Goal: Task Accomplishment & Management: Manage account settings

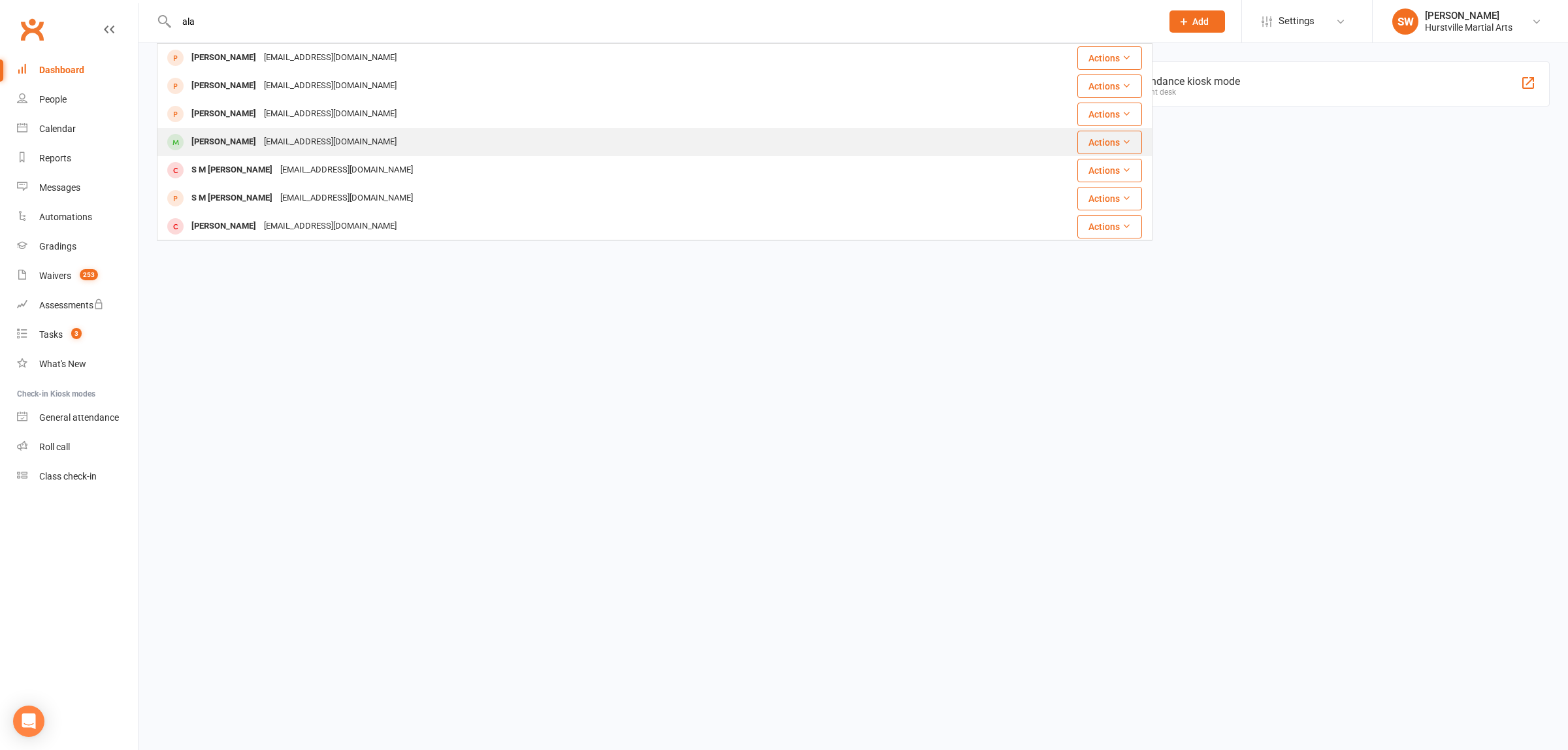
type input "ala"
click at [331, 132] on div "[PERSON_NAME] [EMAIL_ADDRESS][DOMAIN_NAME]" at bounding box center [572, 142] width 827 height 27
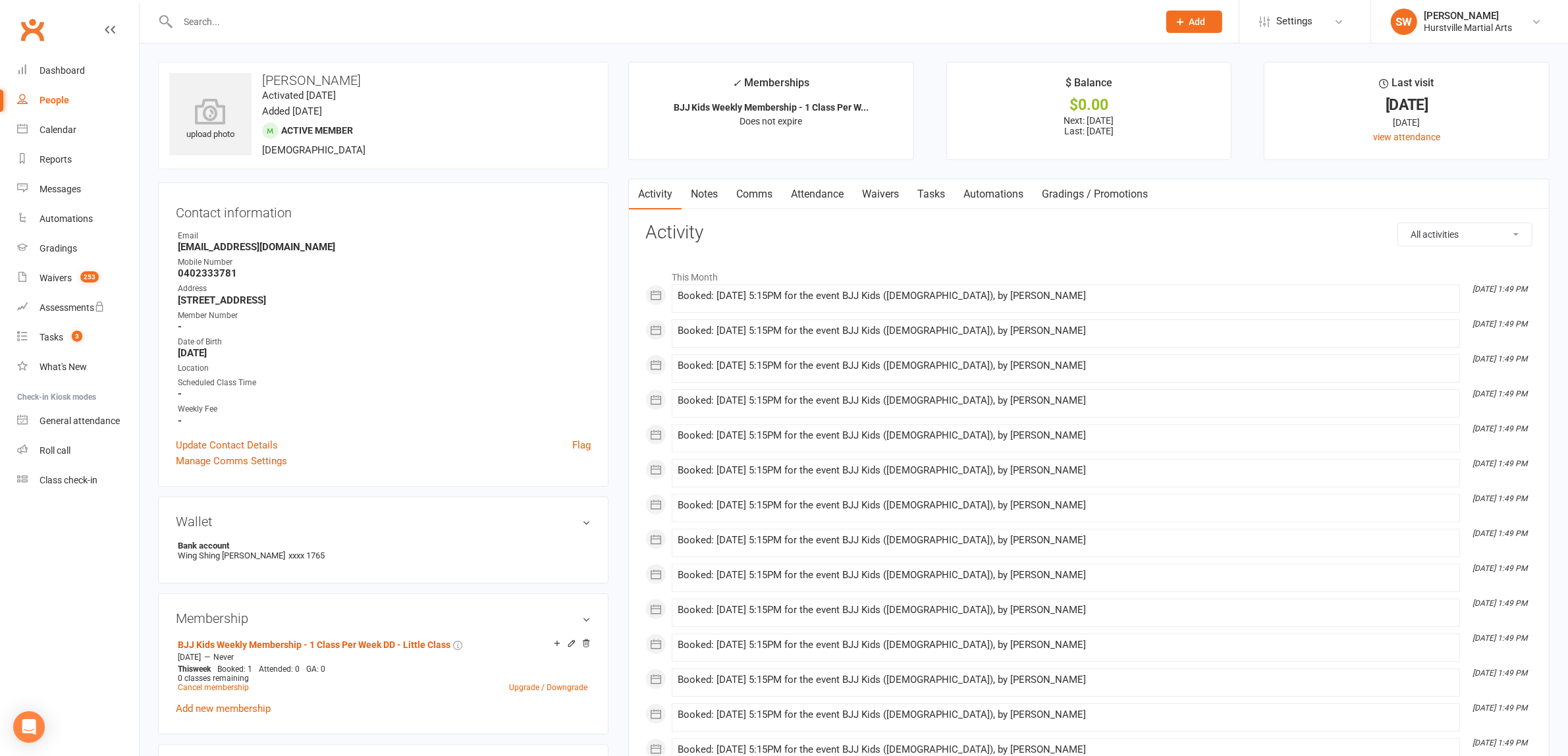
click at [808, 196] on link "Attendance" at bounding box center [818, 194] width 71 height 30
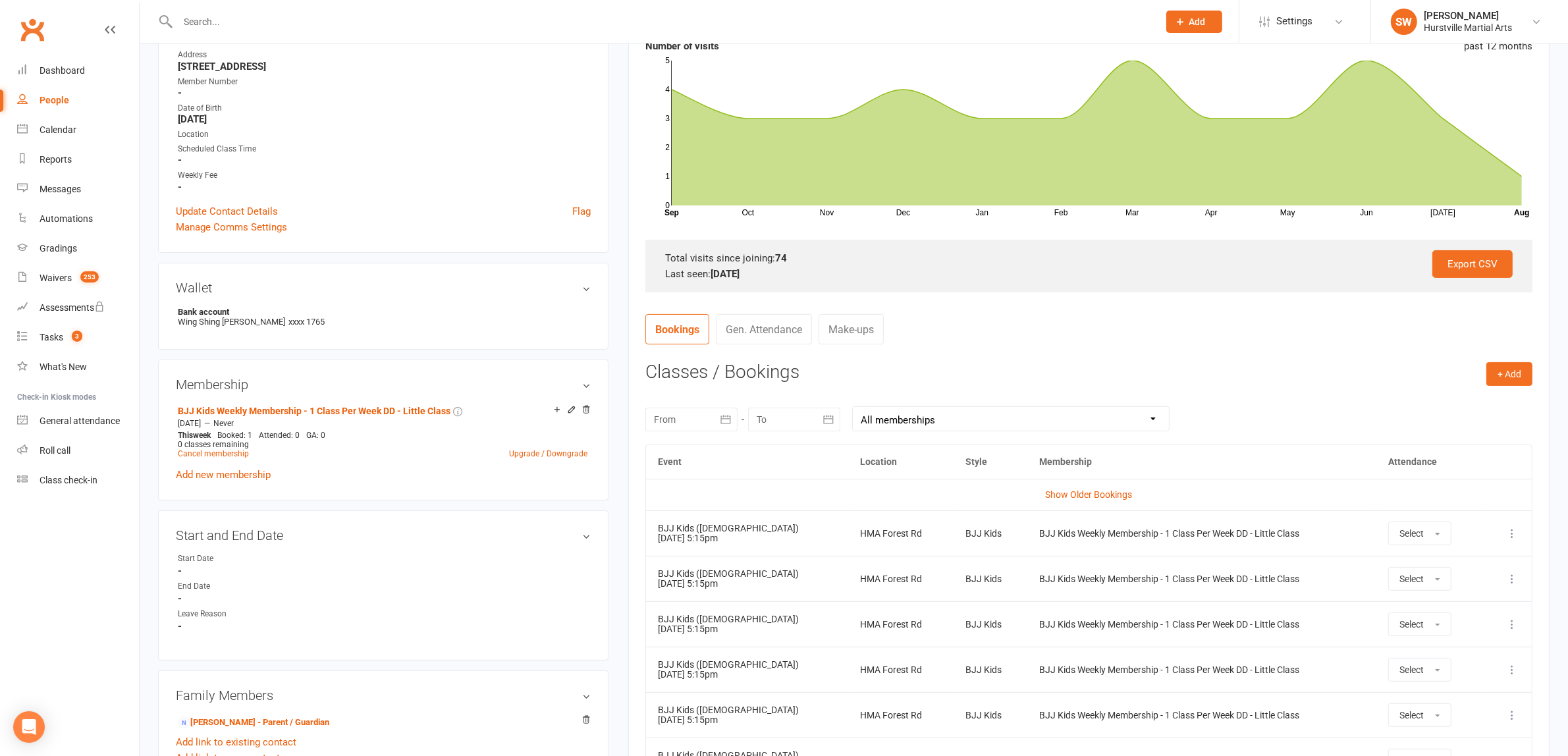
scroll to position [494, 0]
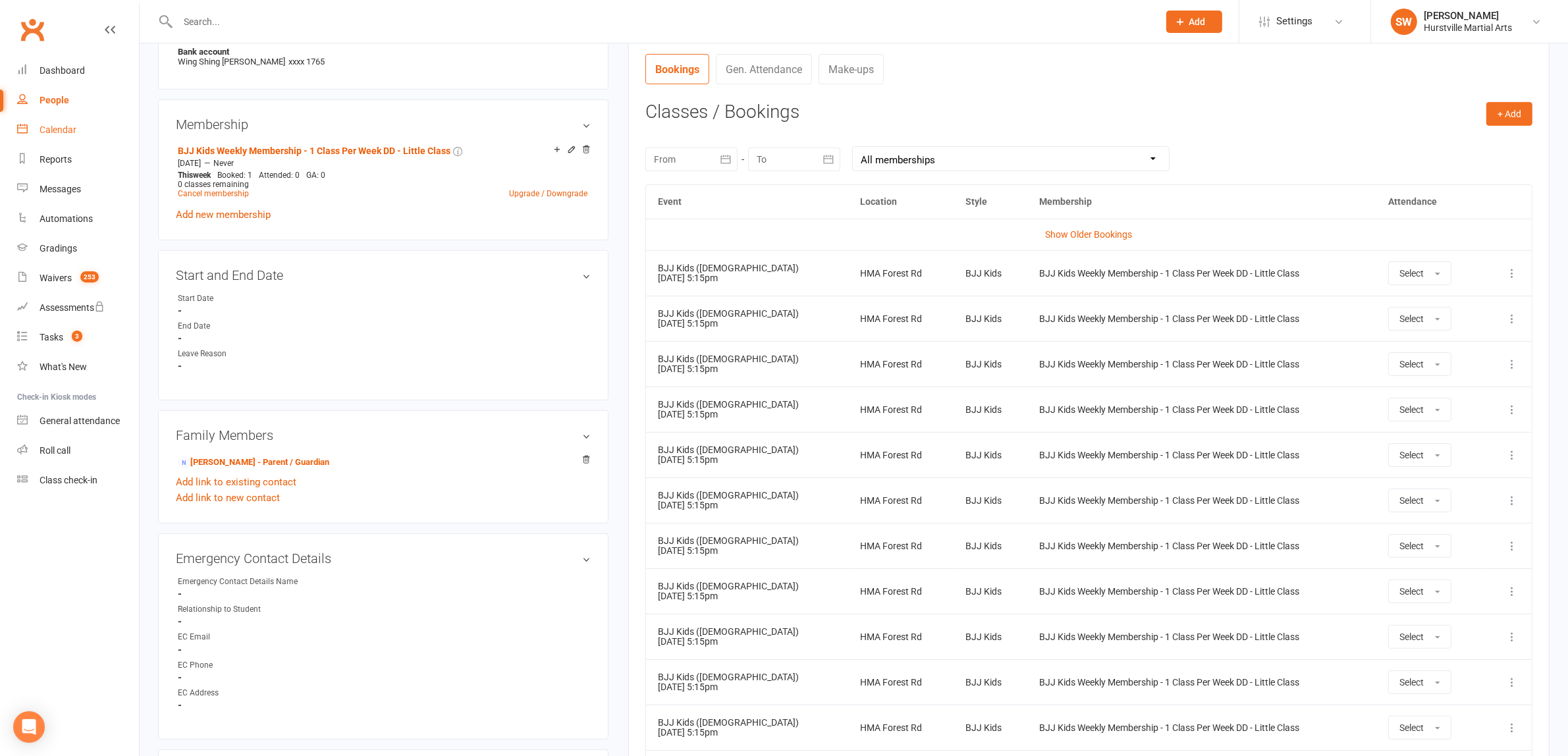
click at [63, 133] on div "Calendar" at bounding box center [58, 130] width 37 height 11
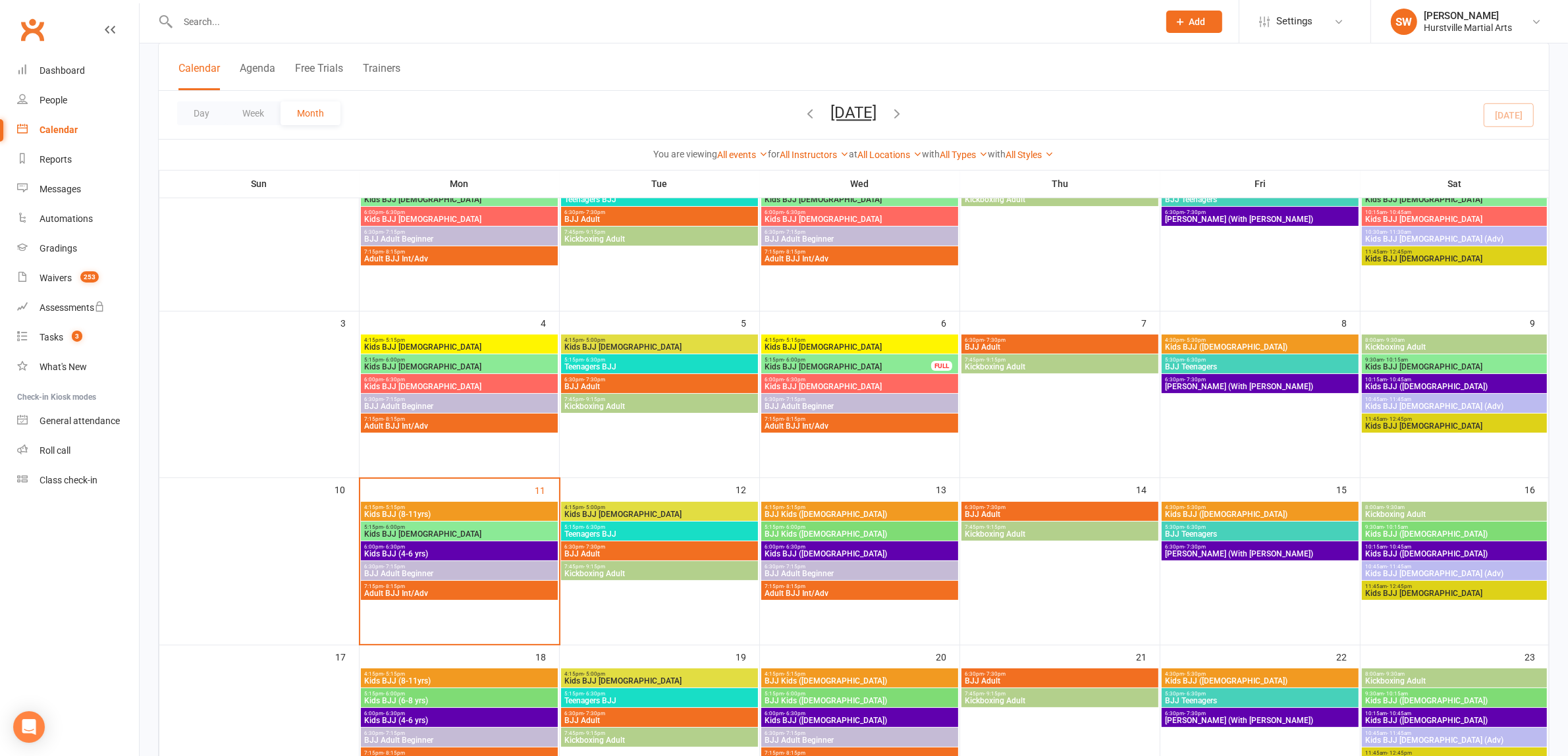
scroll to position [165, 0]
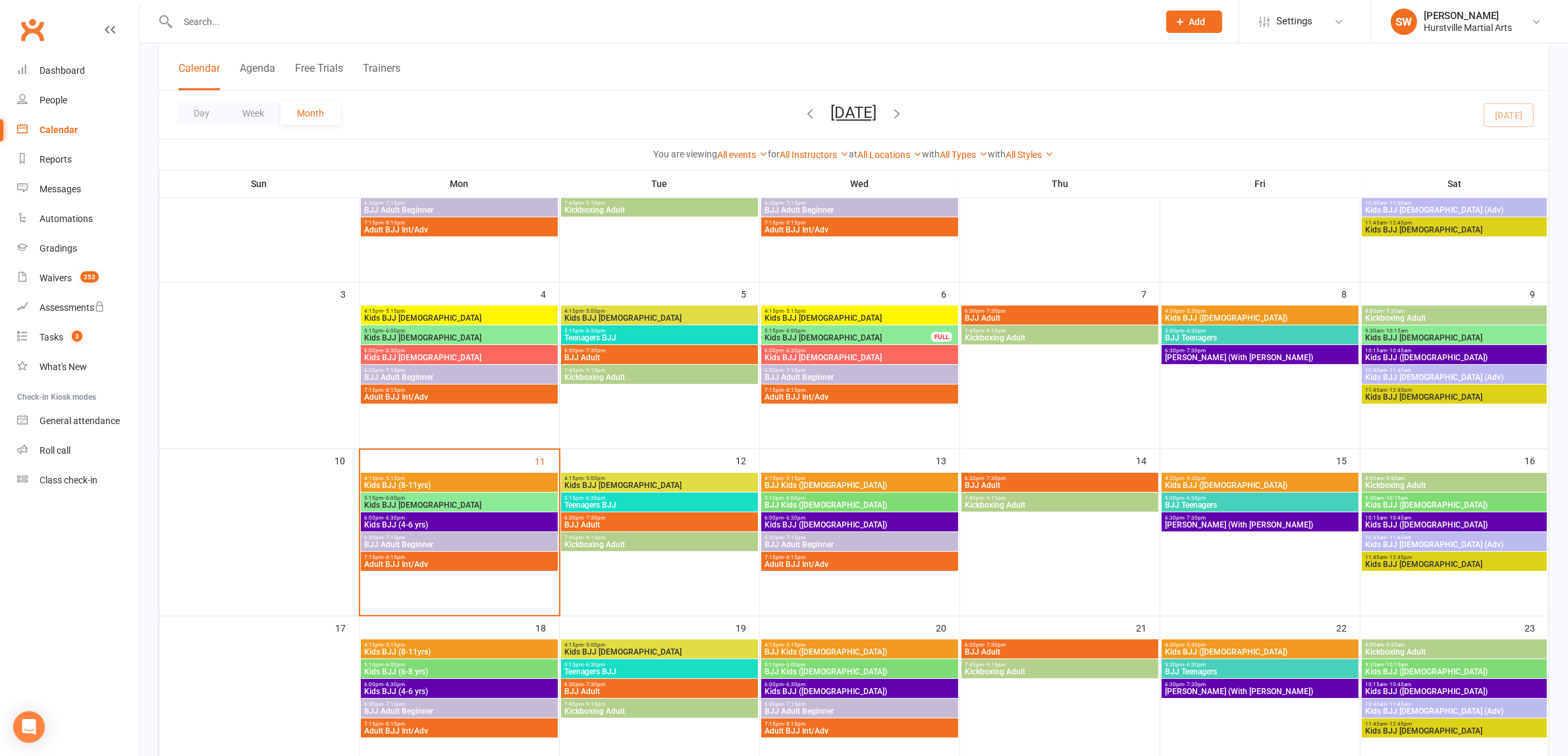
click at [802, 482] on span "BJJ Kids ([DEMOGRAPHIC_DATA])" at bounding box center [860, 485] width 192 height 8
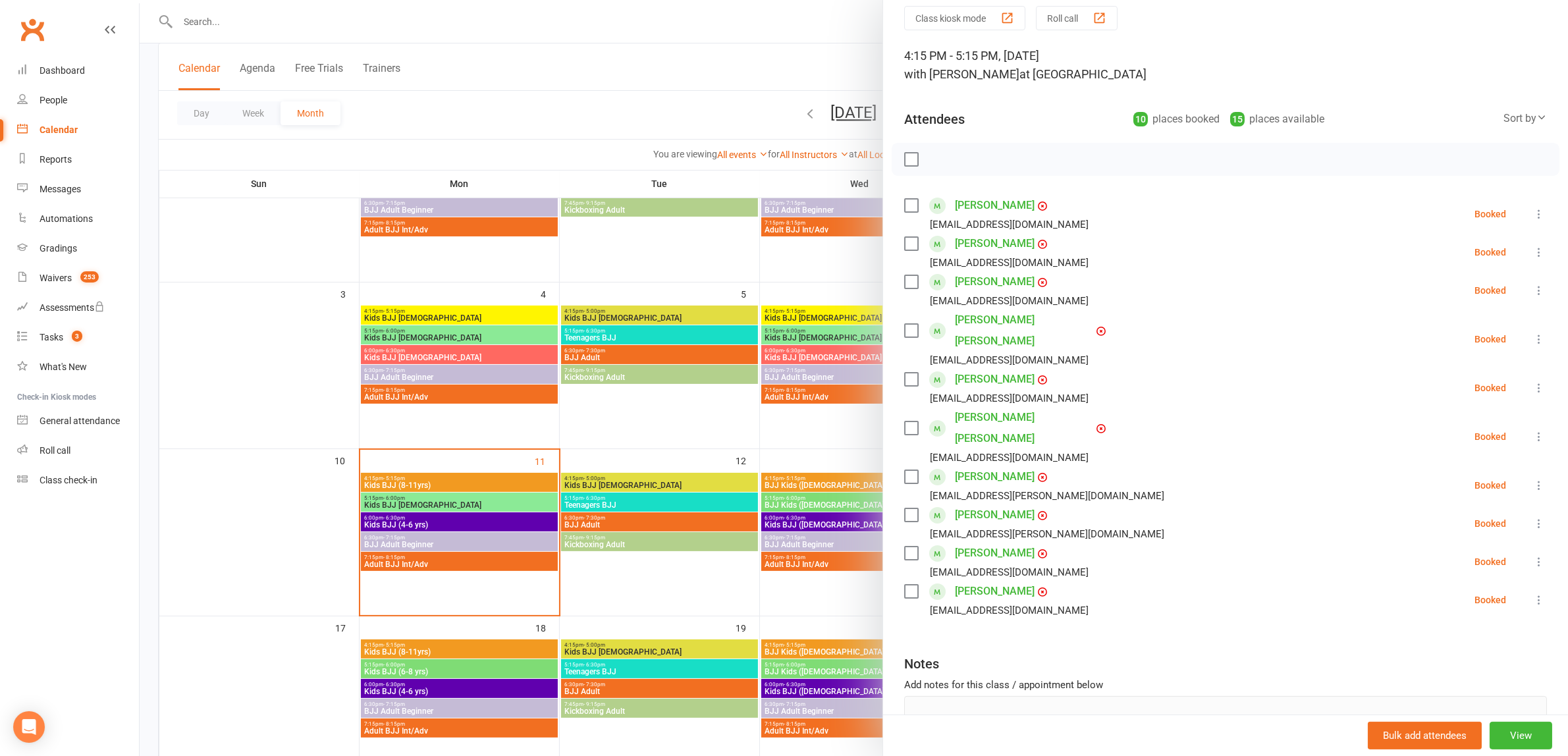
scroll to position [99, 0]
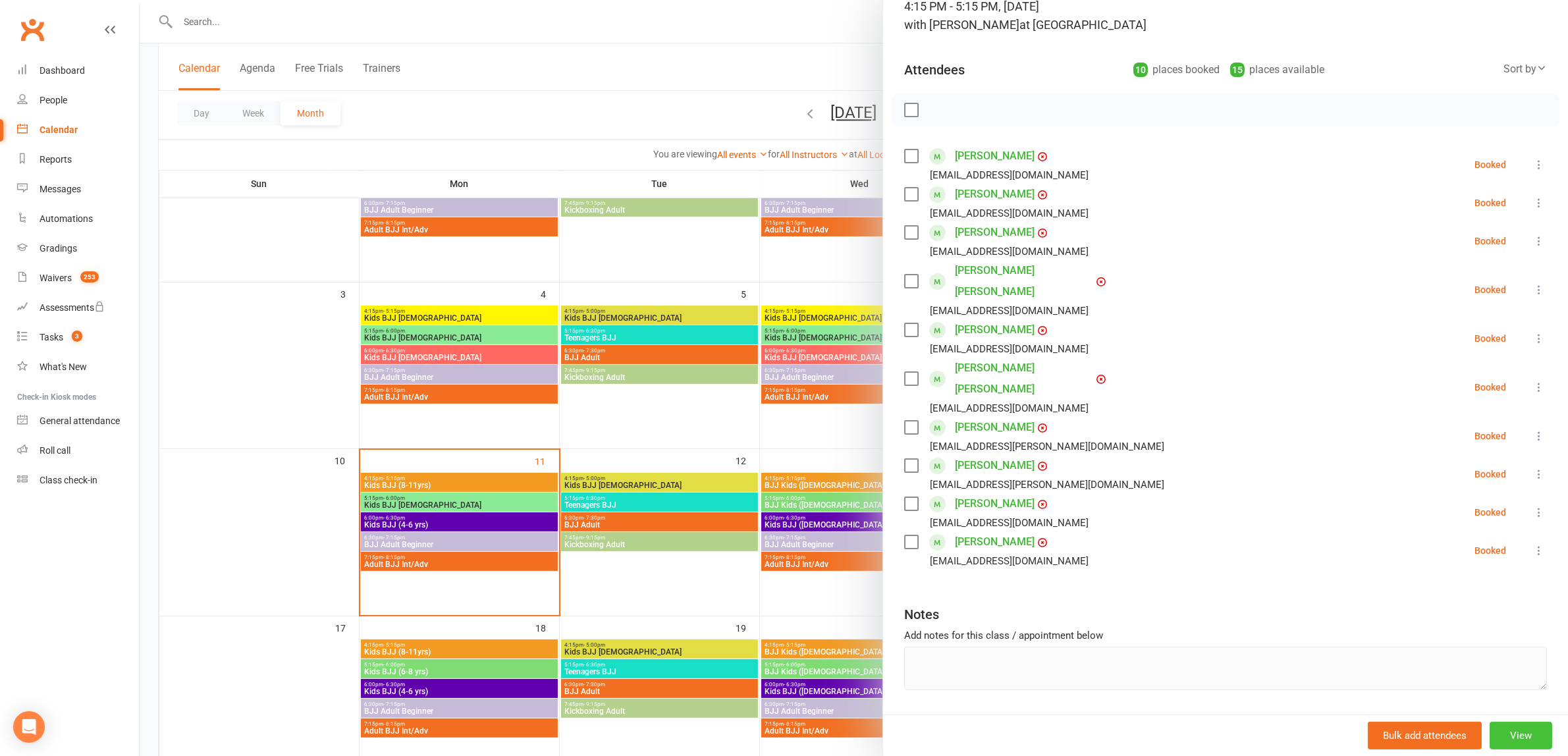
click at [1511, 739] on button "View" at bounding box center [1521, 736] width 63 height 28
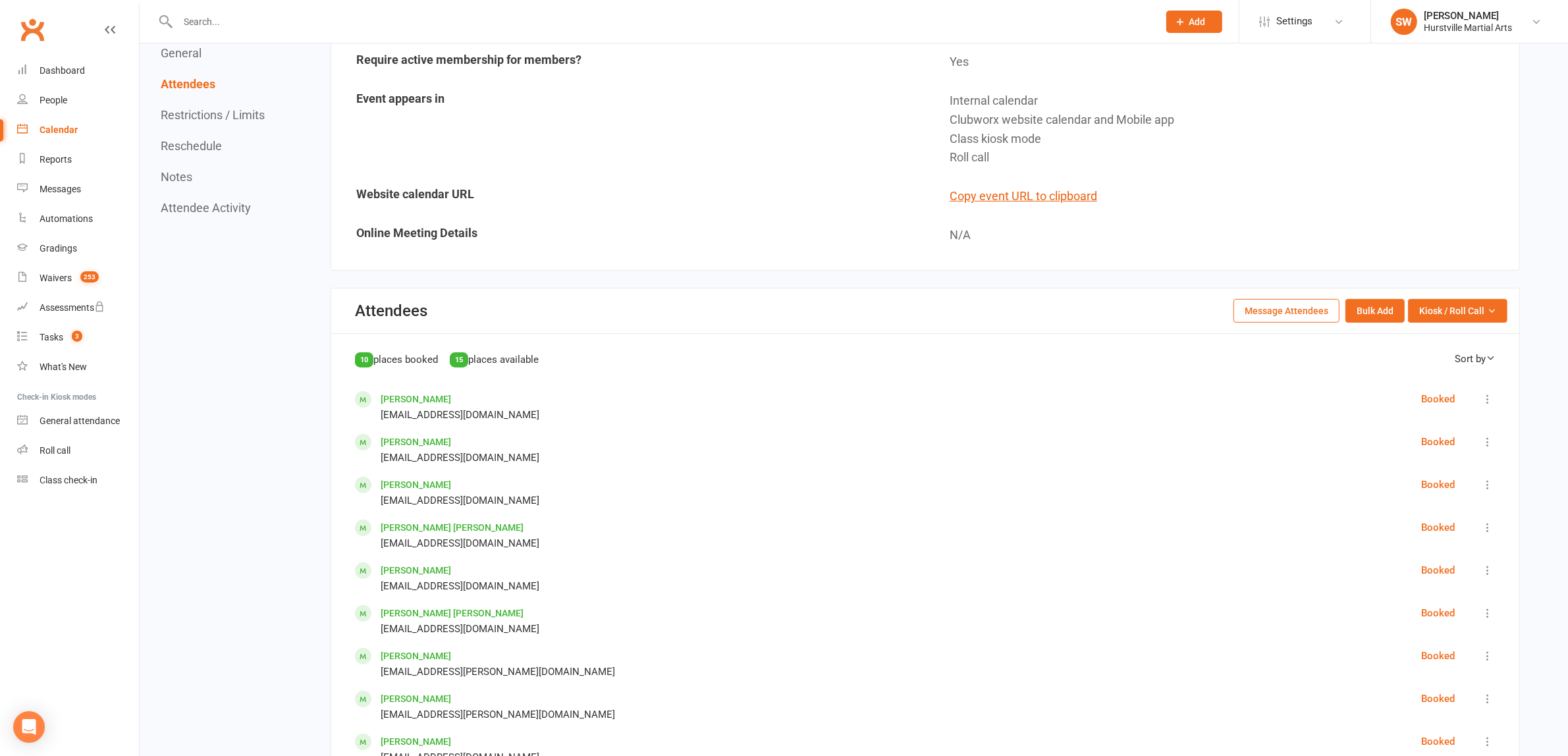
scroll to position [165, 0]
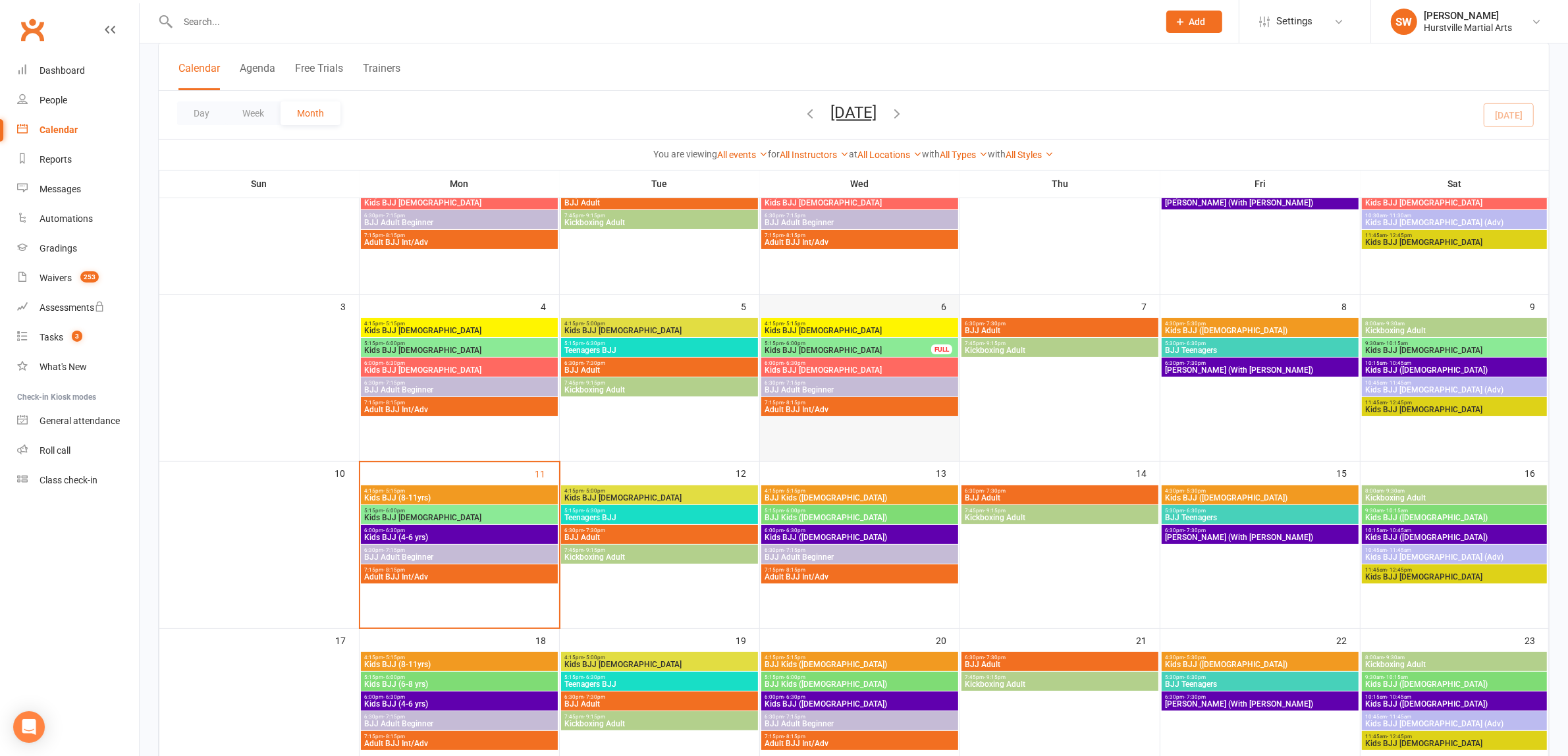
scroll to position [165, 0]
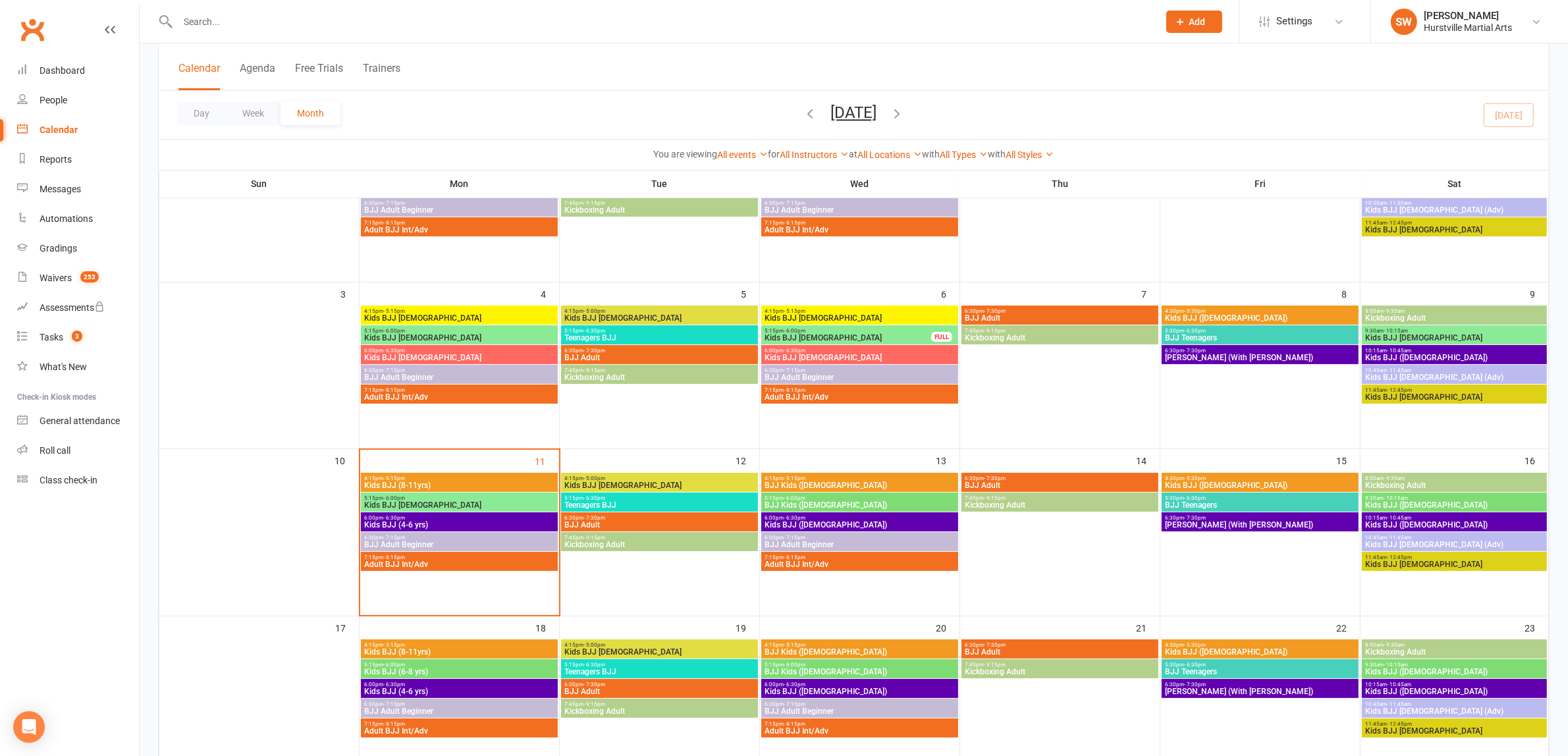
click at [804, 508] on span "BJJ Kids ([DEMOGRAPHIC_DATA])" at bounding box center [860, 505] width 192 height 8
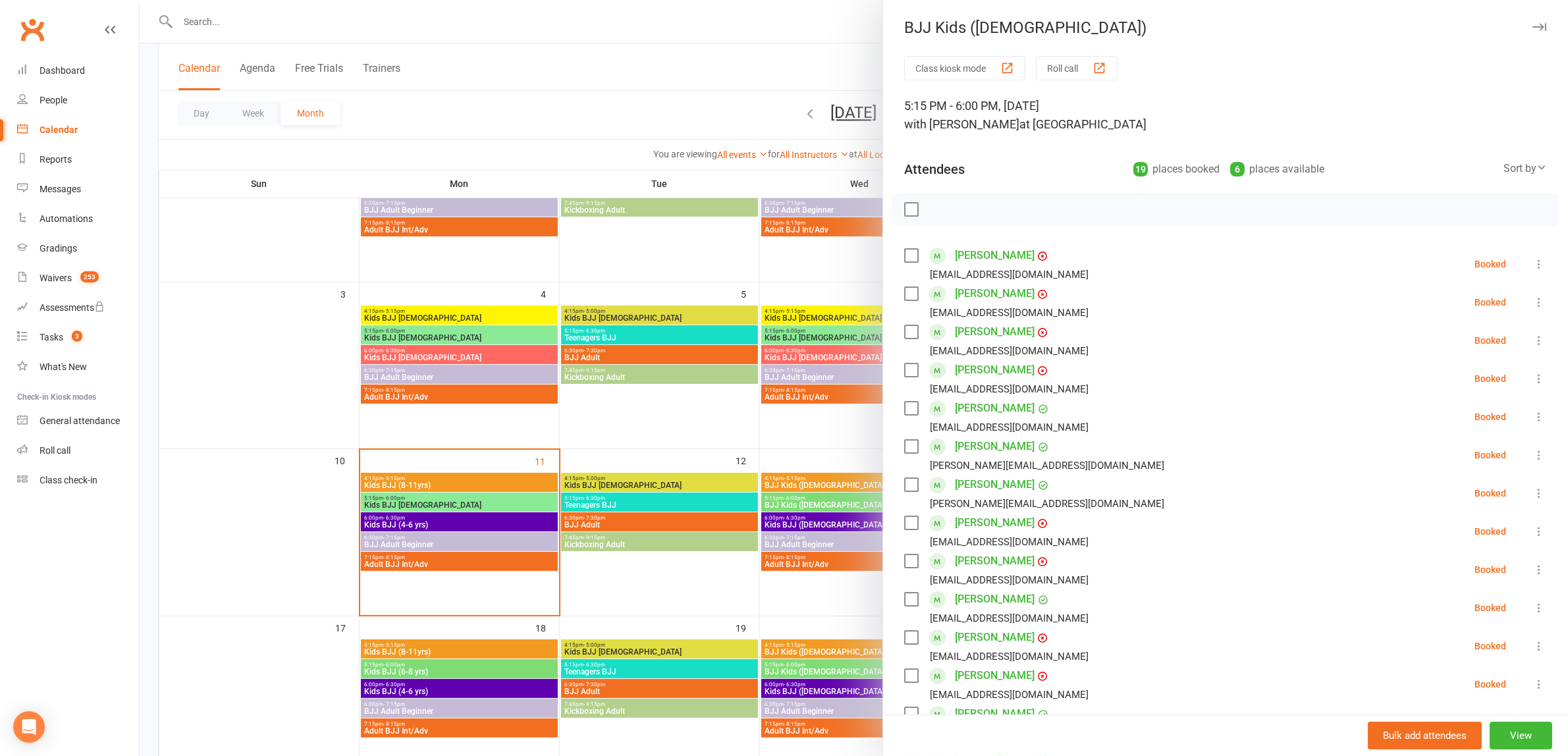
scroll to position [82, 0]
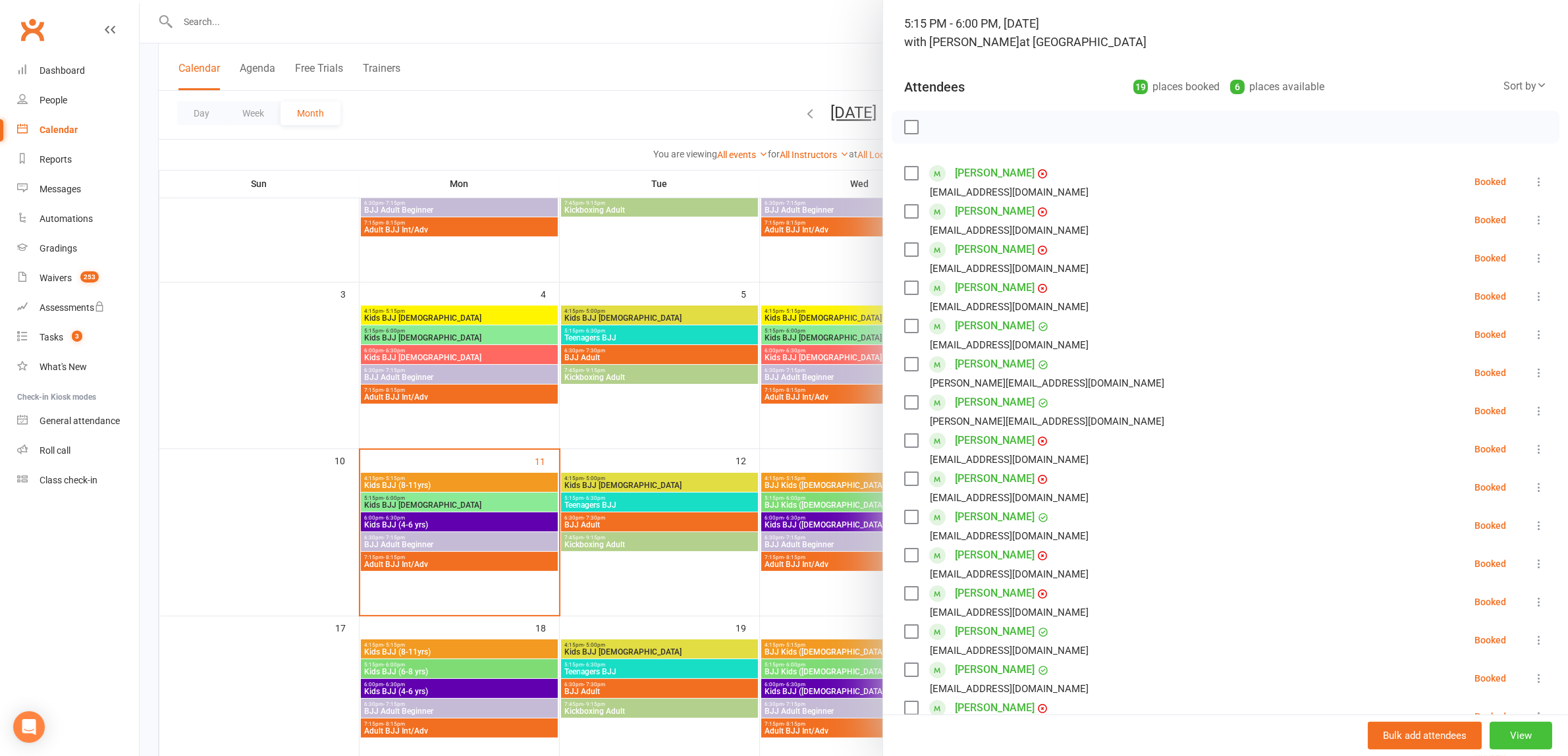
click at [1492, 728] on button "View" at bounding box center [1521, 736] width 63 height 28
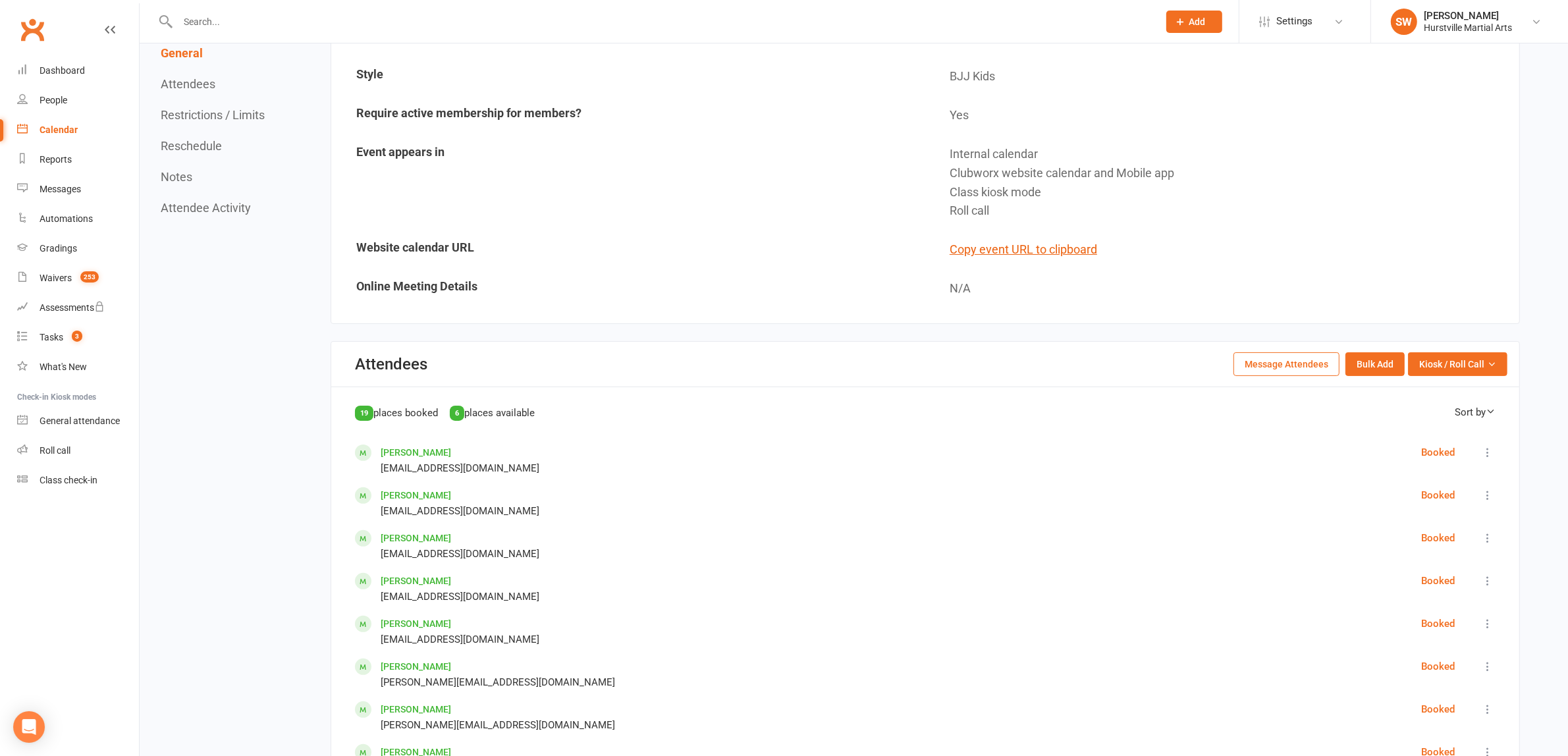
scroll to position [494, 0]
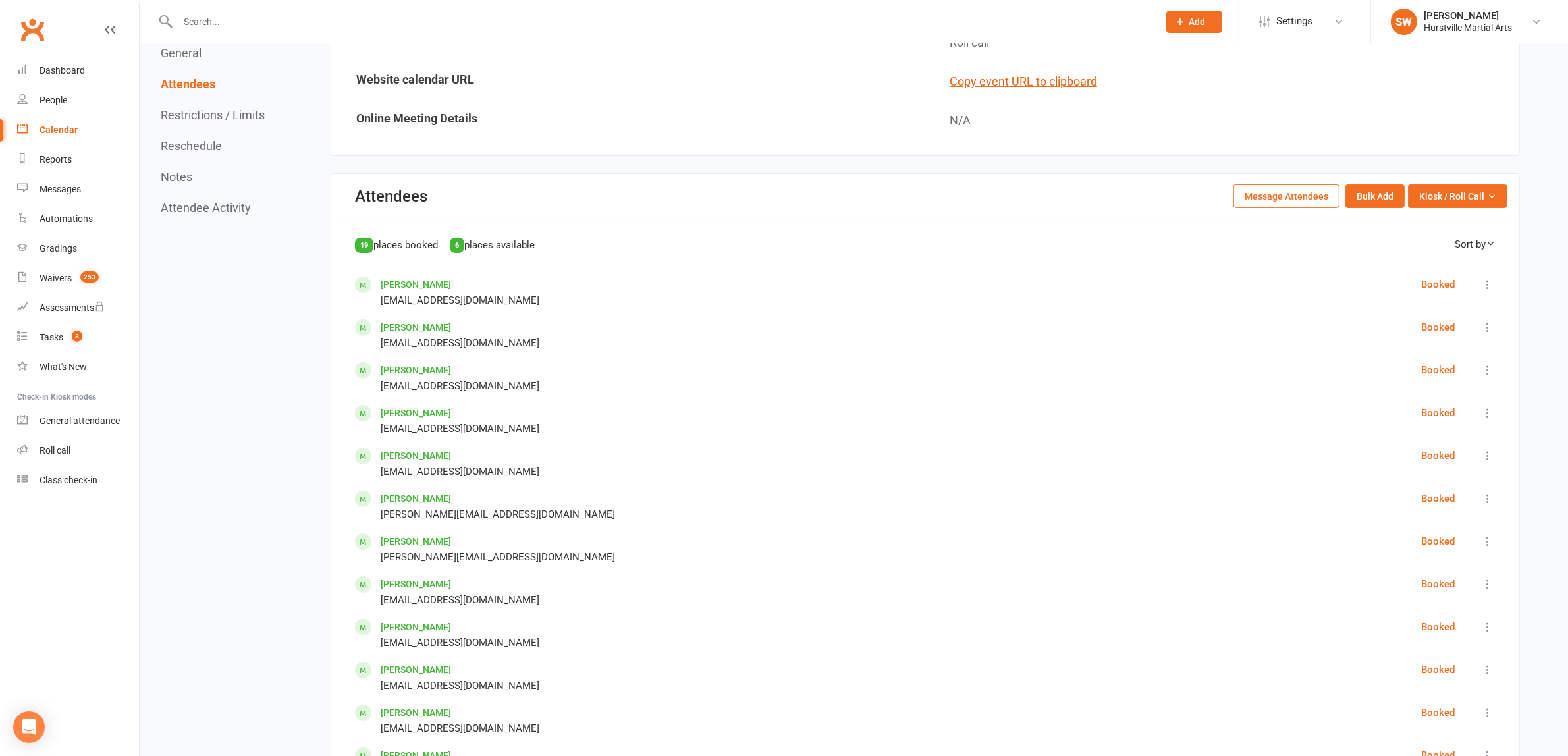
click at [1486, 452] on icon at bounding box center [1488, 456] width 13 height 13
click at [1417, 595] on span "Remove" at bounding box center [1402, 603] width 36 height 16
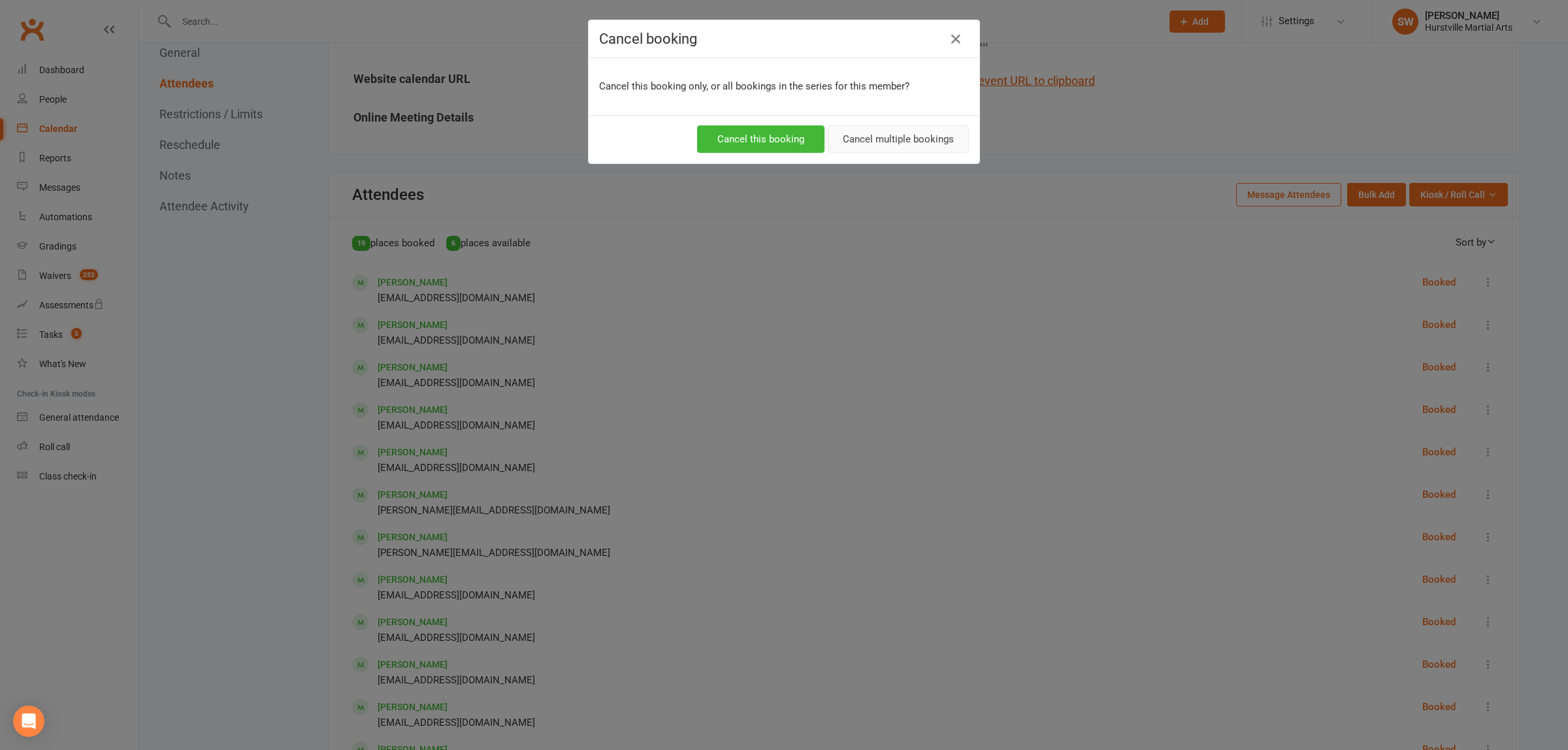
click at [899, 149] on button "Cancel multiple bookings" at bounding box center [899, 139] width 141 height 27
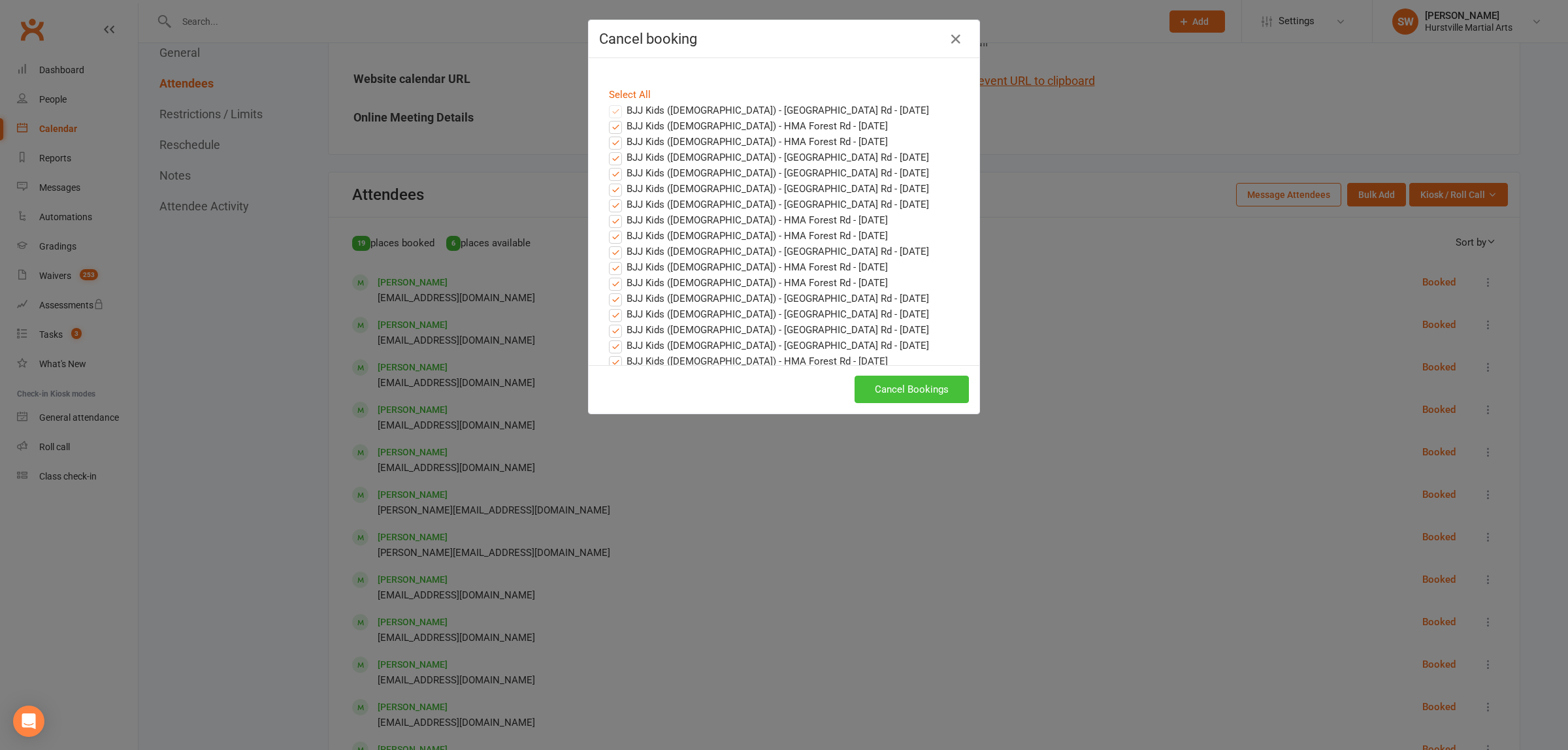
click at [884, 387] on button "Cancel Bookings" at bounding box center [912, 389] width 114 height 27
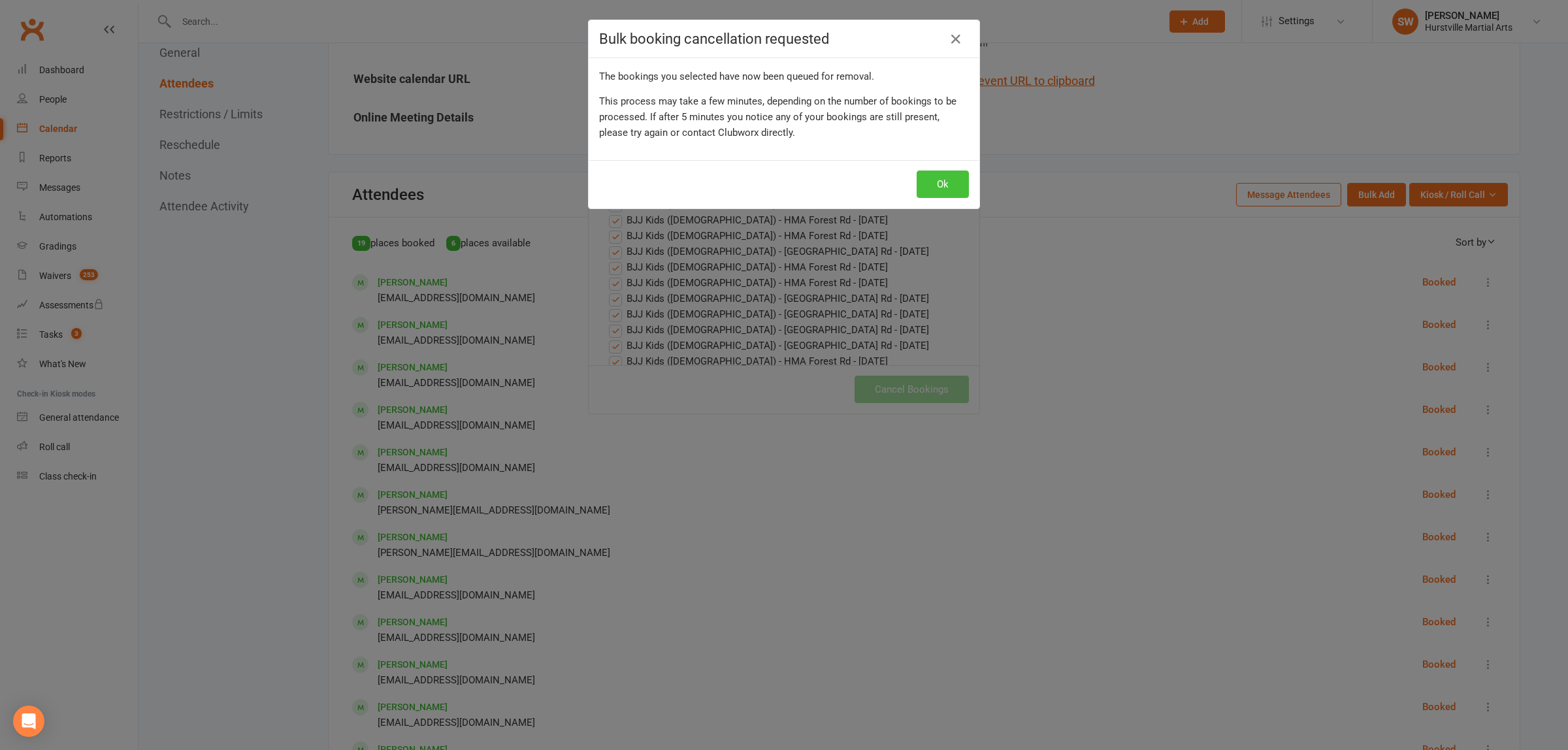
click at [931, 180] on button "Ok" at bounding box center [942, 184] width 52 height 27
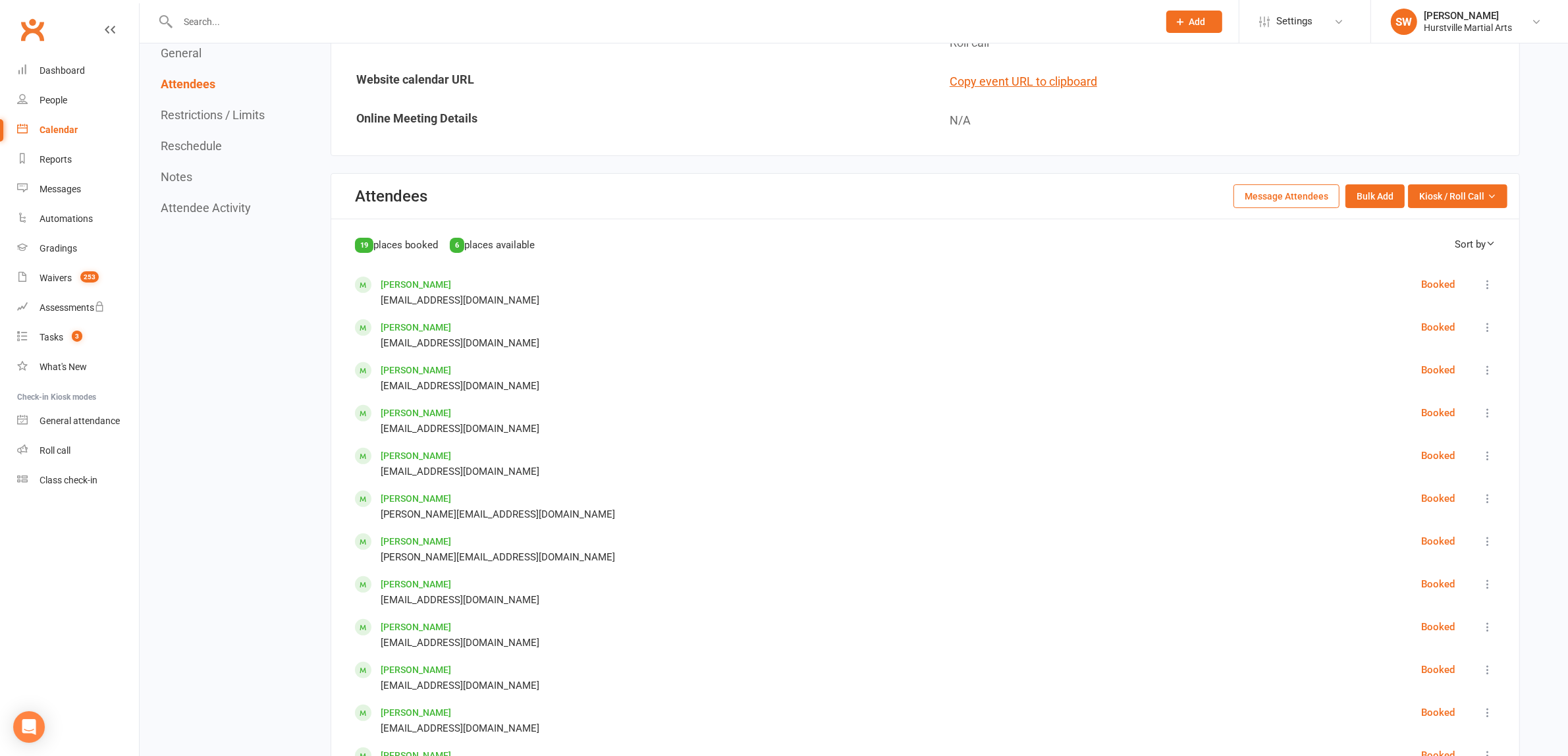
click at [78, 136] on link "Calendar" at bounding box center [78, 130] width 122 height 30
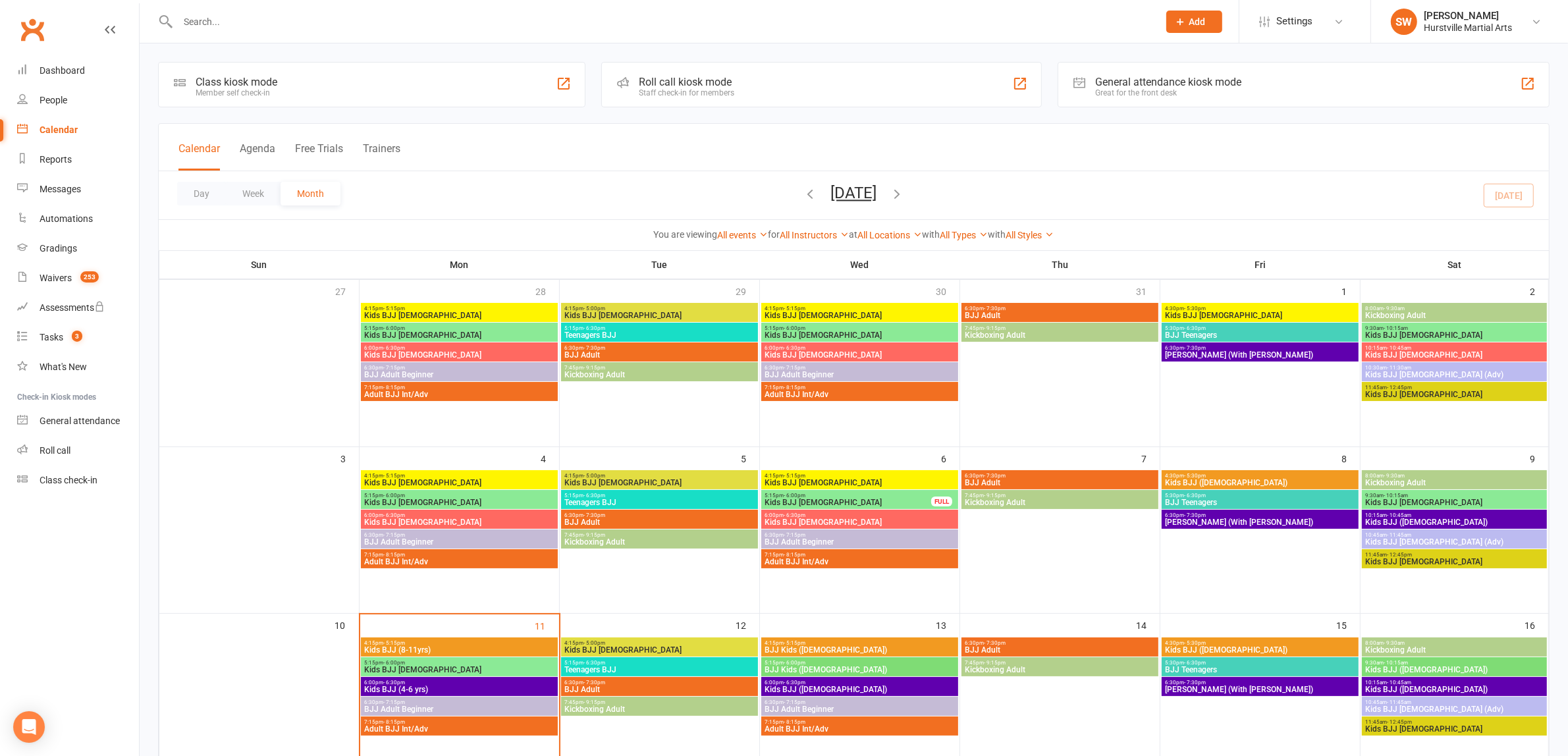
click at [254, 28] on input "text" at bounding box center [661, 22] width 975 height 18
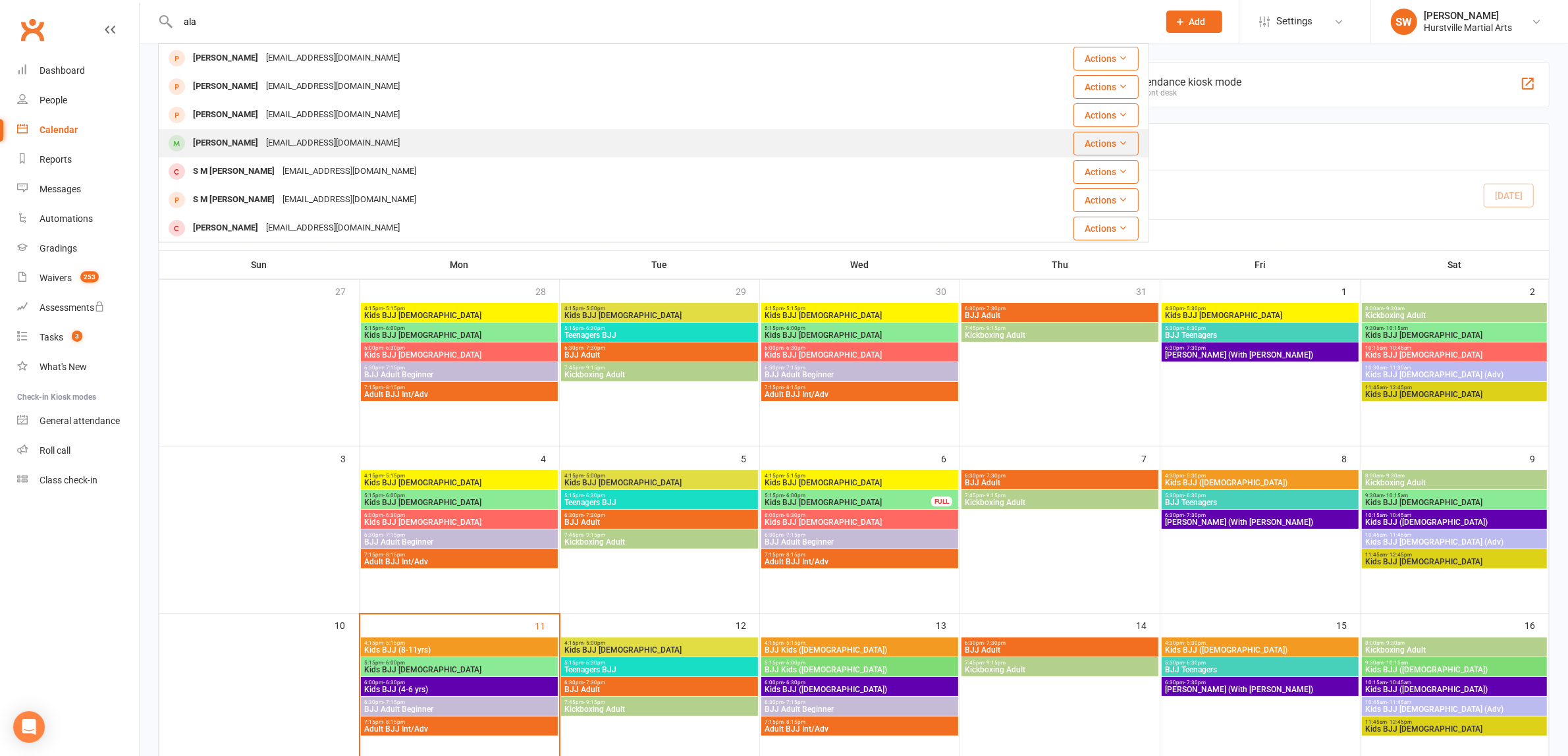
type input "ala"
click at [292, 136] on div "[EMAIL_ADDRESS][DOMAIN_NAME]" at bounding box center [333, 143] width 142 height 19
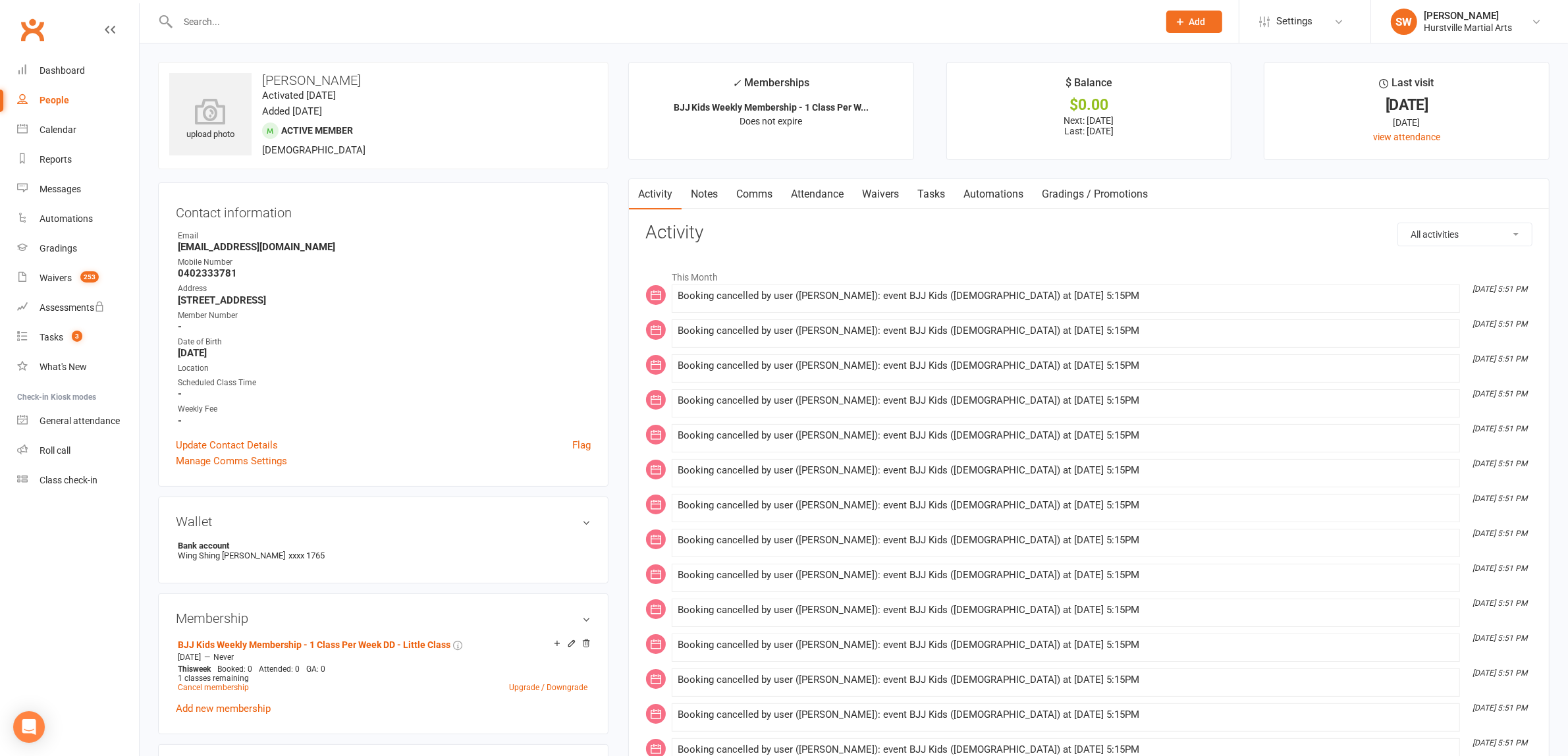
click at [828, 198] on link "Attendance" at bounding box center [818, 194] width 71 height 30
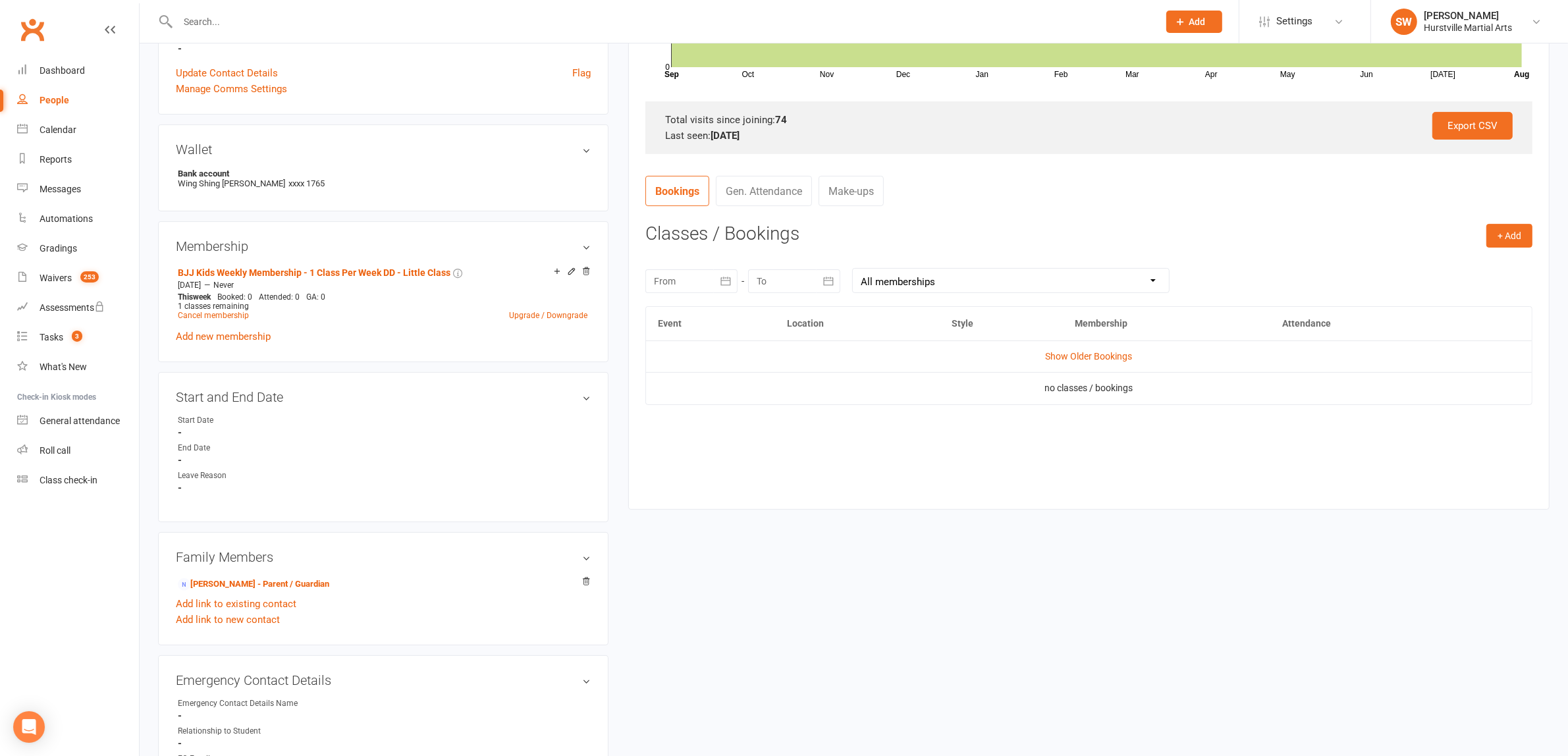
scroll to position [494, 0]
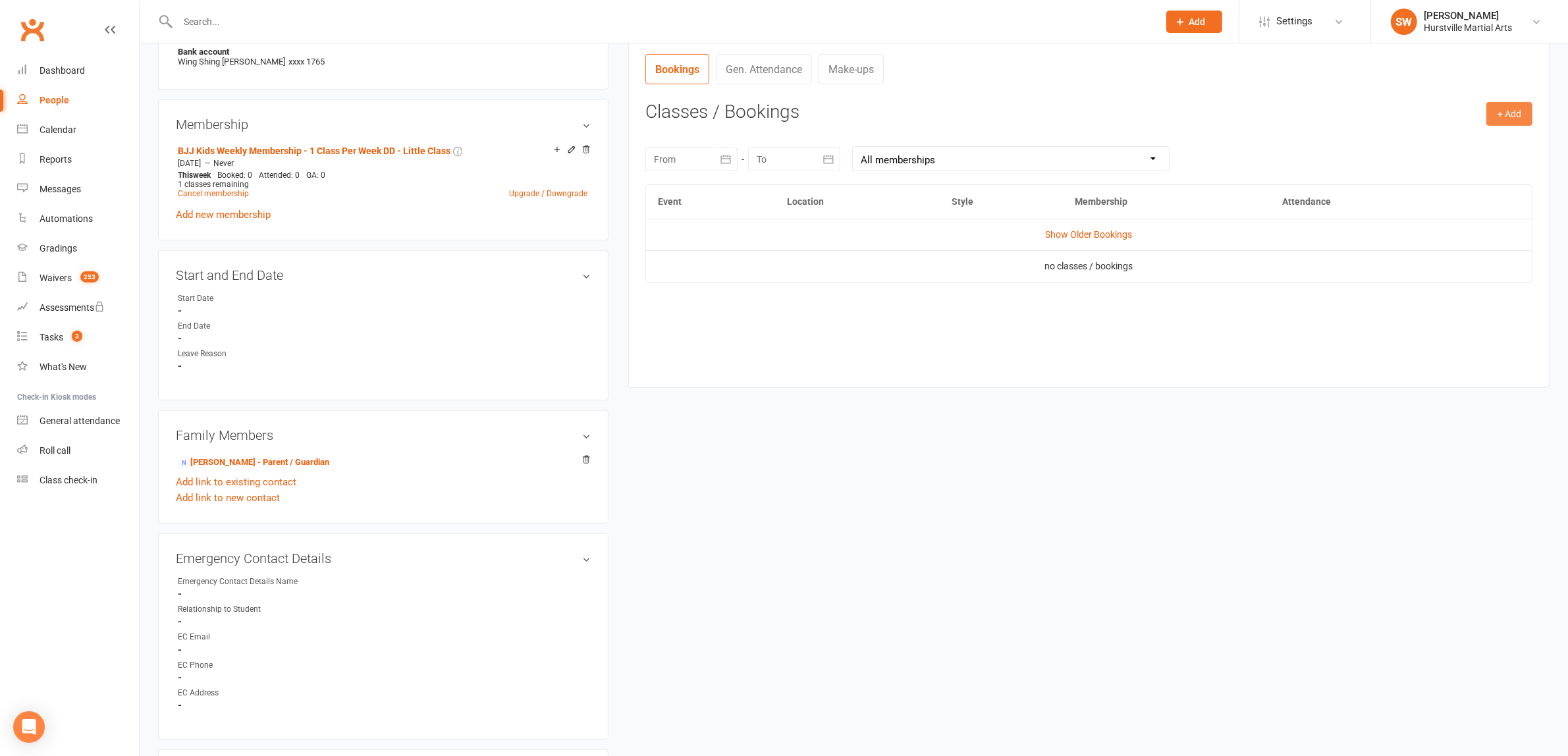
click at [1511, 119] on button "+ Add" at bounding box center [1509, 114] width 46 height 24
click at [1461, 152] on link "Book Event" at bounding box center [1467, 144] width 130 height 26
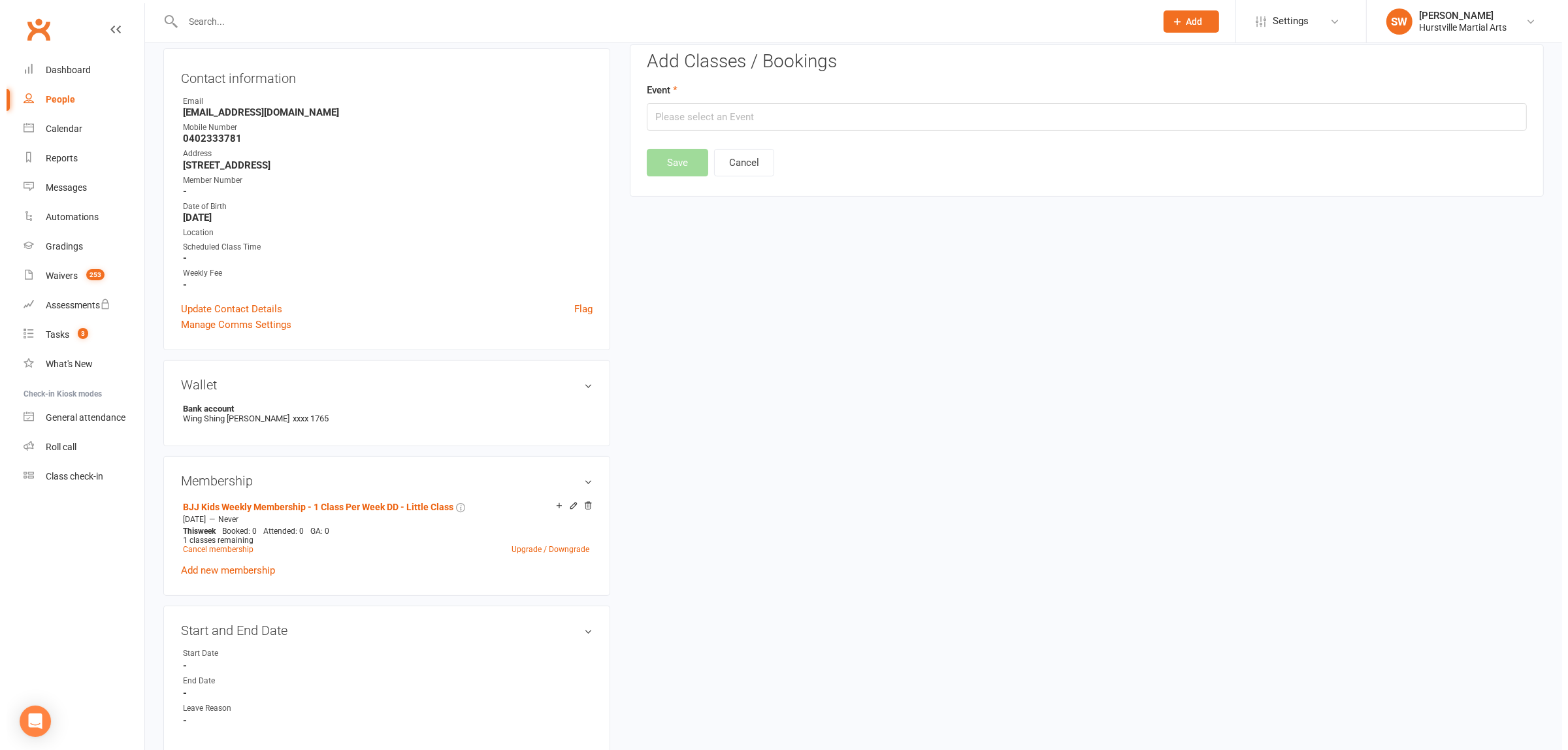
scroll to position [112, 0]
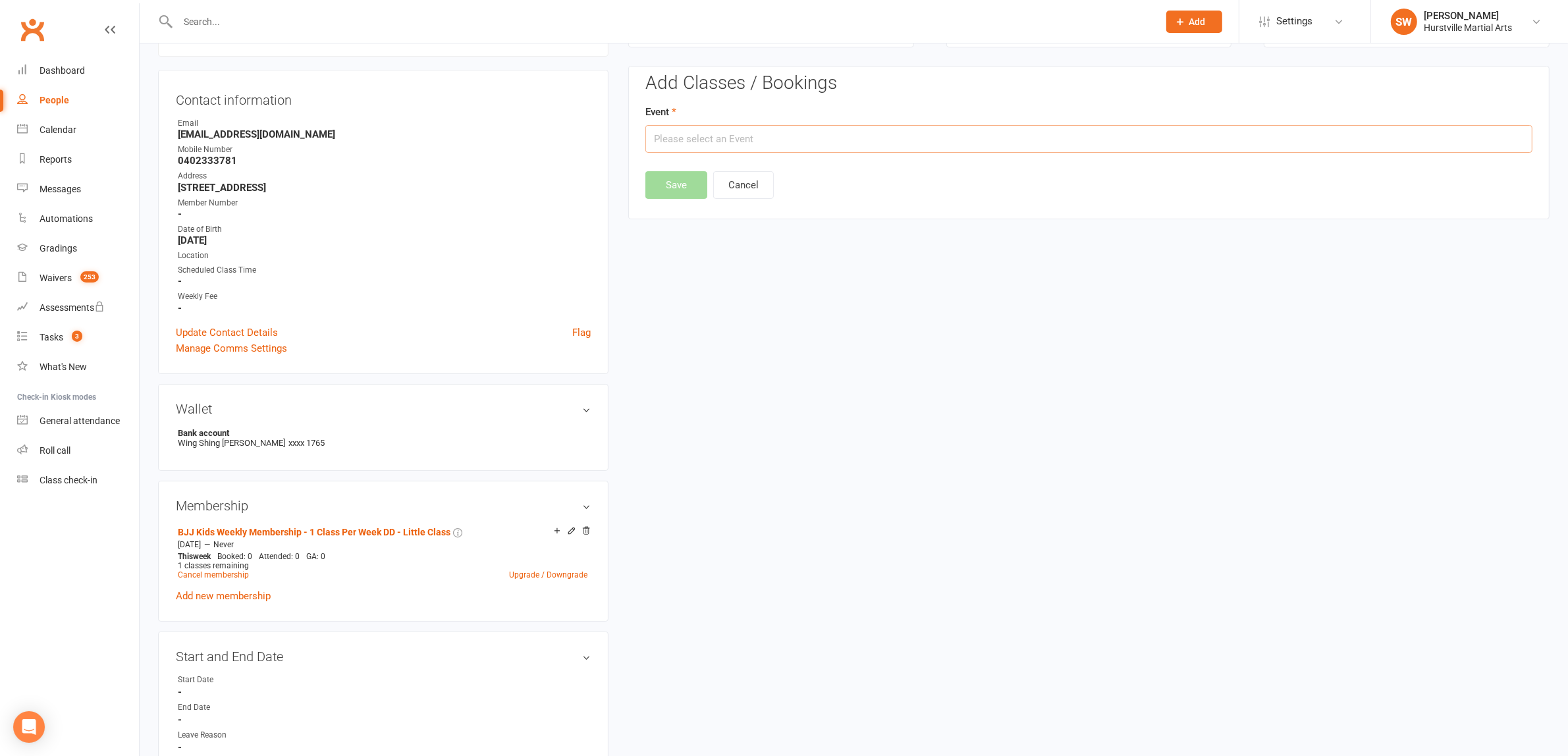
click at [795, 143] on input "text" at bounding box center [1089, 139] width 887 height 28
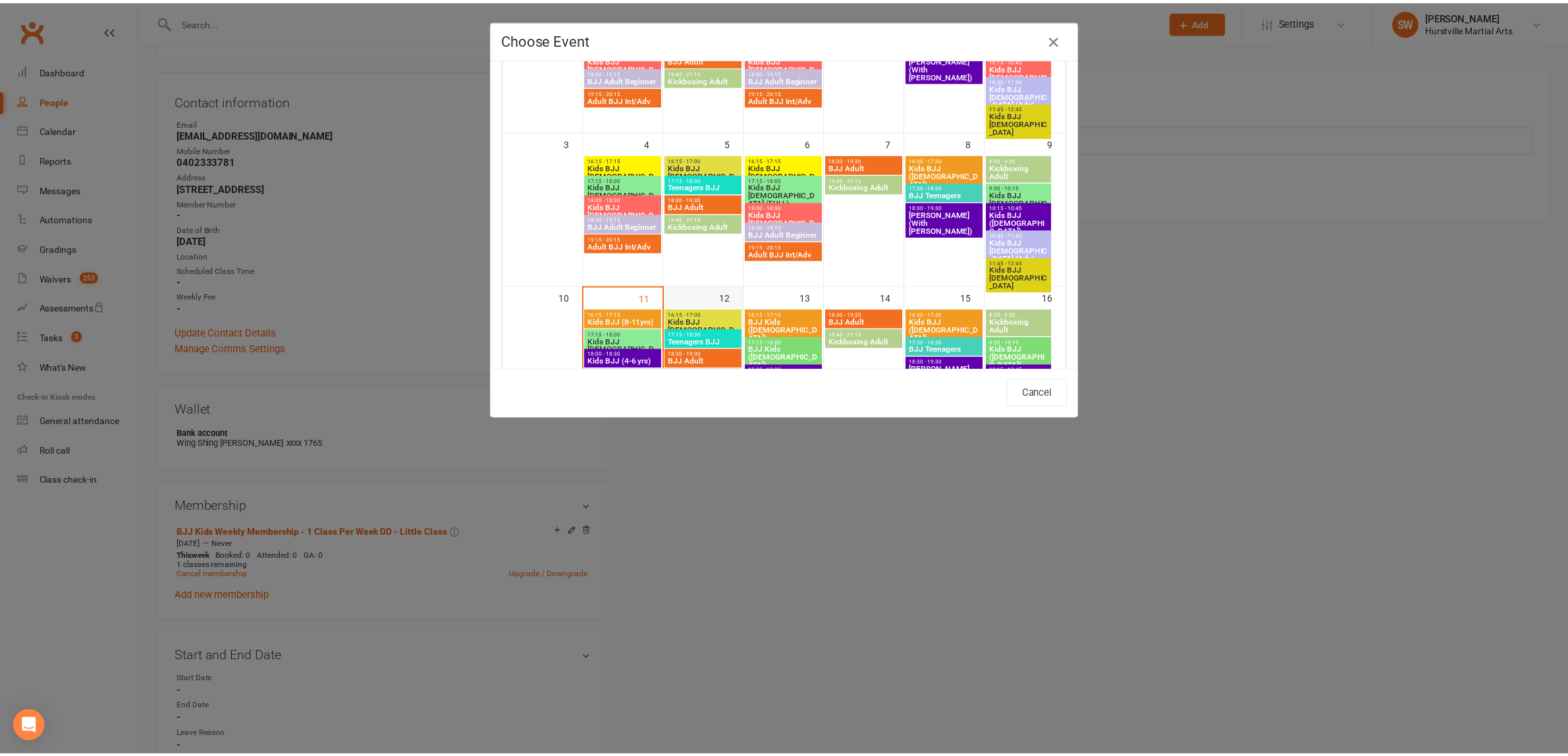
scroll to position [247, 0]
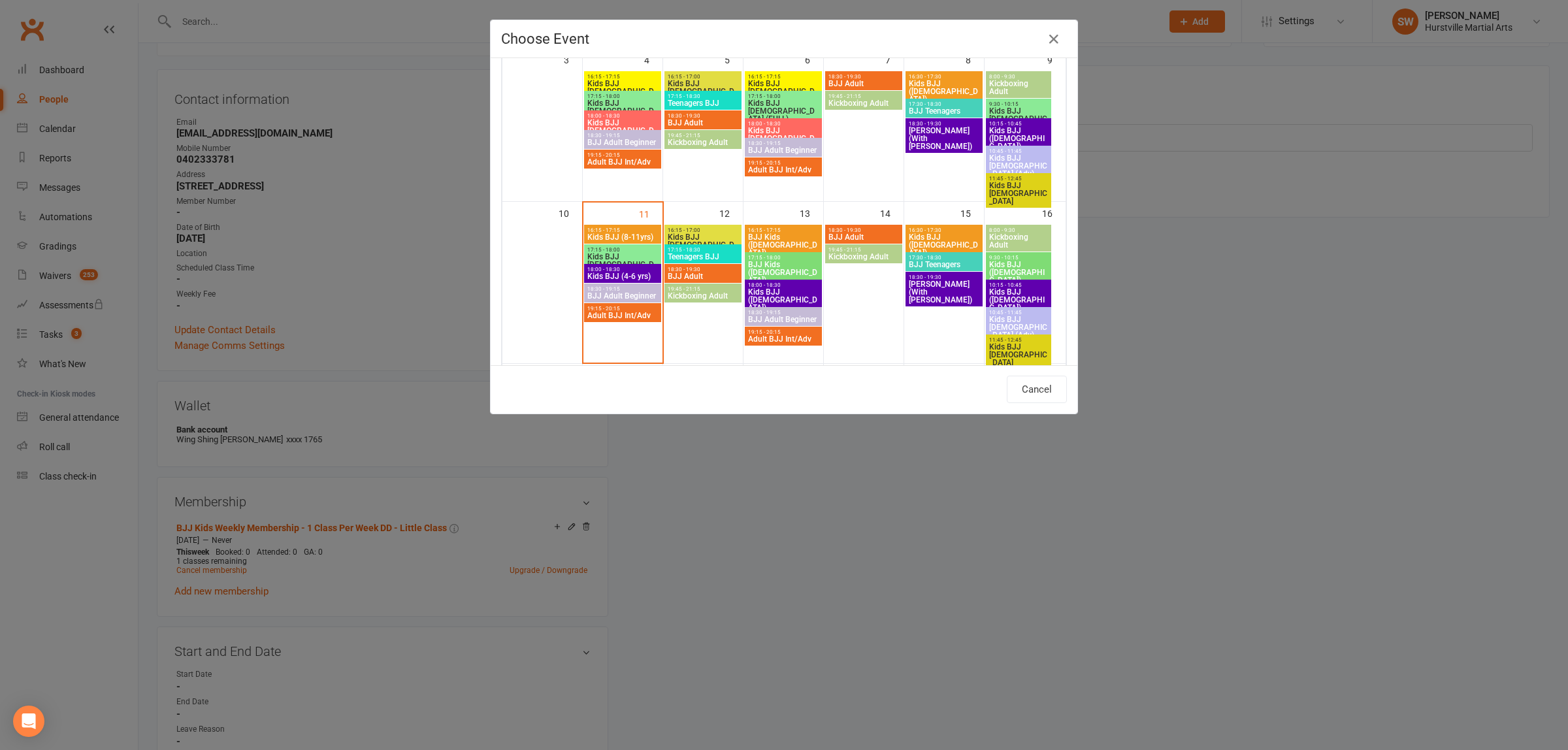
click at [605, 253] on span "Kids BJJ [DEMOGRAPHIC_DATA]" at bounding box center [623, 265] width 72 height 24
type input "Kids BJJ [DEMOGRAPHIC_DATA] - [DATE] 5:15:00 PM"
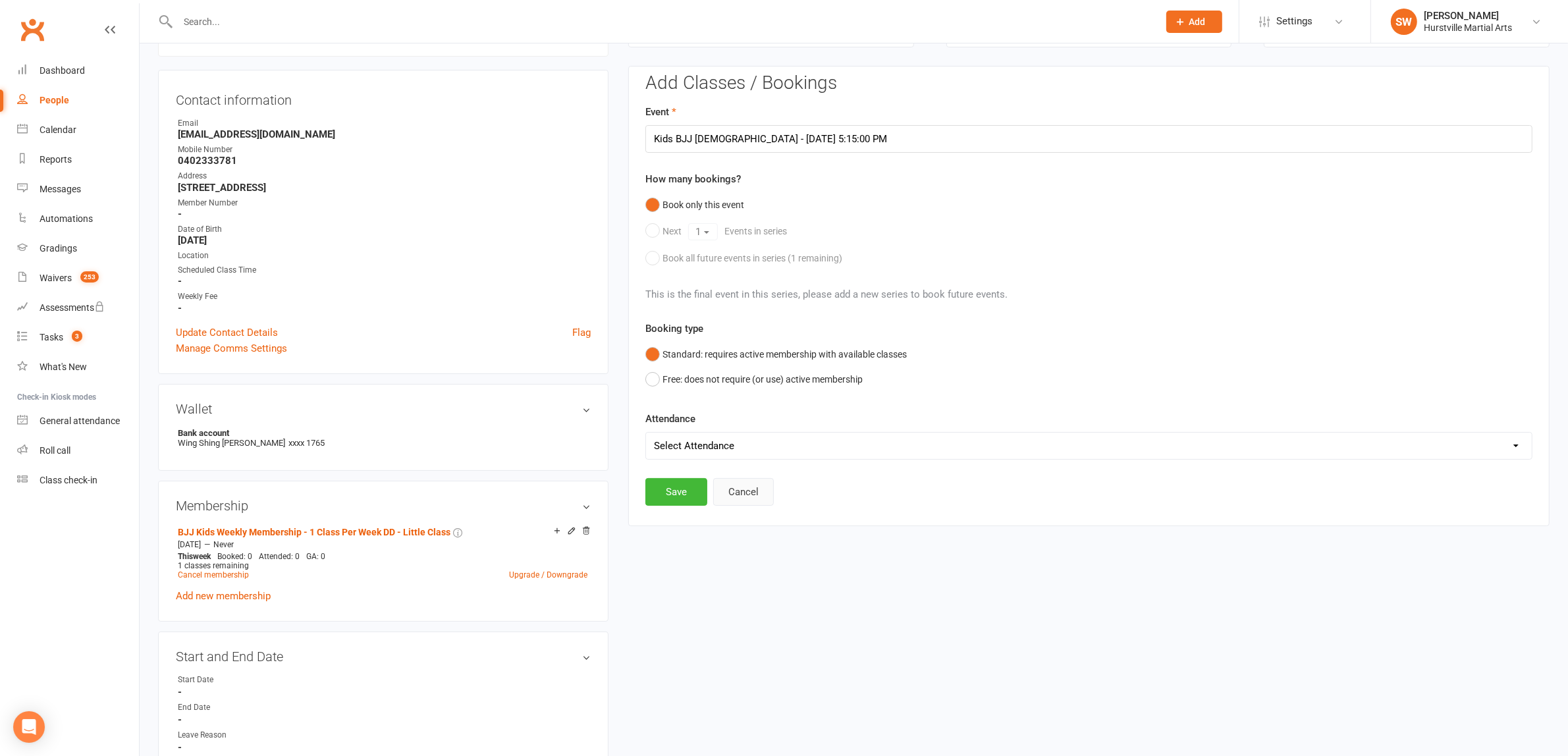
click at [739, 491] on button "Cancel" at bounding box center [744, 492] width 61 height 28
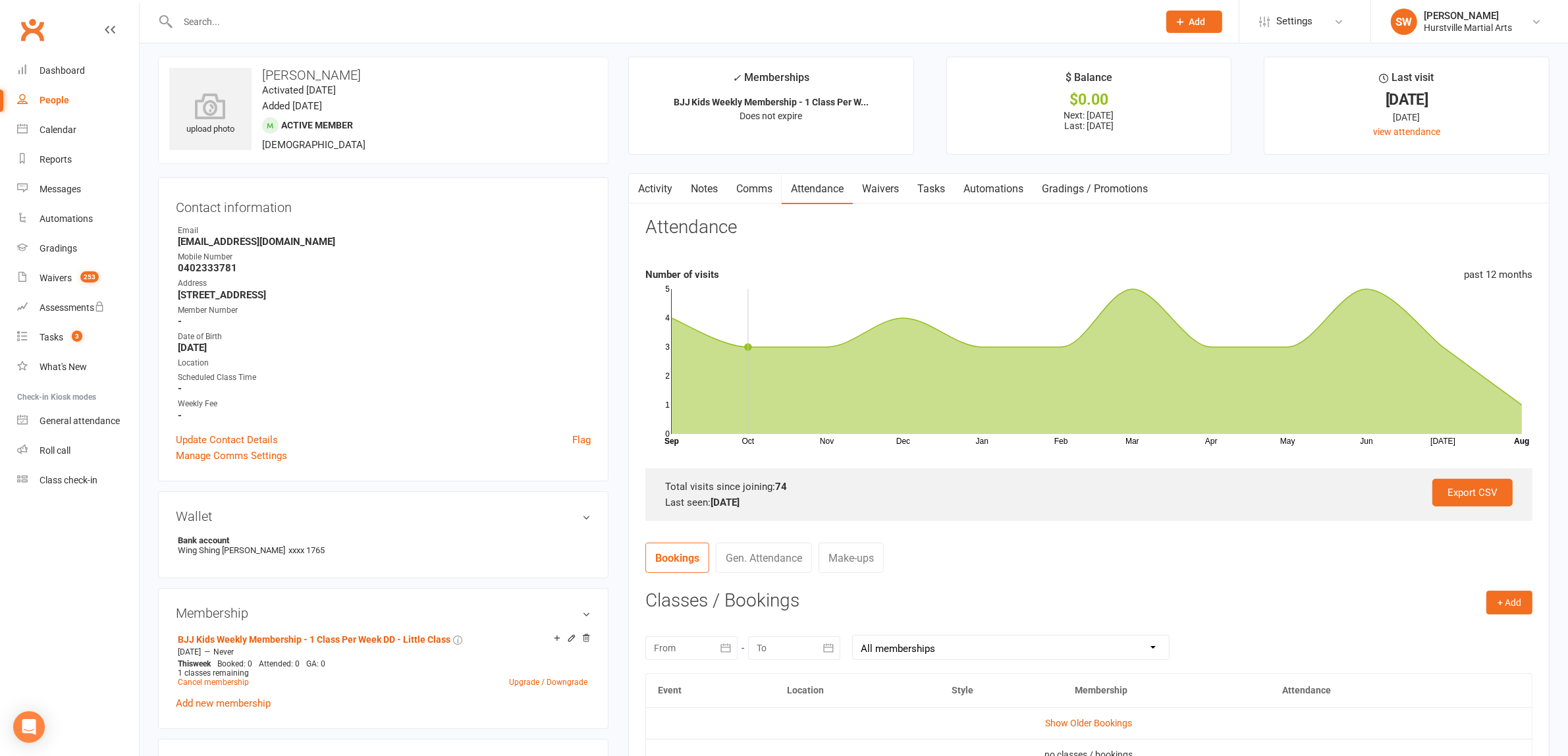
scroll to position [0, 0]
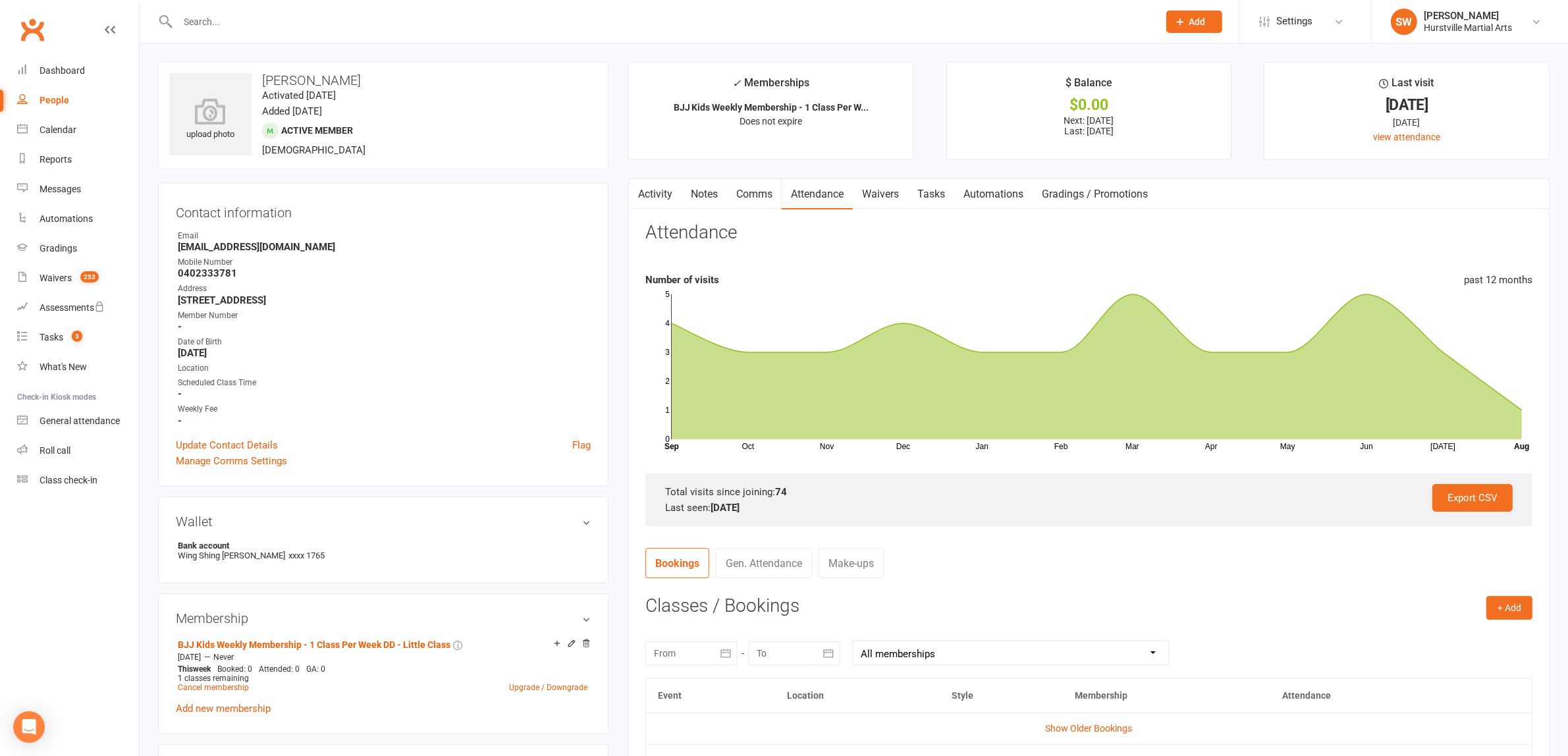
click at [648, 196] on link "Activity" at bounding box center [656, 194] width 53 height 30
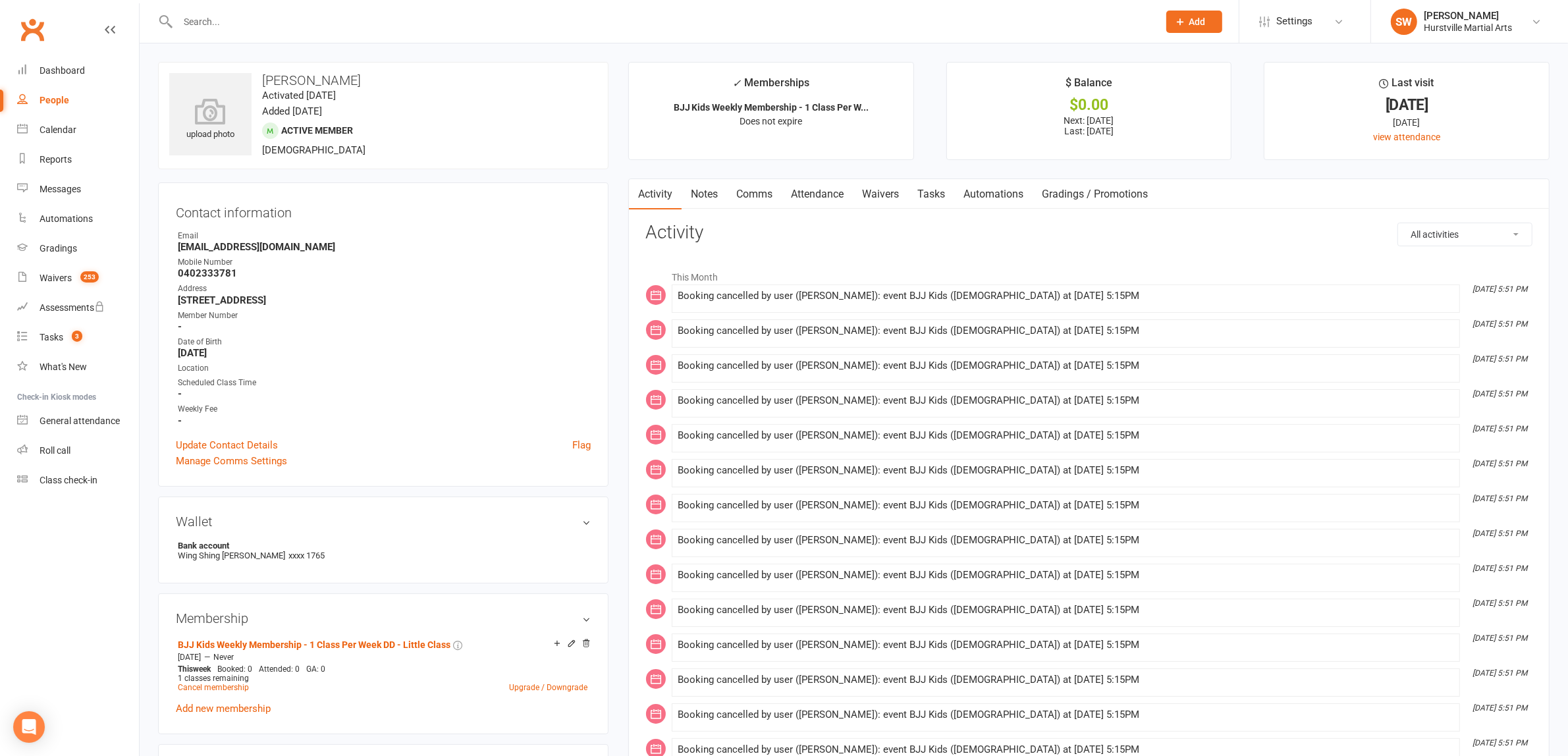
scroll to position [329, 0]
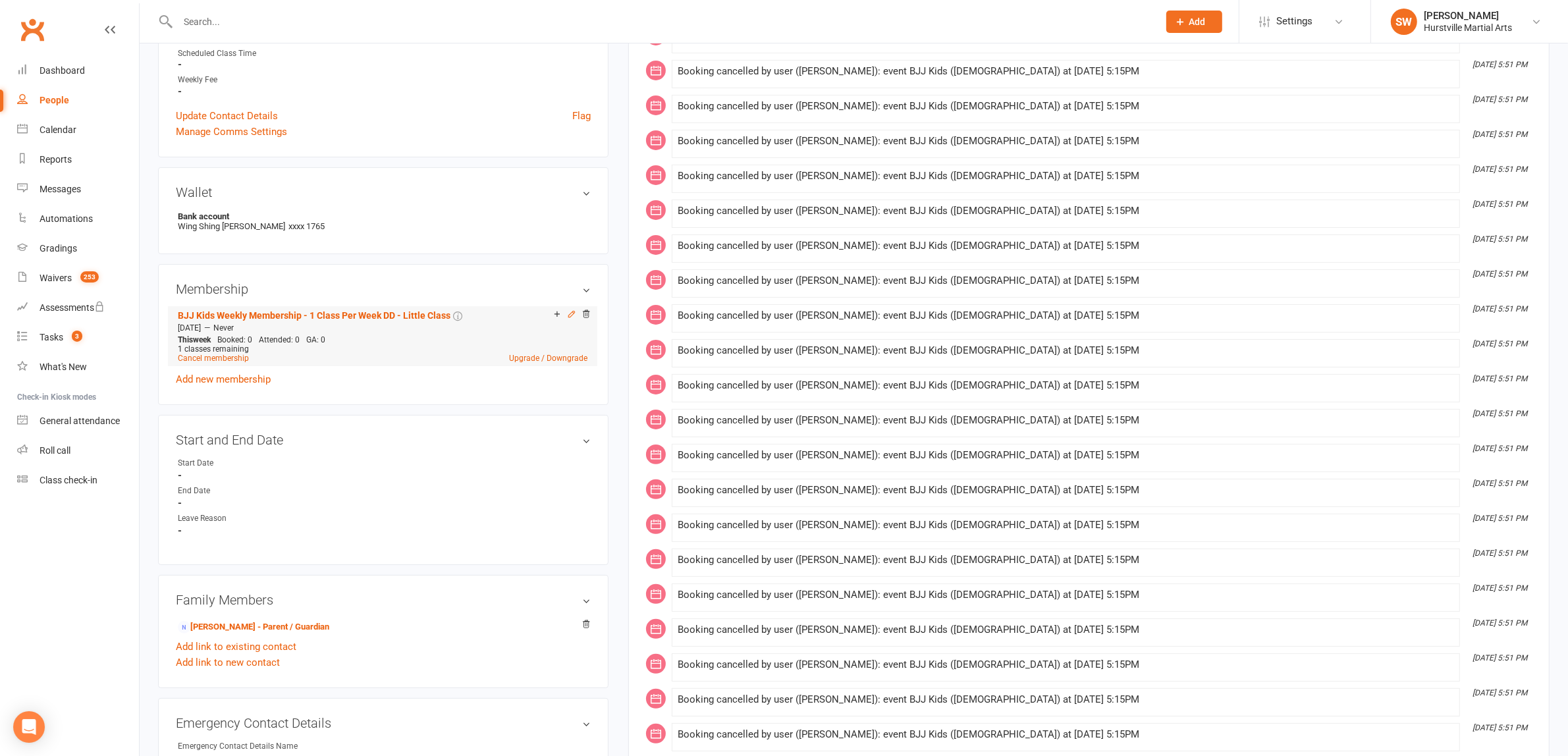
click at [573, 316] on icon at bounding box center [572, 314] width 9 height 9
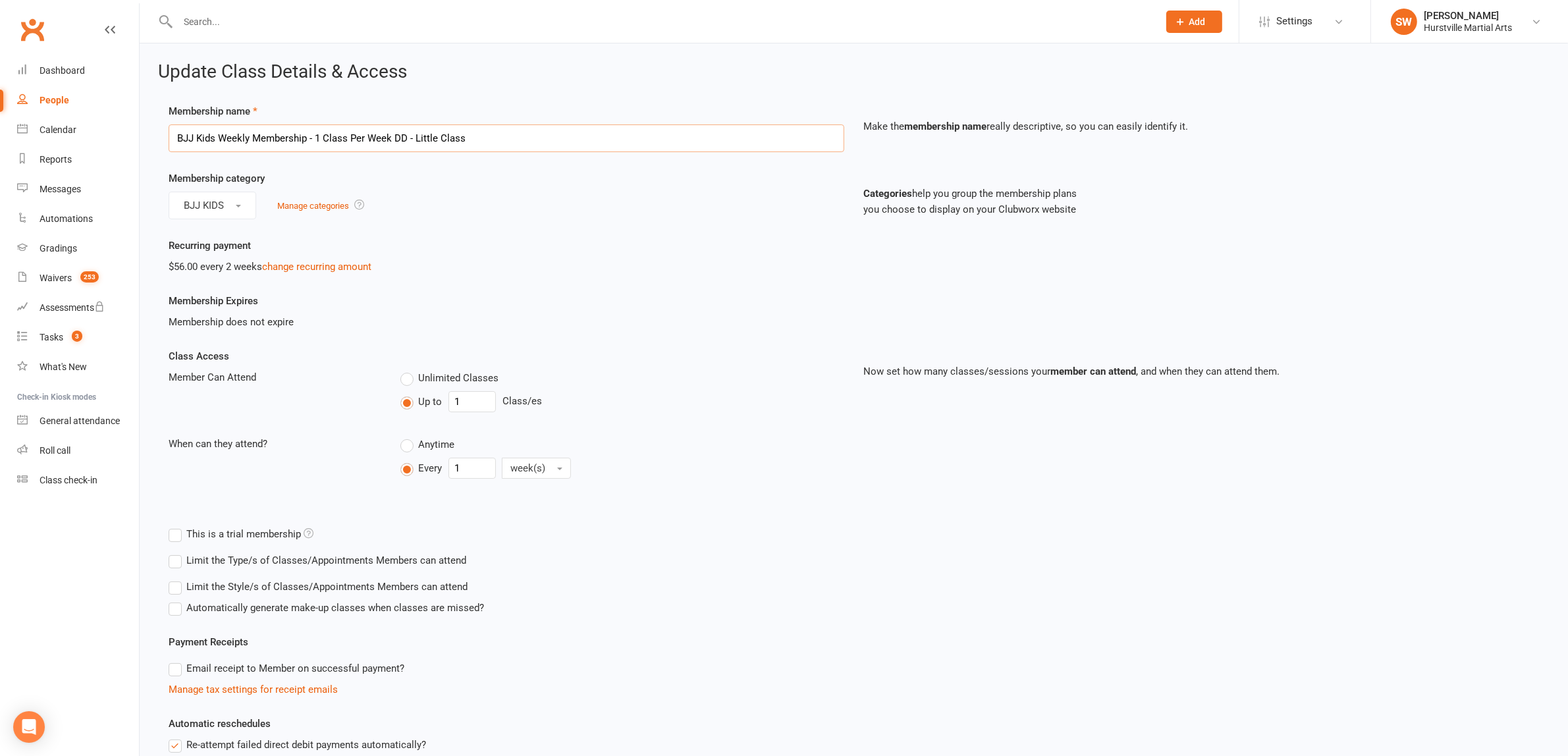
click at [428, 137] on input "BJJ Kids Weekly Membership - 1 Class Per Week DD - Little Class" at bounding box center [507, 138] width 676 height 28
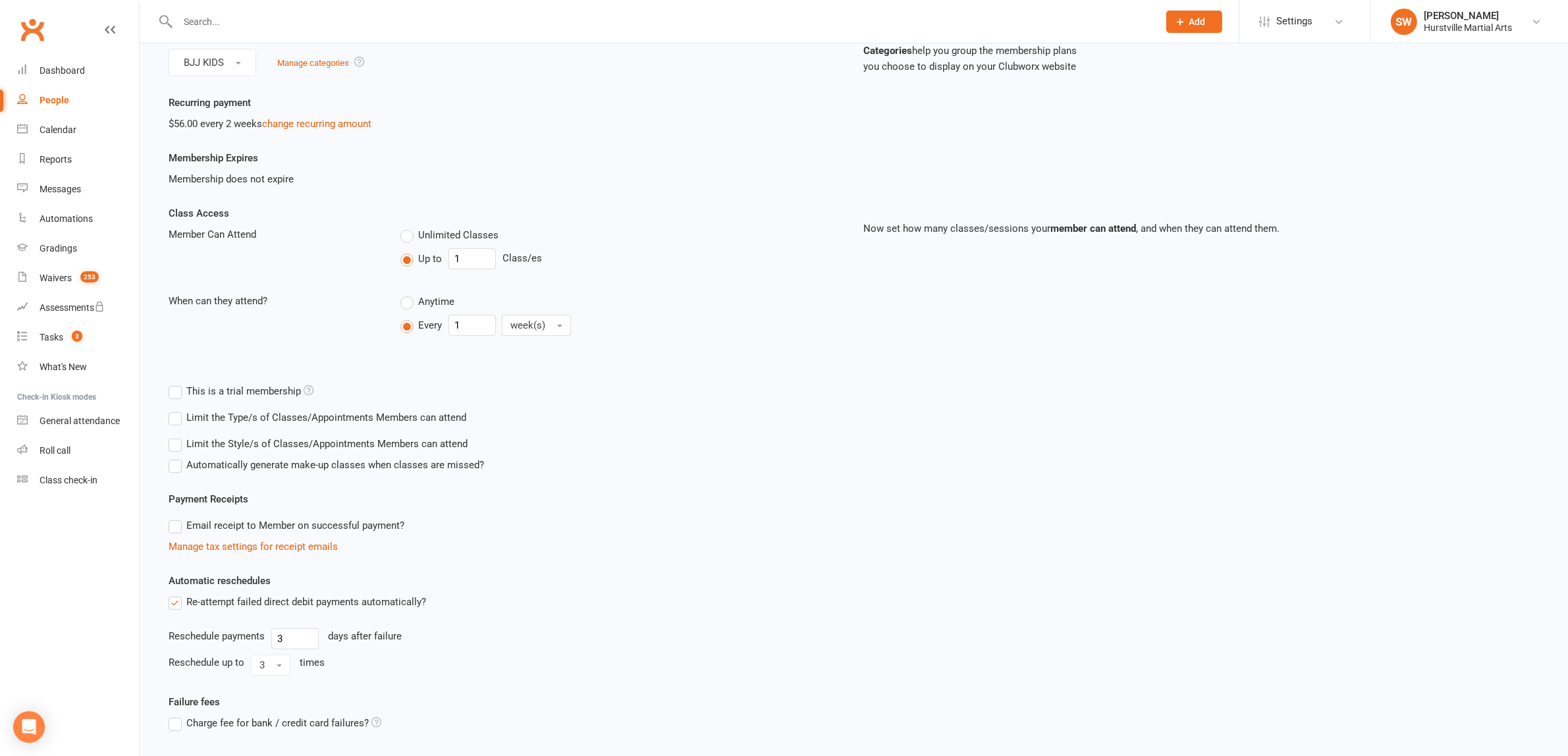
scroll to position [248, 0]
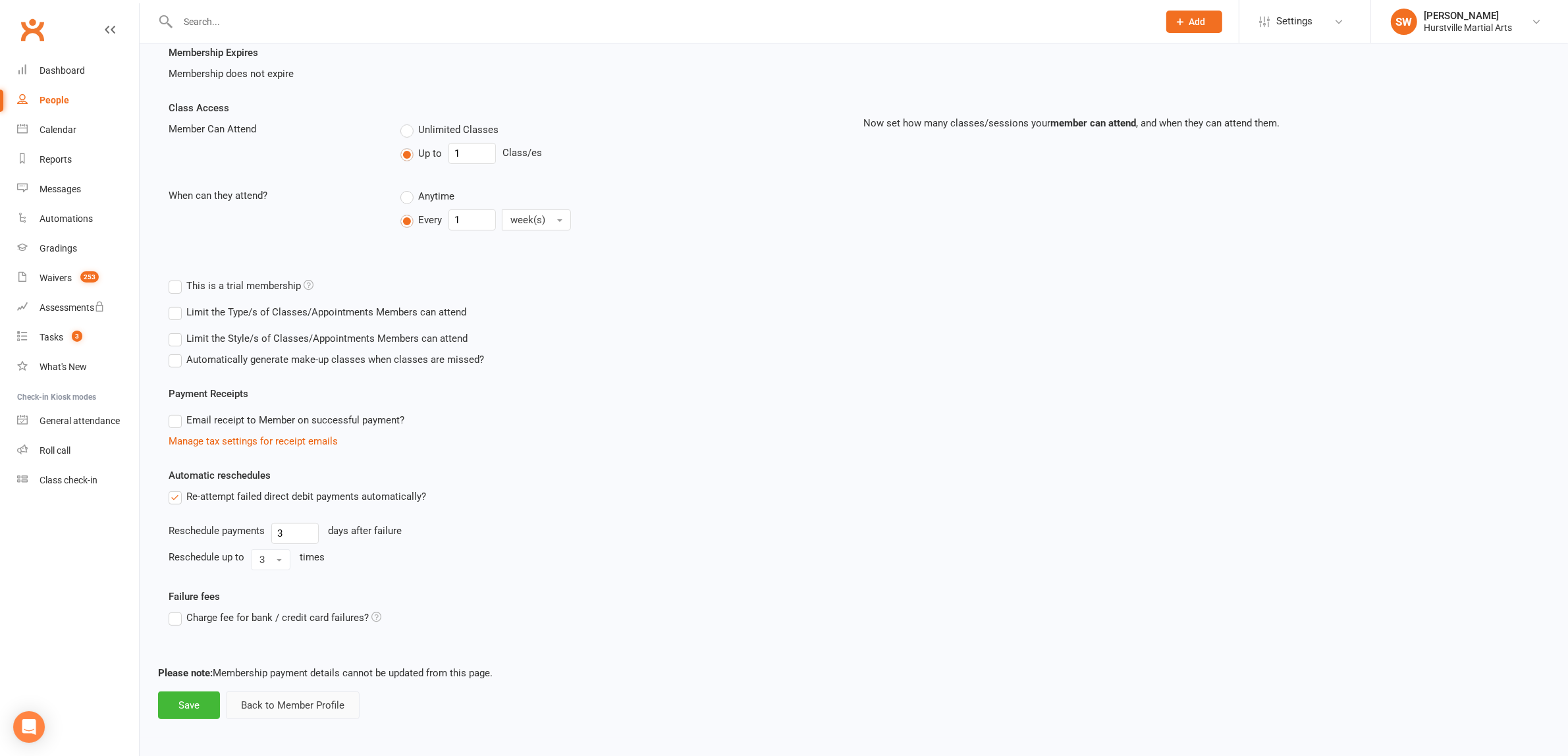
type input "BJJ Kids Weekly Membership - 1 Class Per Week DD - Class"
click at [297, 707] on button "Back to Member Profile" at bounding box center [293, 705] width 134 height 28
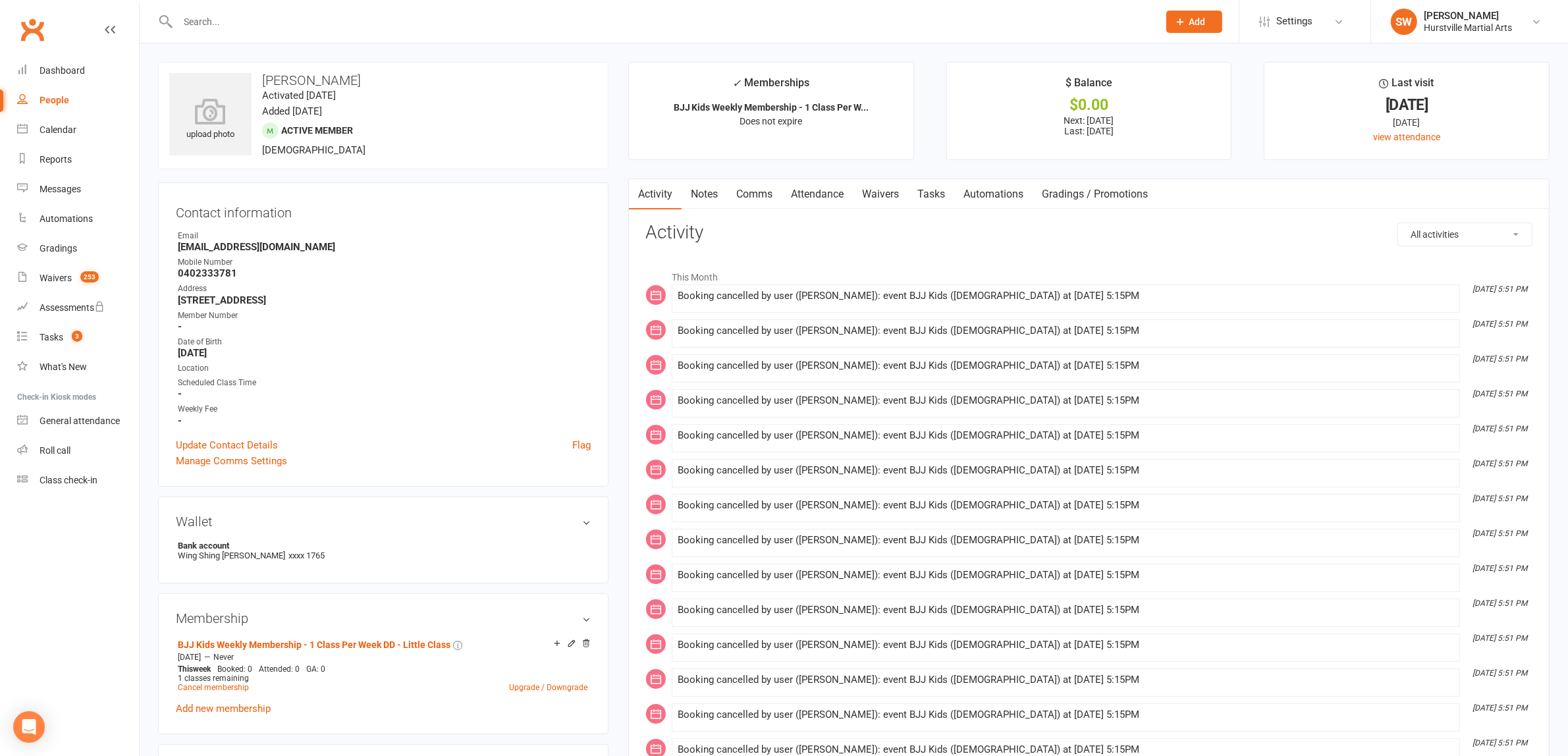
click at [802, 201] on link "Attendance" at bounding box center [818, 194] width 71 height 30
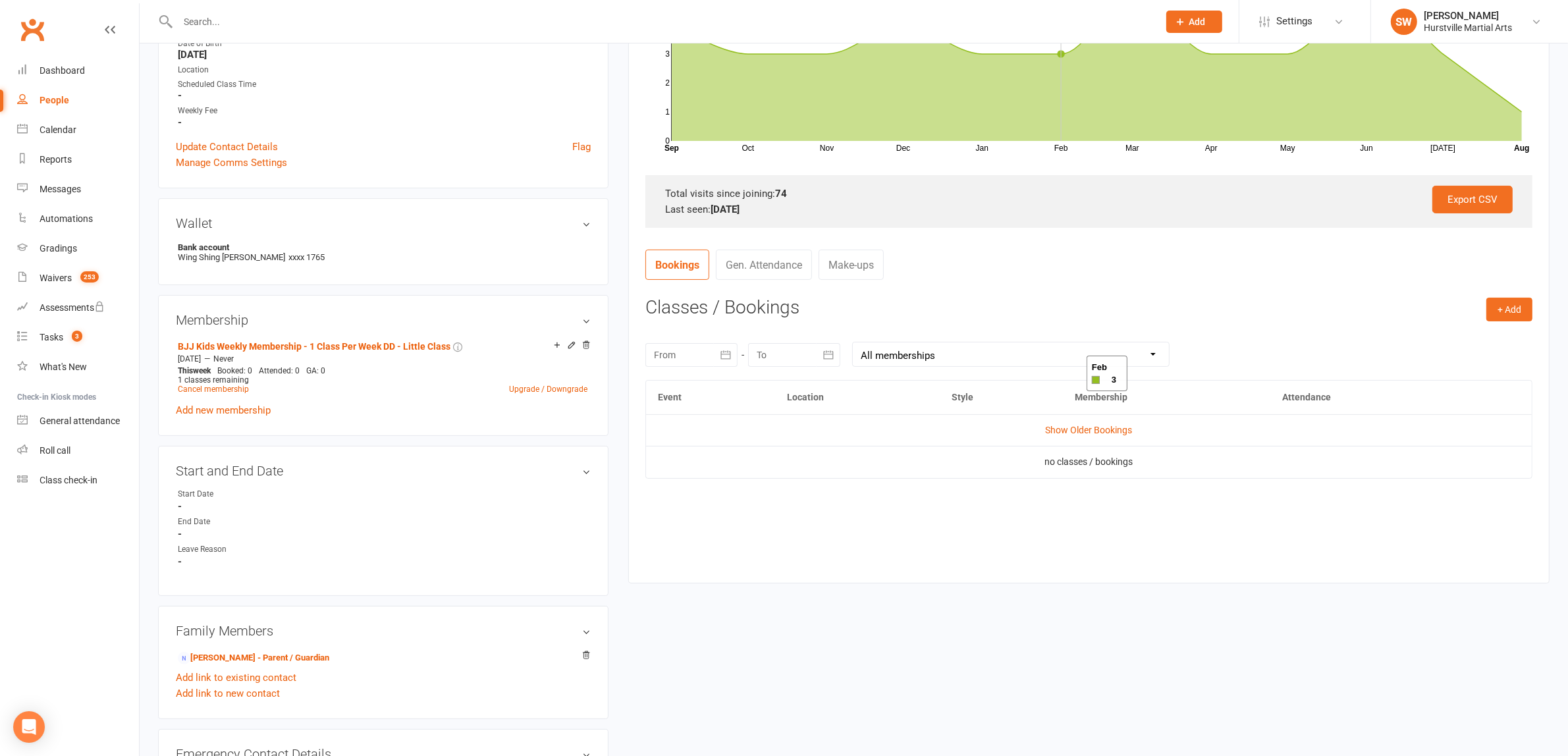
scroll to position [412, 0]
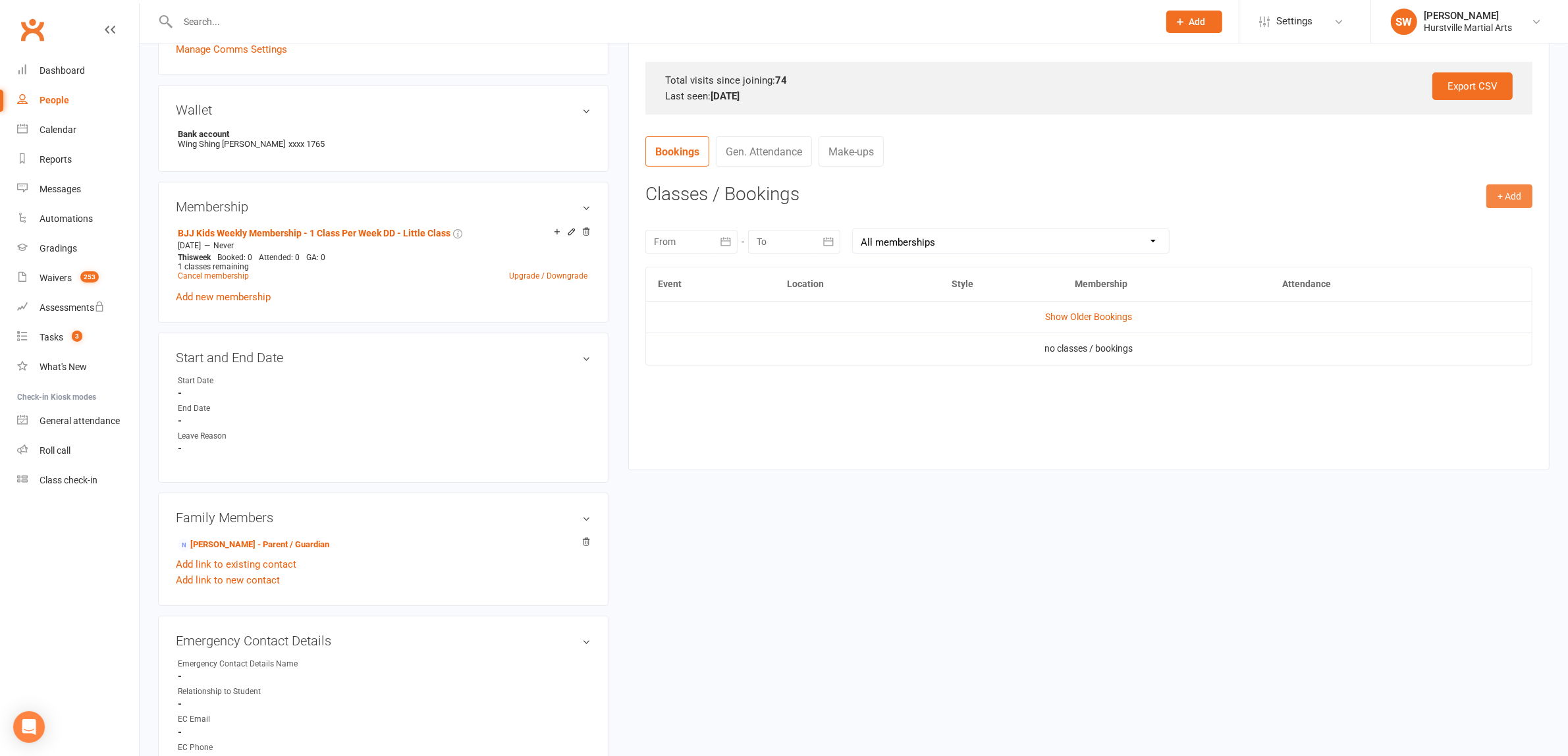
click at [1516, 185] on button "+ Add" at bounding box center [1509, 196] width 46 height 24
click at [1464, 229] on link "Book Event" at bounding box center [1467, 226] width 130 height 26
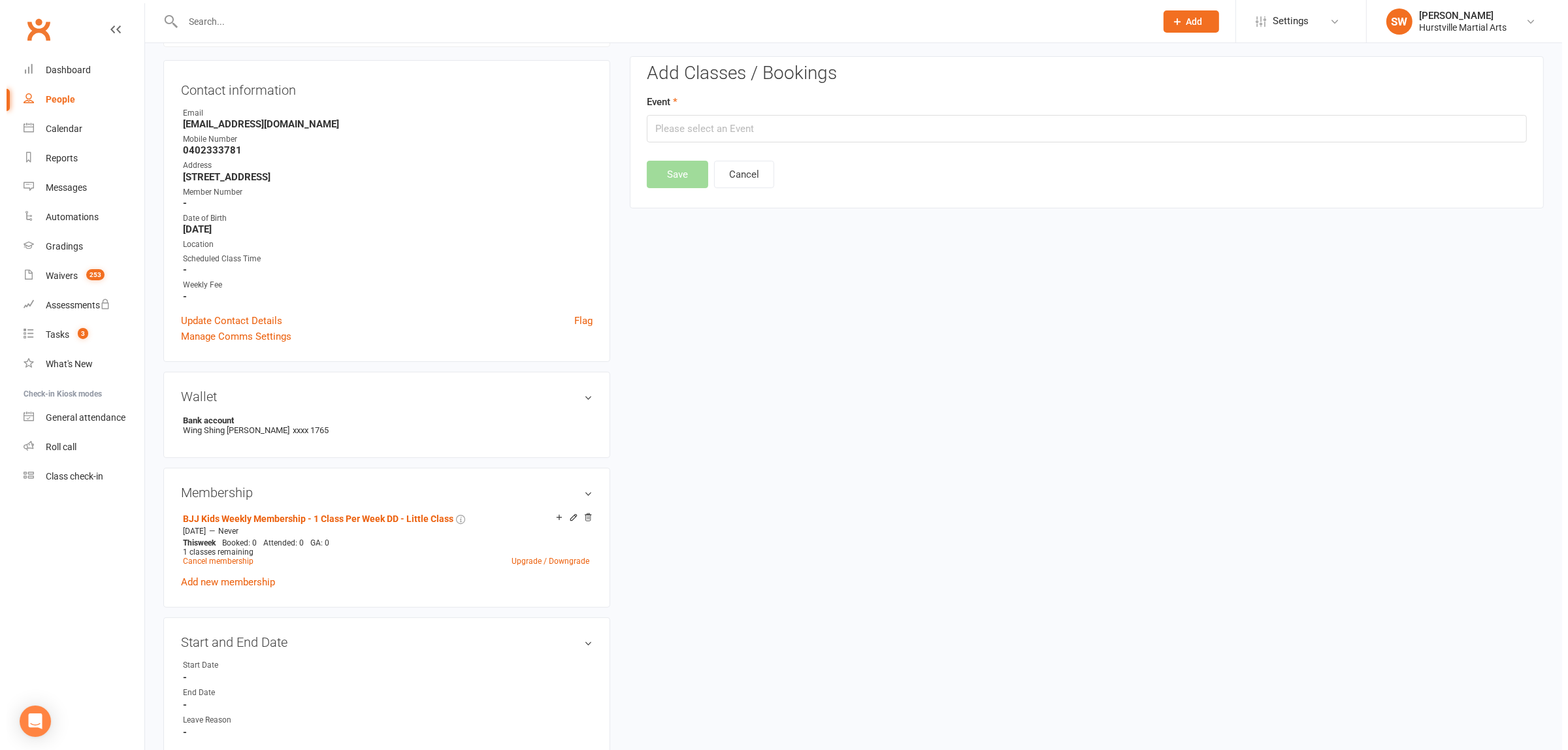
scroll to position [112, 0]
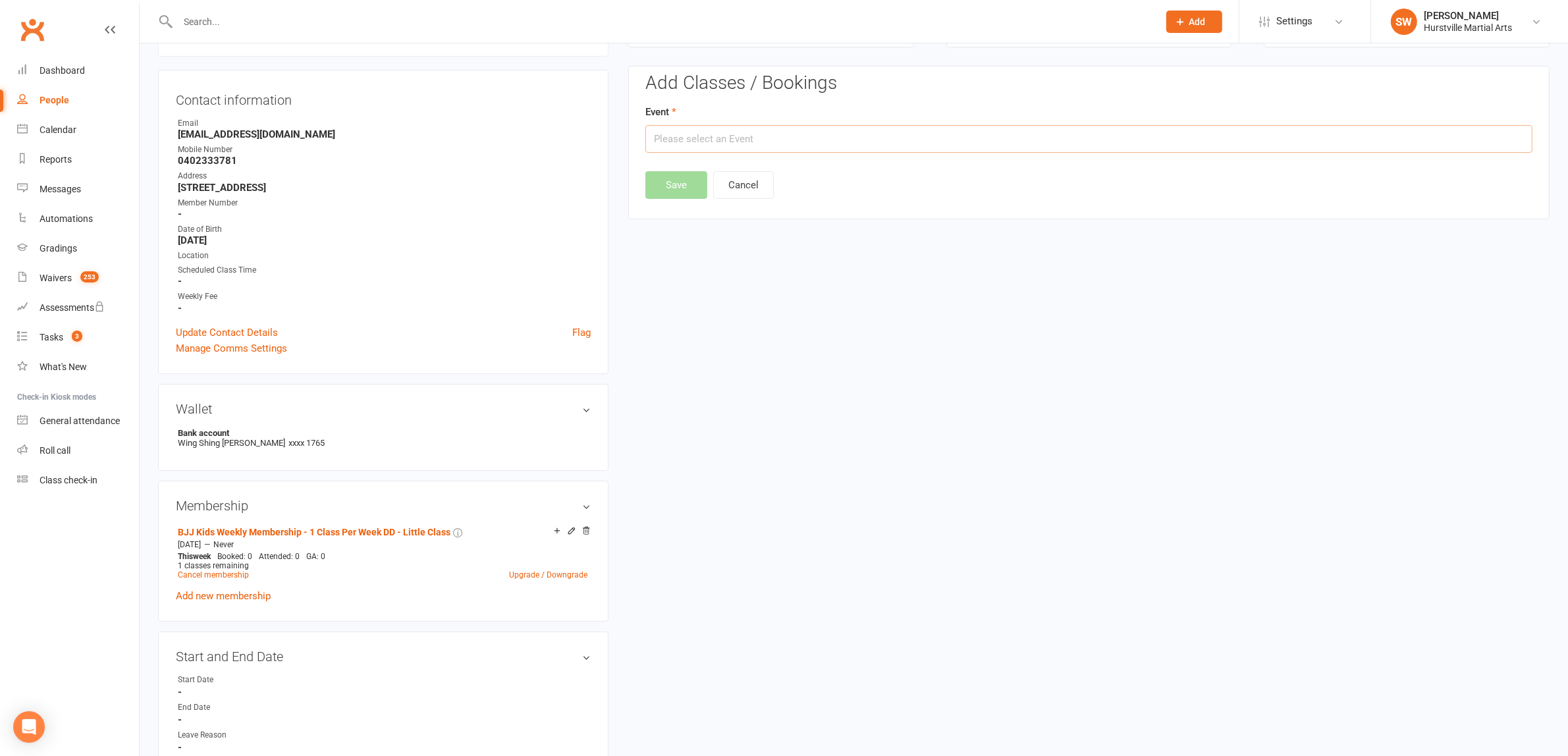
click at [795, 149] on input "text" at bounding box center [1089, 139] width 887 height 28
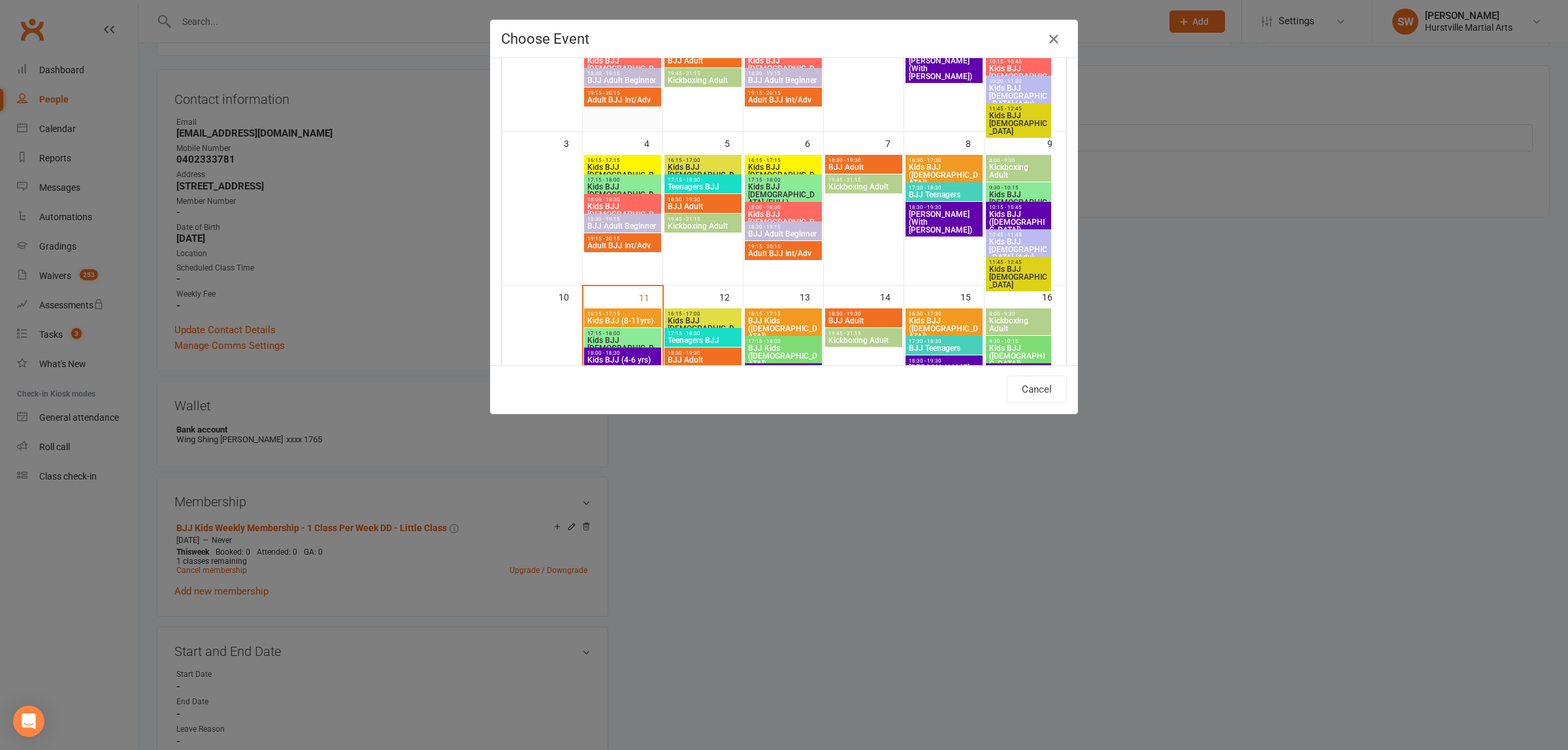
scroll to position [163, 0]
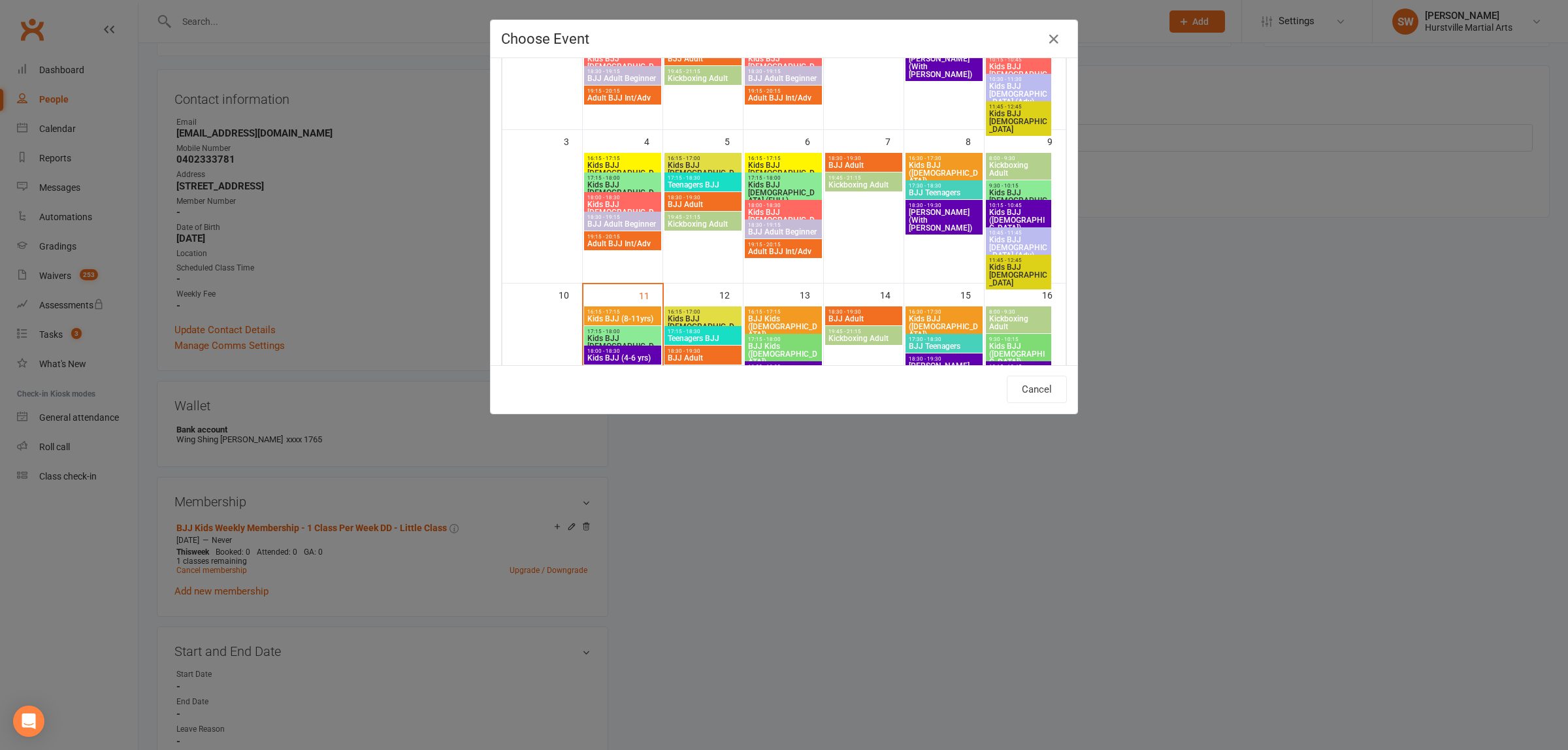
click at [609, 341] on span "Kids BJJ [DEMOGRAPHIC_DATA]" at bounding box center [623, 346] width 72 height 24
type input "Kids BJJ [DEMOGRAPHIC_DATA] - [DATE] 5:15:00 PM"
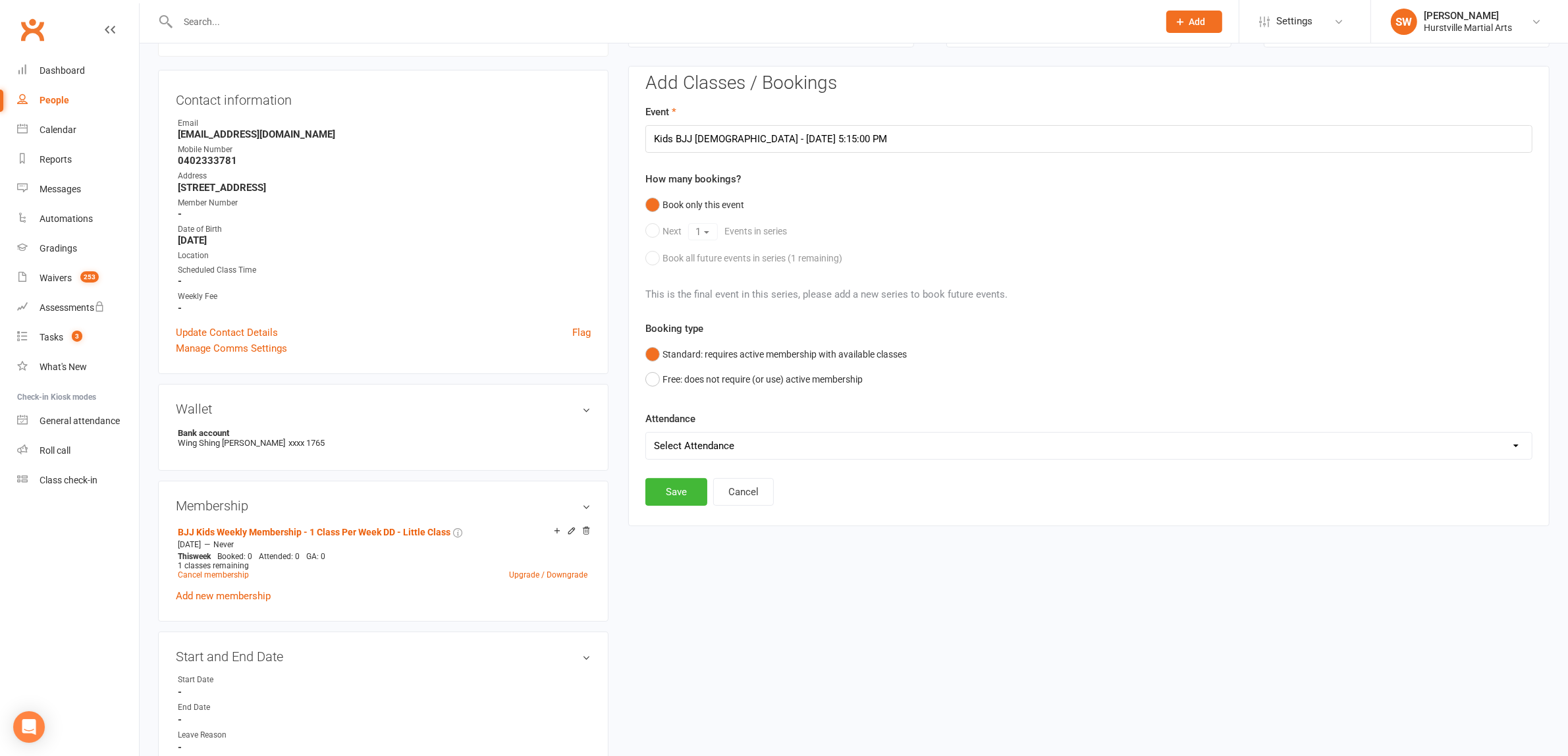
click at [690, 435] on select "Select Attendance Attended Absent" at bounding box center [1089, 446] width 885 height 26
select select "0"
click at [646, 433] on select "Select Attendance Attended Absent" at bounding box center [1089, 446] width 885 height 26
click at [686, 495] on button "Save" at bounding box center [677, 492] width 62 height 28
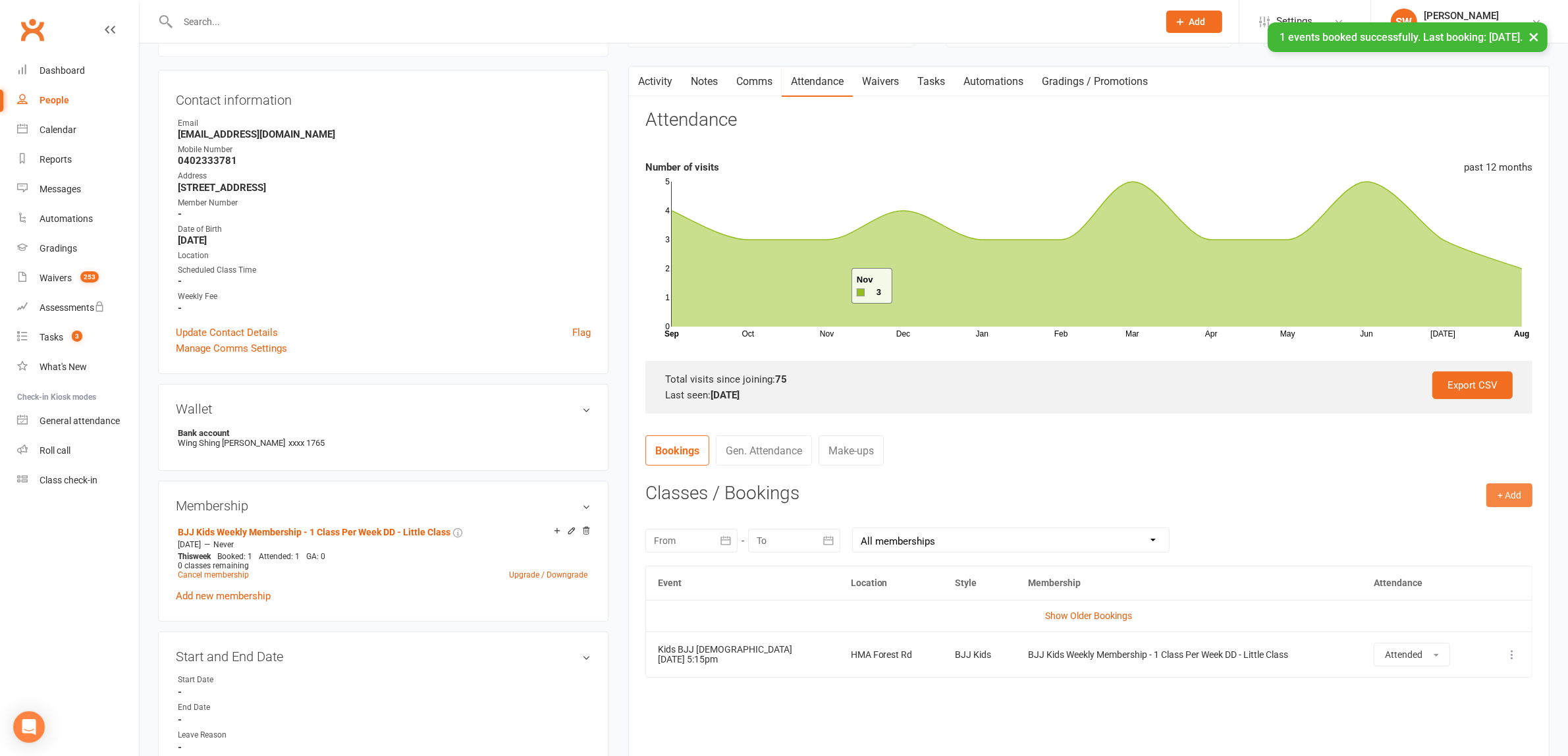
click at [1498, 497] on button "+ Add" at bounding box center [1509, 495] width 46 height 24
click at [1436, 533] on link "Book Event" at bounding box center [1467, 525] width 130 height 26
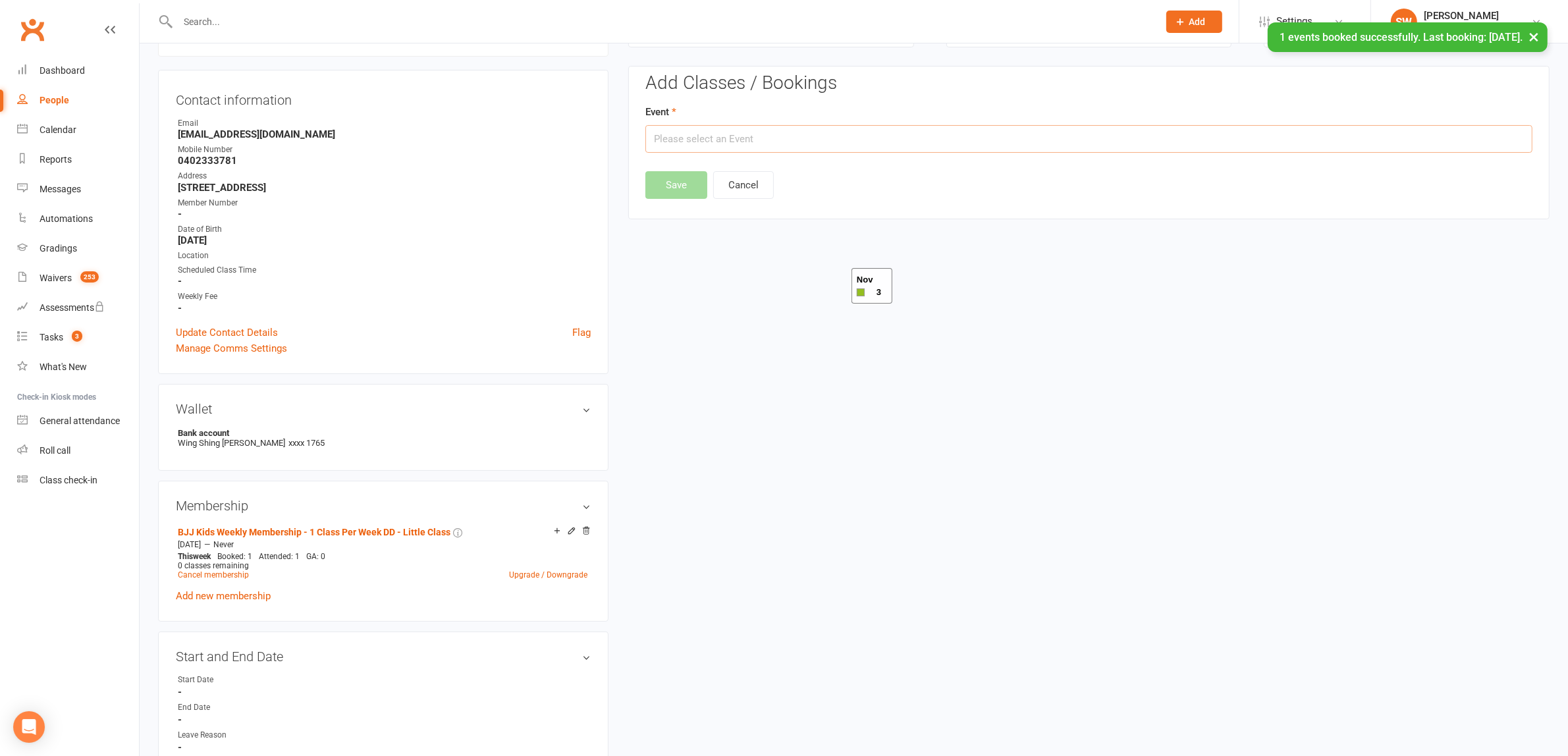
click at [762, 142] on input "text" at bounding box center [1089, 139] width 887 height 28
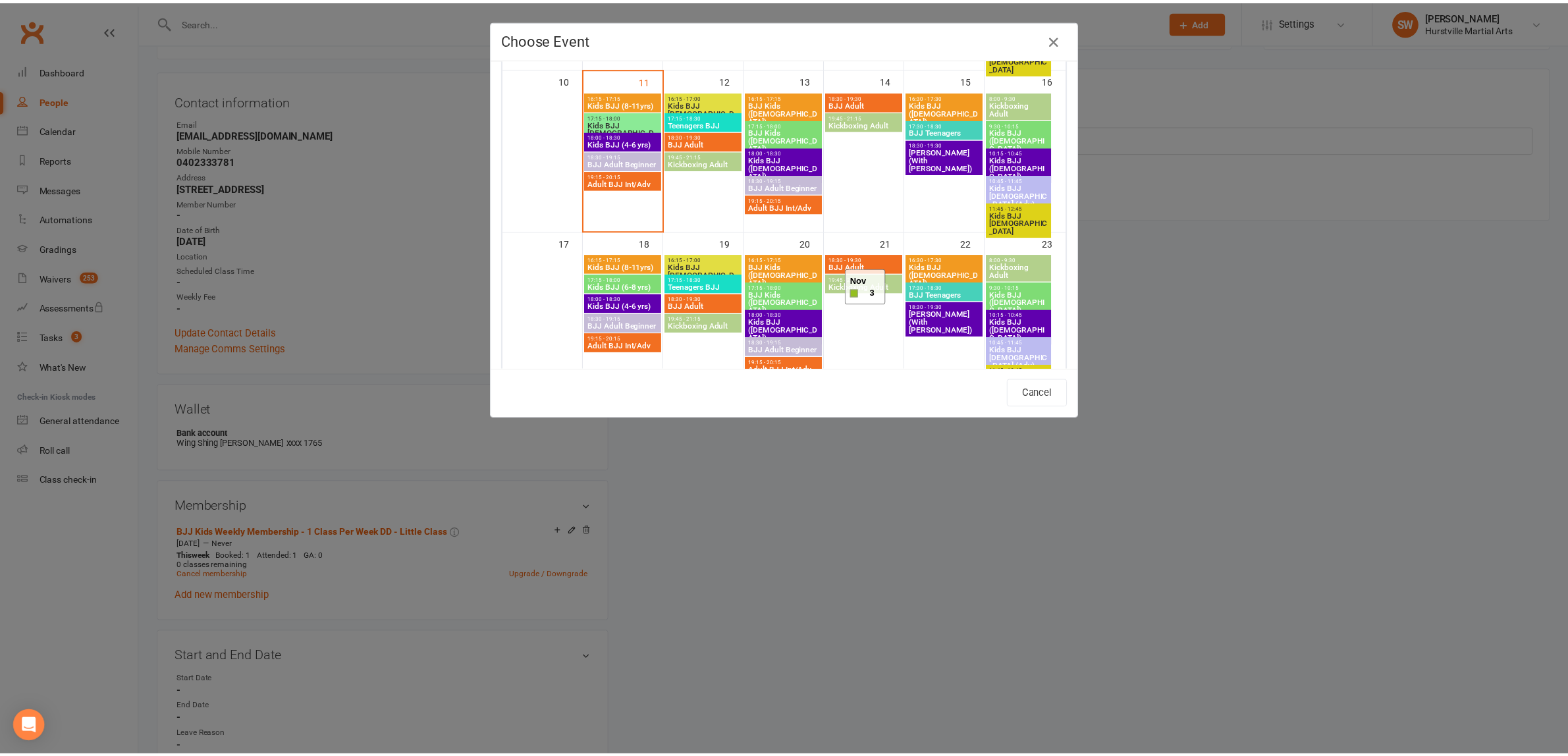
scroll to position [412, 0]
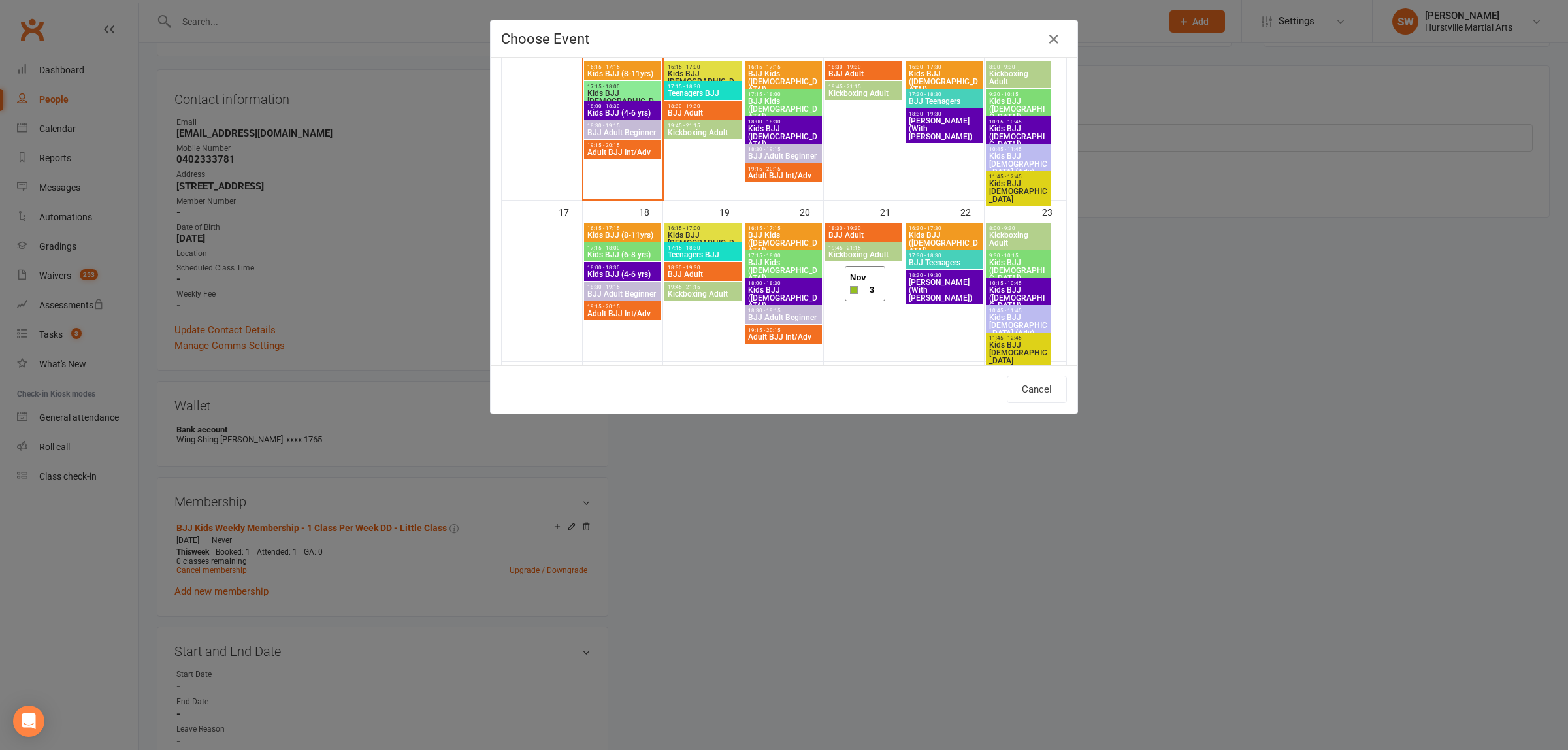
click at [612, 253] on span "Kids BJJ (6-8 yrs)" at bounding box center [623, 255] width 72 height 8
type input "Kids BJJ (6-8 yrs) - [DATE] 5:15:00 PM"
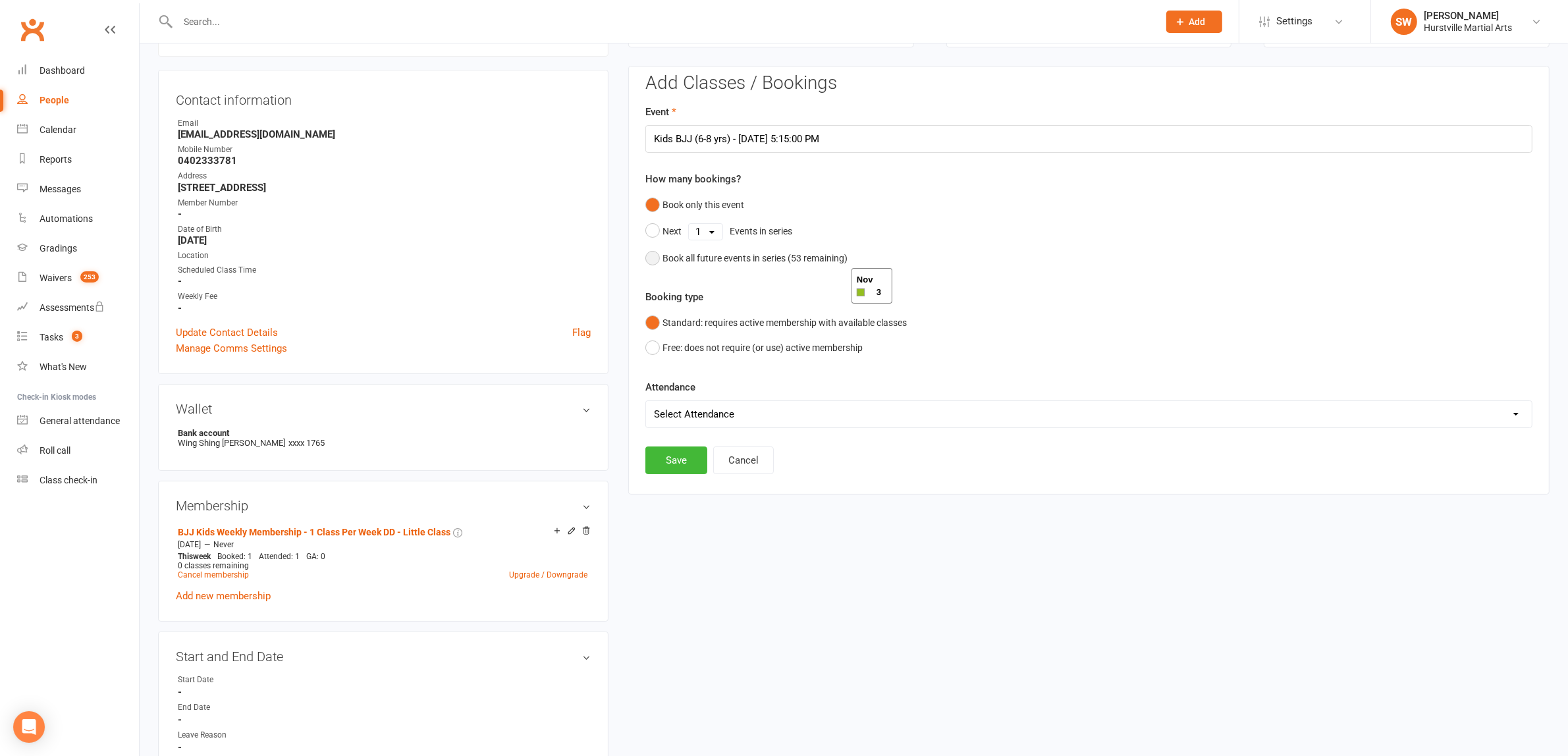
click at [712, 256] on div "Book all future events in series ( 53 remaining)" at bounding box center [755, 258] width 185 height 14
click at [672, 398] on button "Save" at bounding box center [677, 393] width 62 height 28
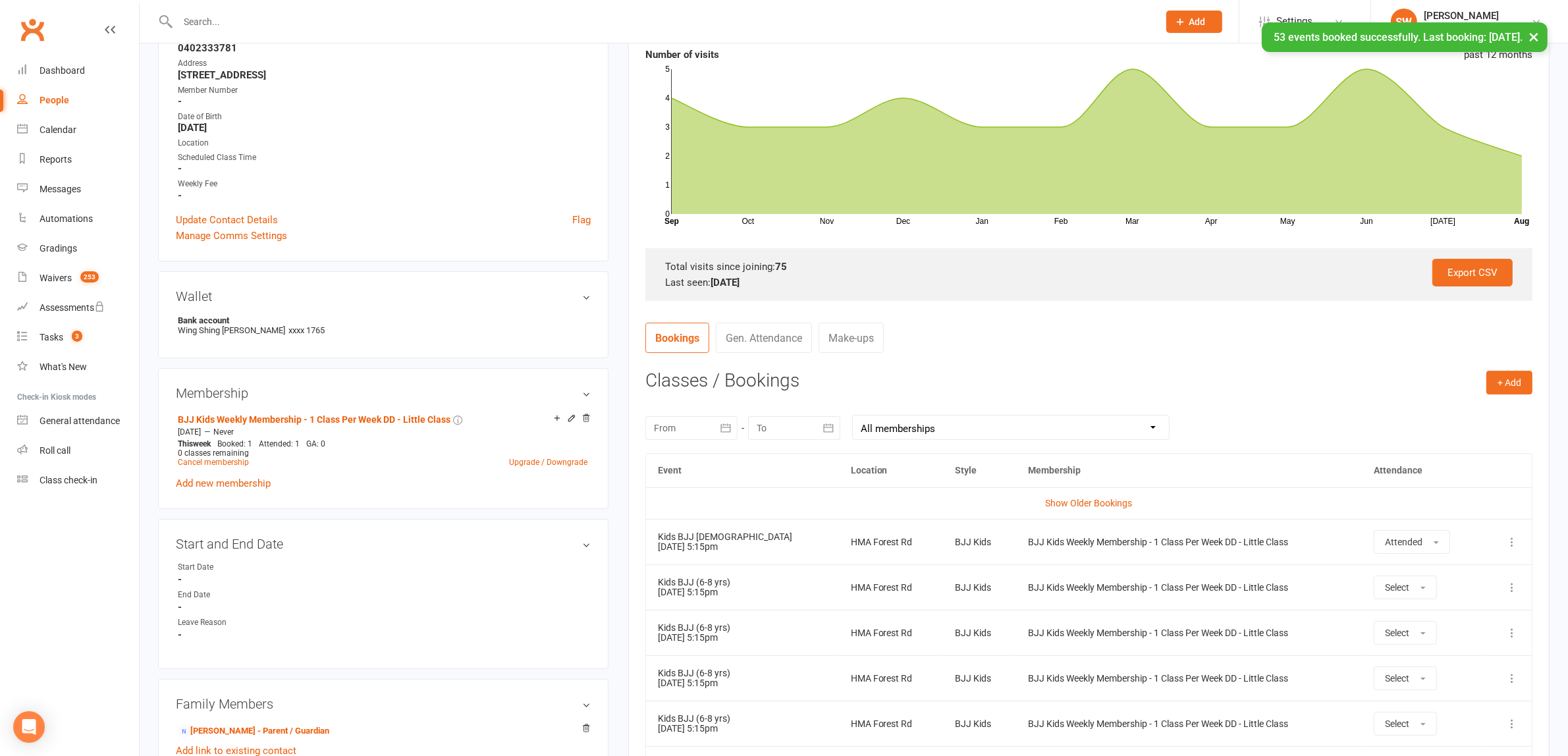
scroll to position [82, 0]
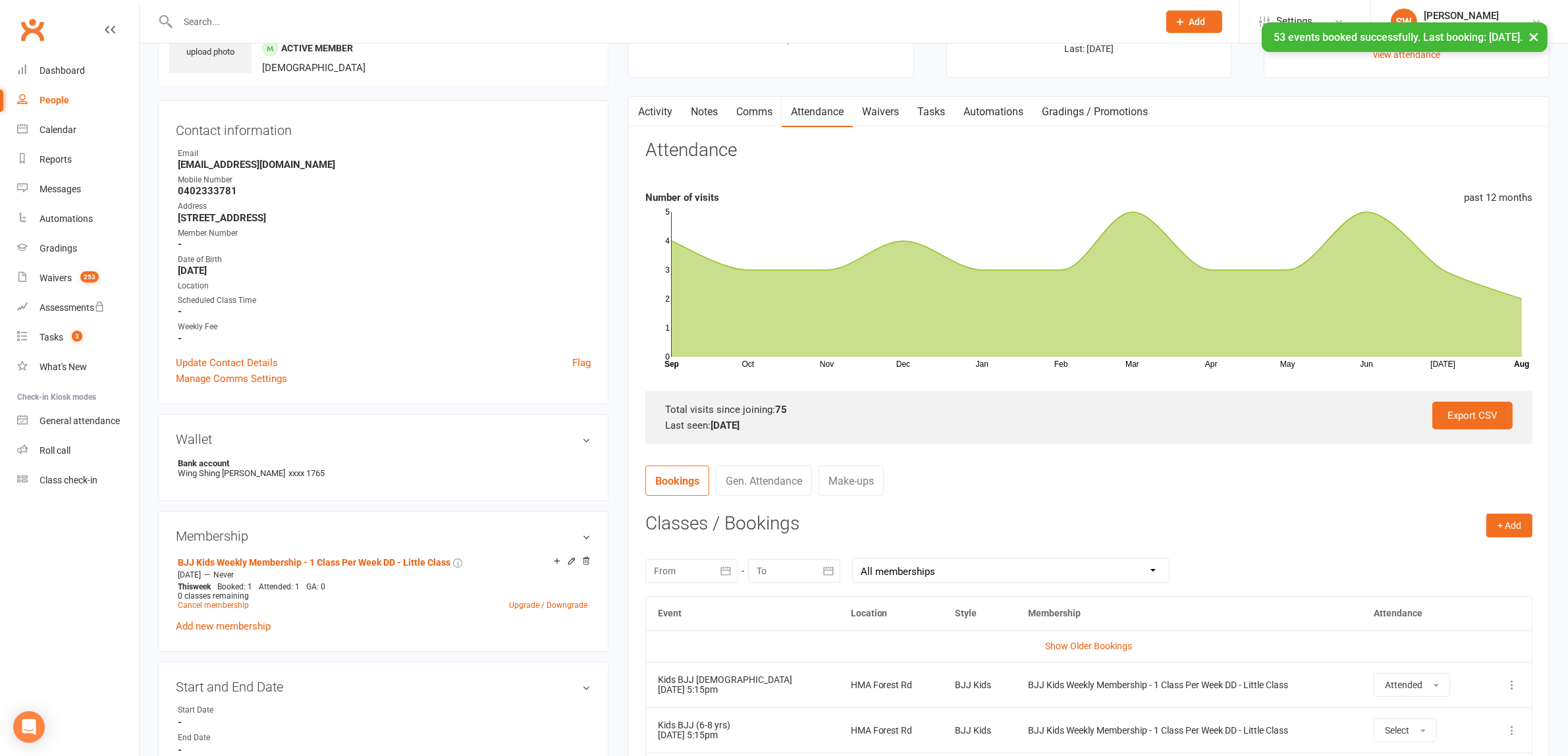
click at [641, 109] on icon "button" at bounding box center [638, 109] width 8 height 14
click at [650, 119] on link "Activity" at bounding box center [656, 112] width 53 height 30
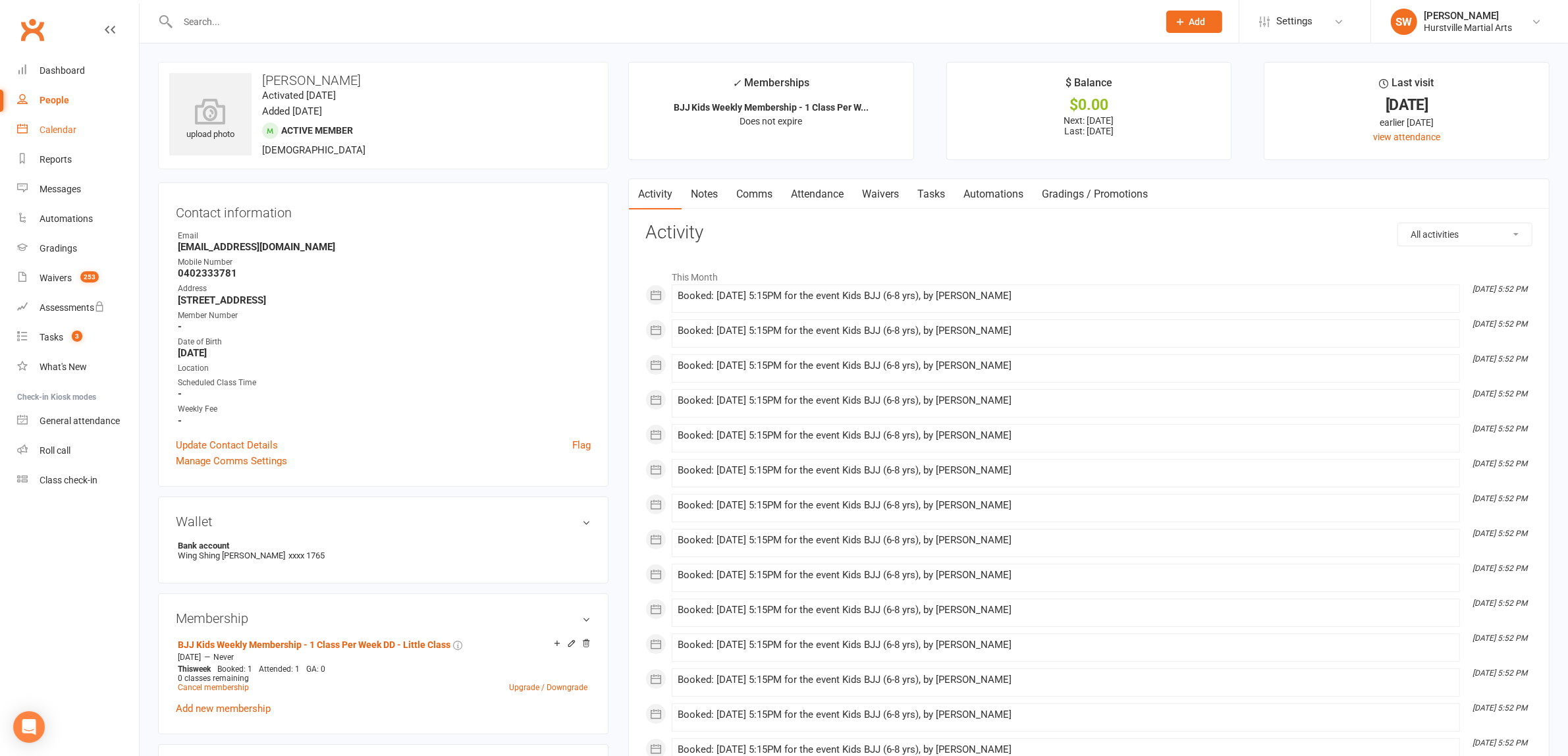
click at [70, 133] on div "Calendar" at bounding box center [58, 130] width 37 height 11
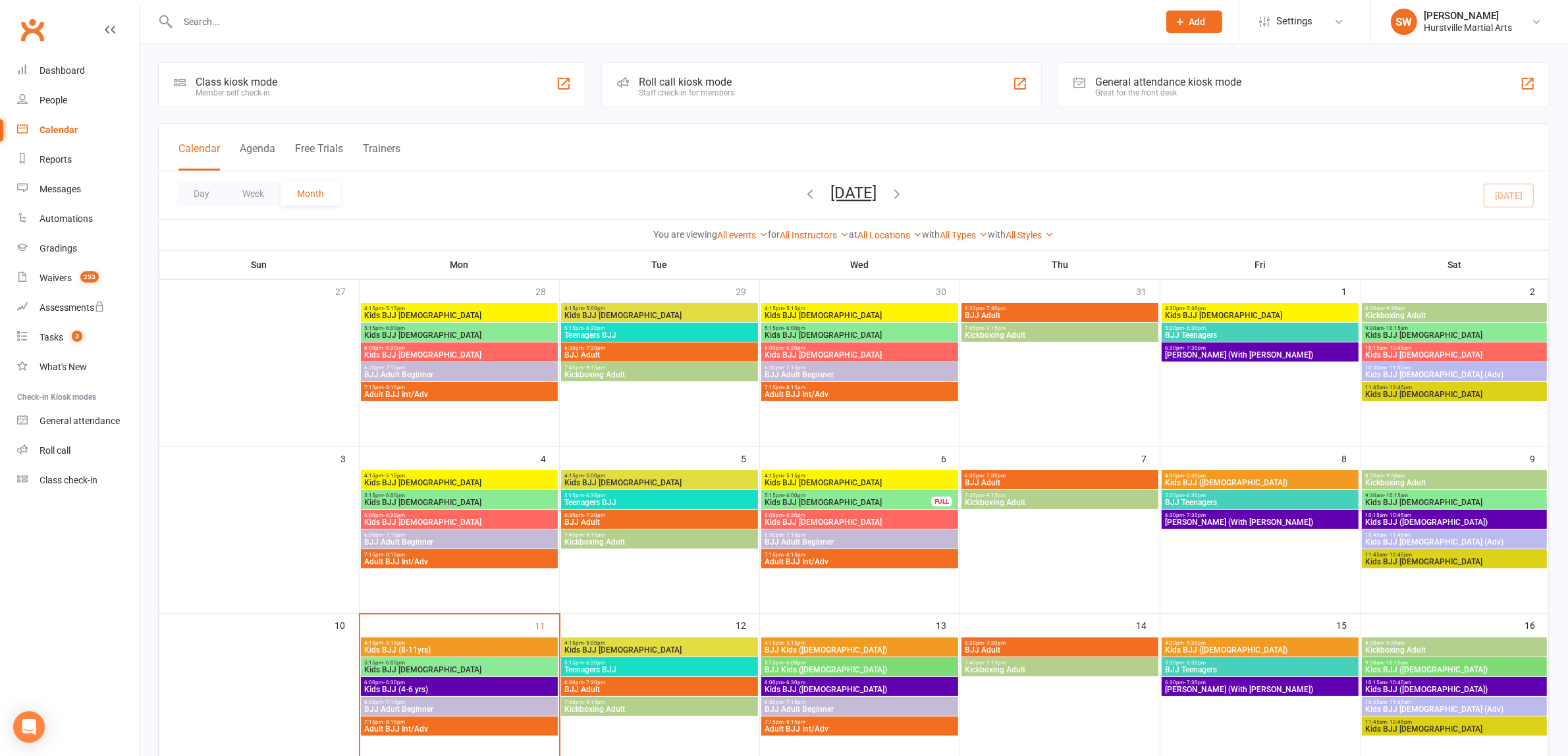
click at [200, 18] on input "text" at bounding box center [661, 22] width 975 height 18
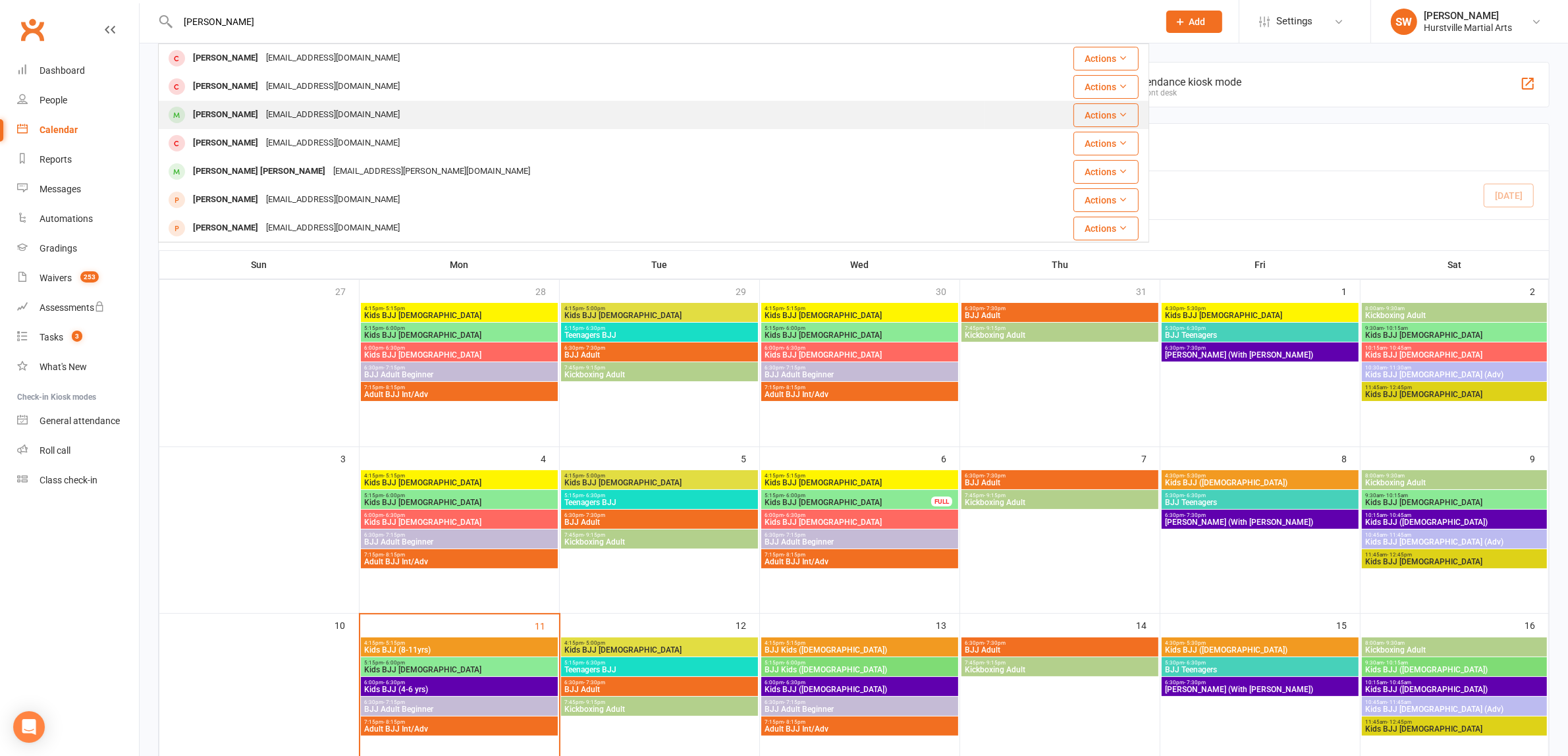
type input "[PERSON_NAME]"
click at [262, 113] on div "[EMAIL_ADDRESS][DOMAIN_NAME]" at bounding box center [333, 115] width 142 height 19
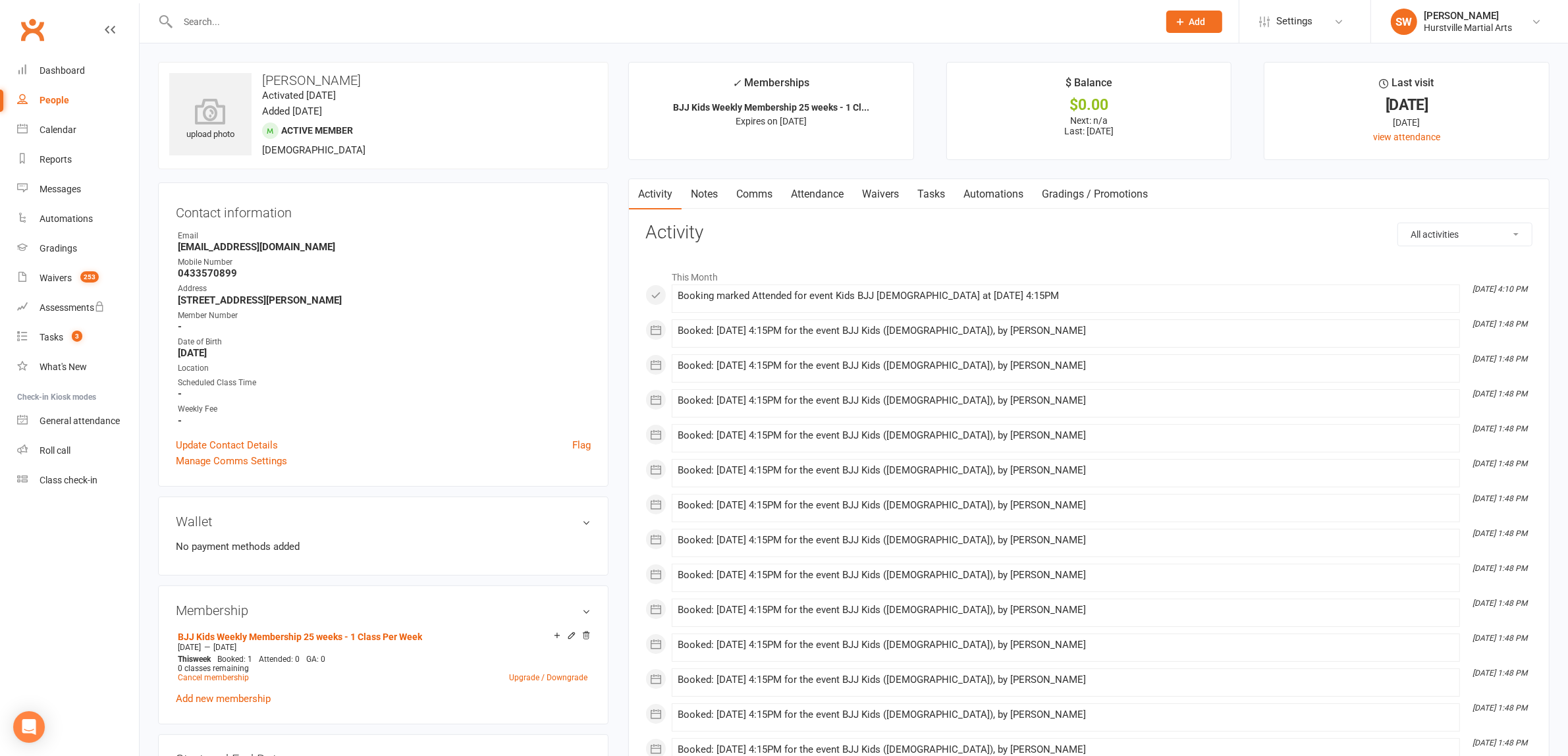
click at [720, 192] on link "Notes" at bounding box center [704, 194] width 45 height 30
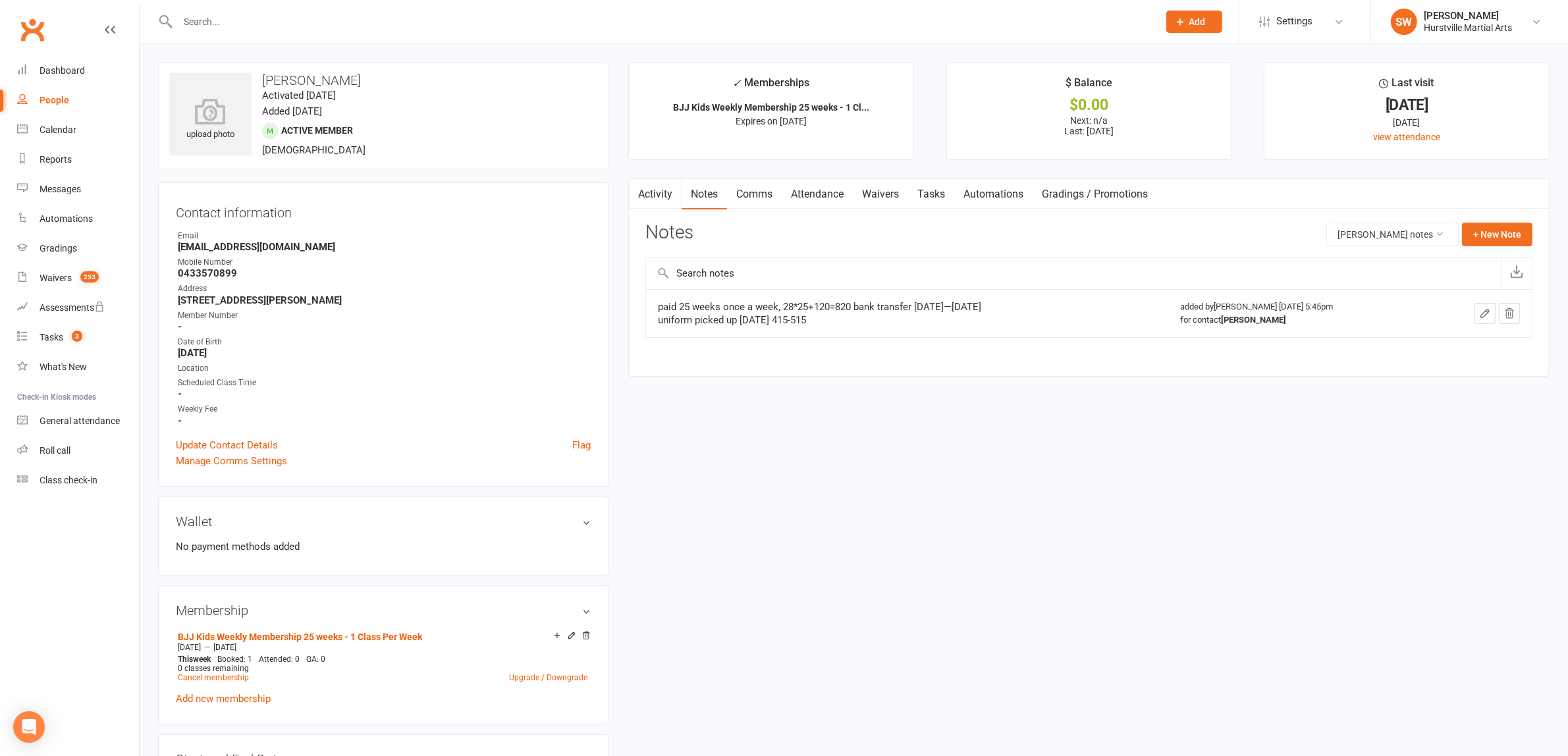
click at [821, 188] on link "Attendance" at bounding box center [818, 194] width 71 height 30
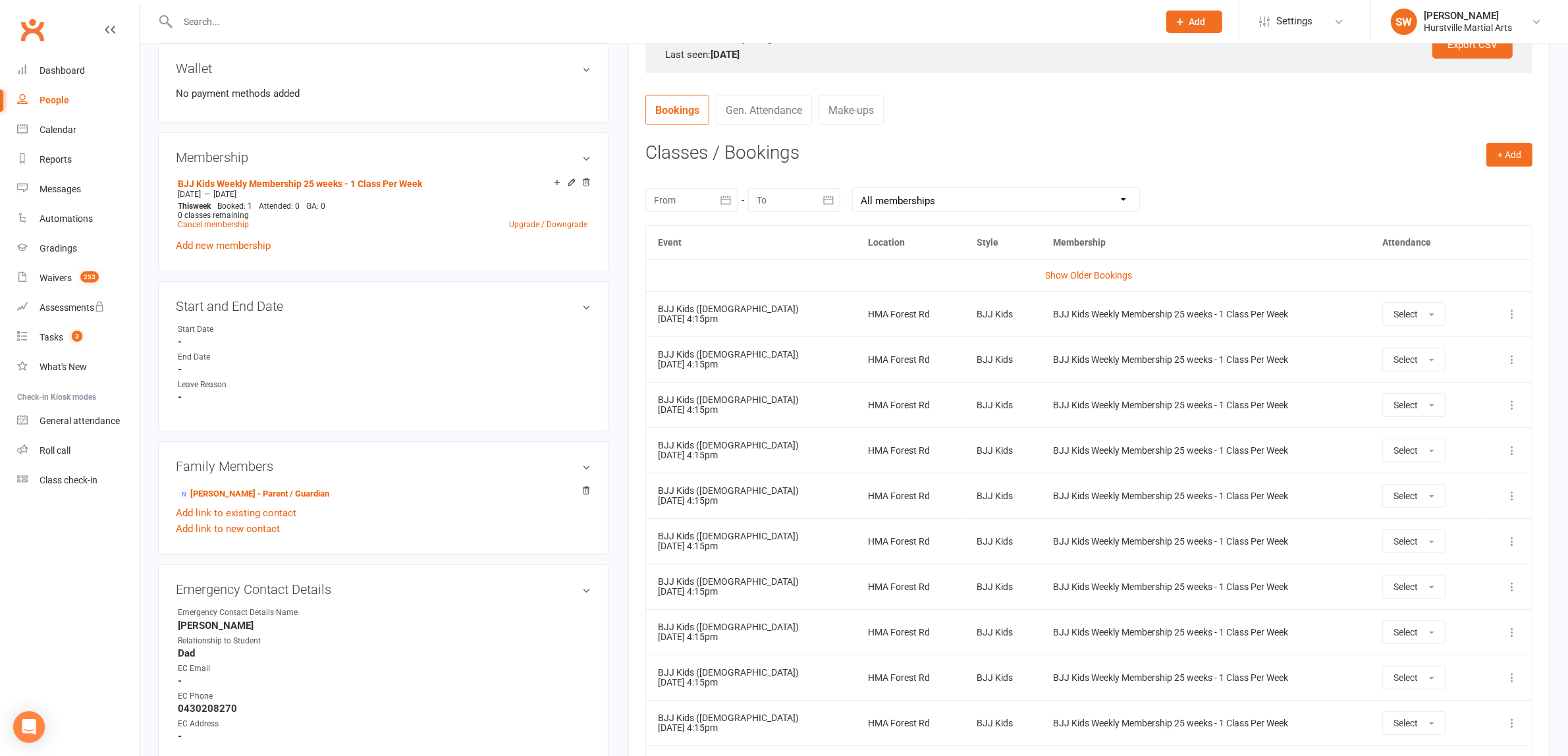
scroll to position [247, 0]
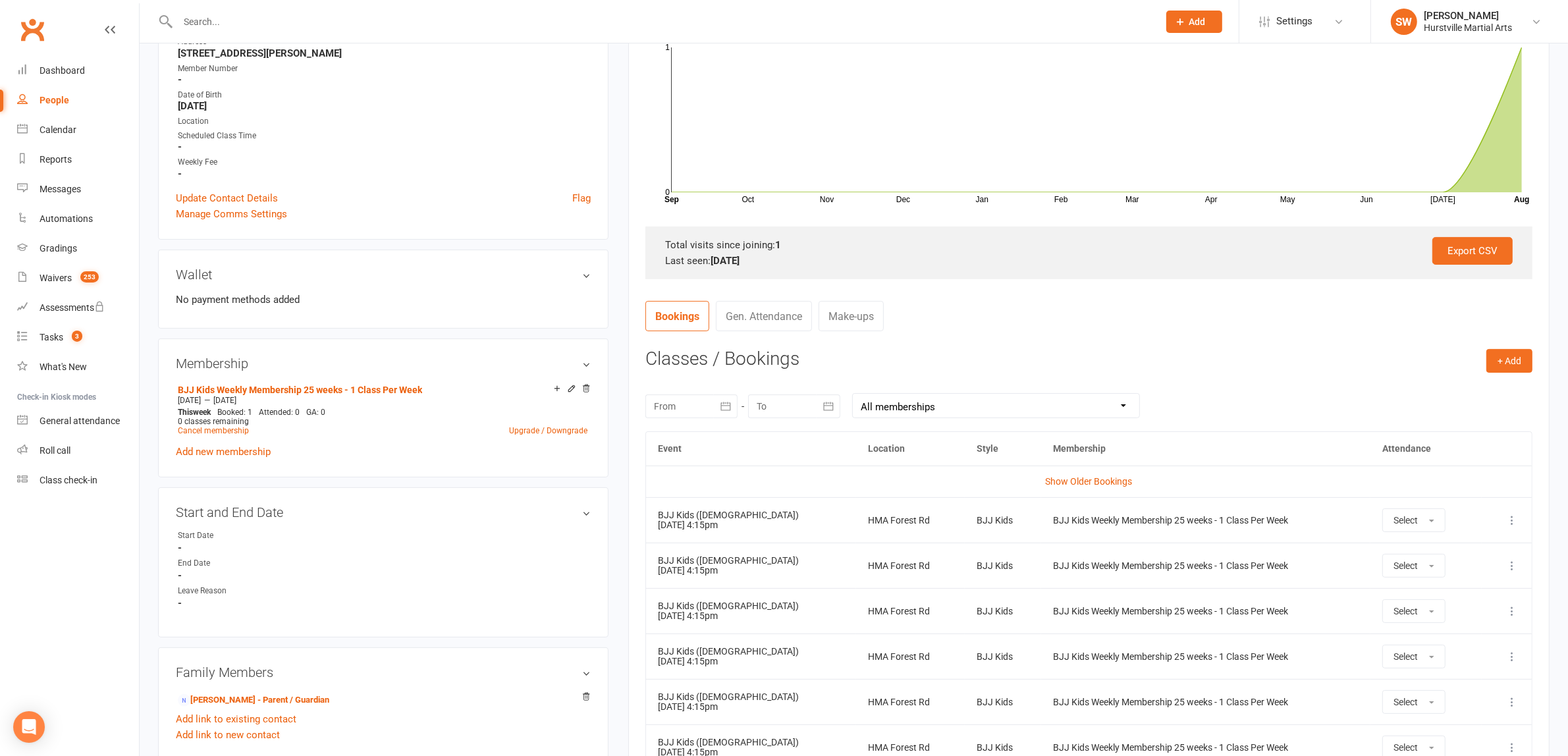
click at [667, 318] on link "Bookings" at bounding box center [677, 316] width 64 height 30
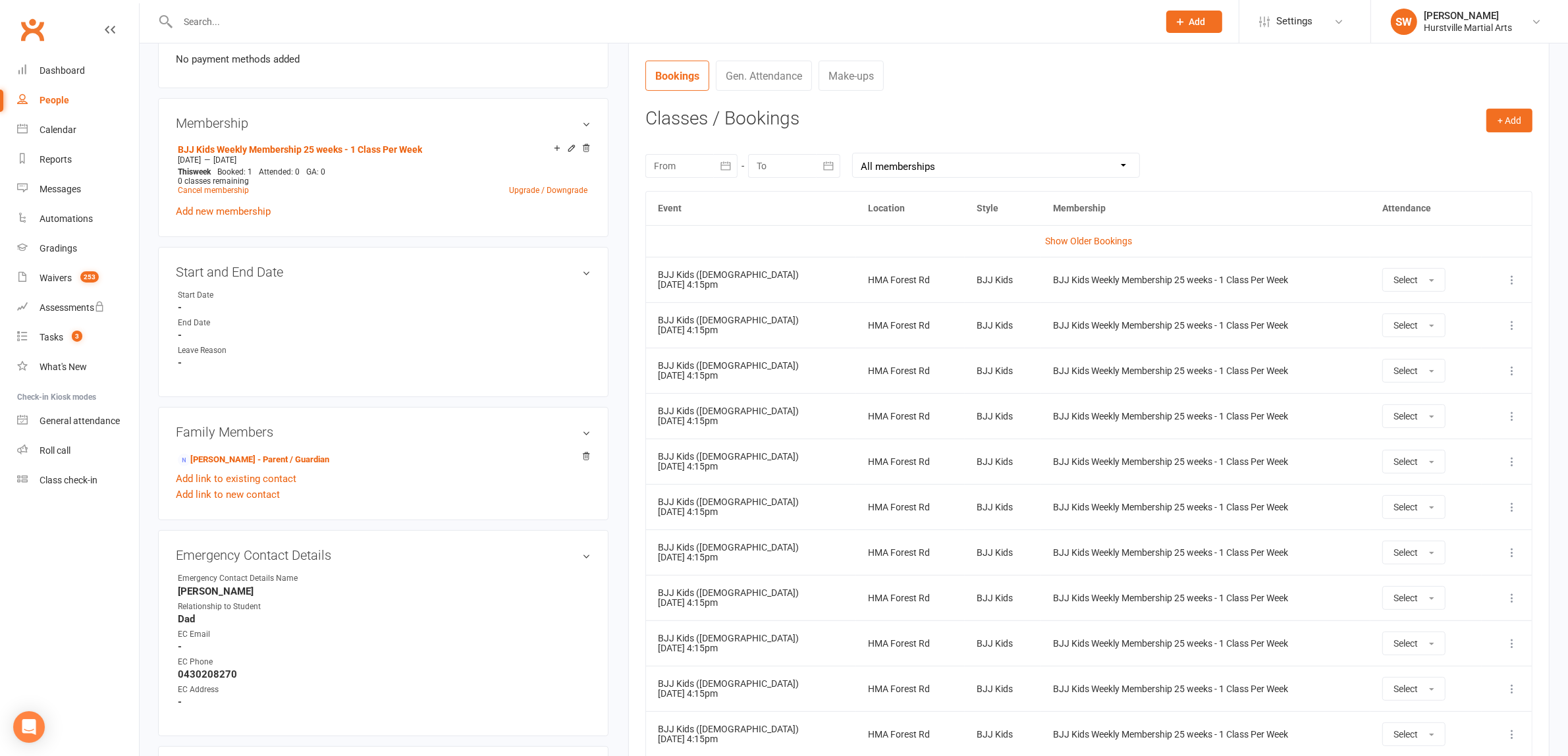
scroll to position [494, 0]
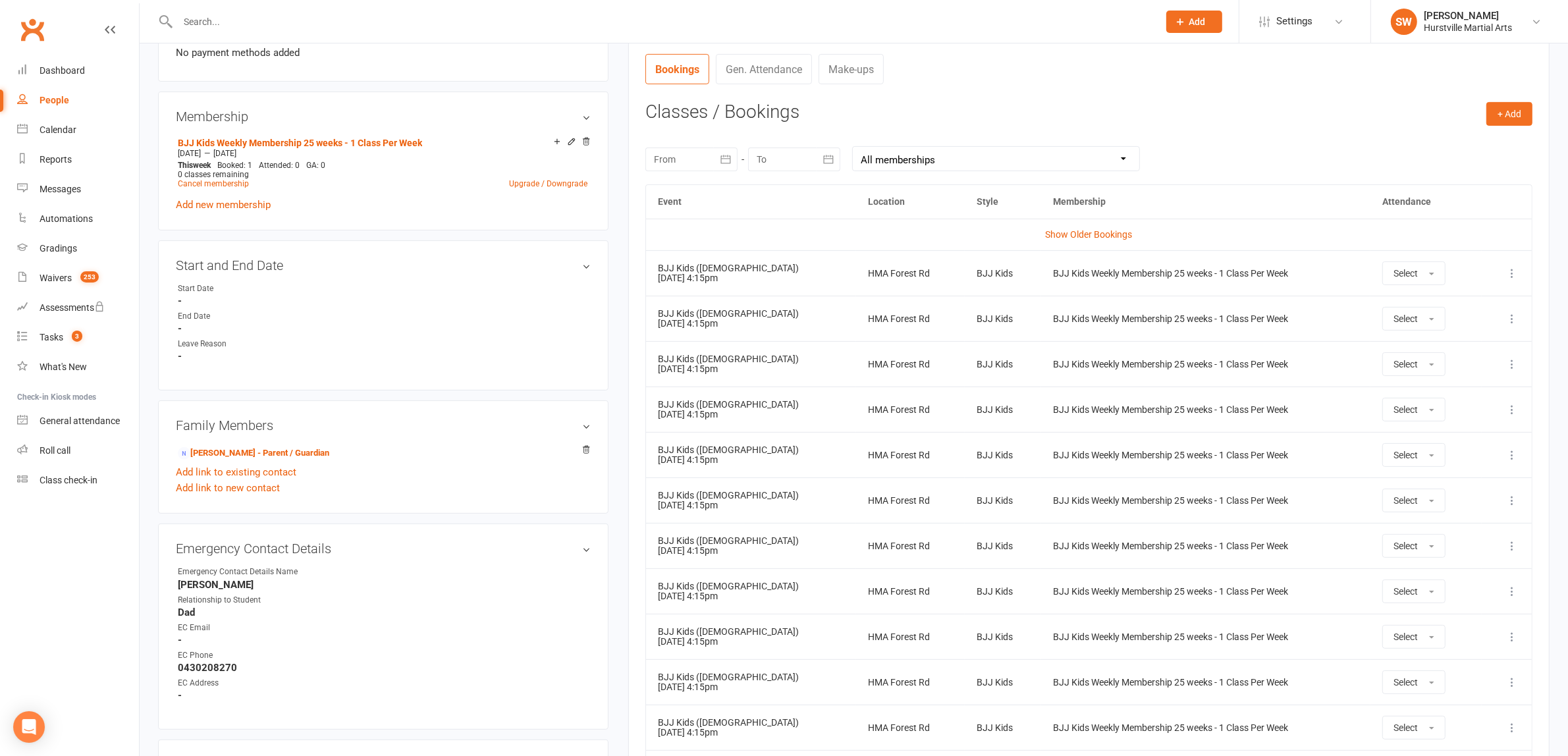
click at [1515, 275] on icon at bounding box center [1512, 273] width 13 height 13
click at [1444, 350] on link "Remove booking" at bounding box center [1454, 352] width 130 height 26
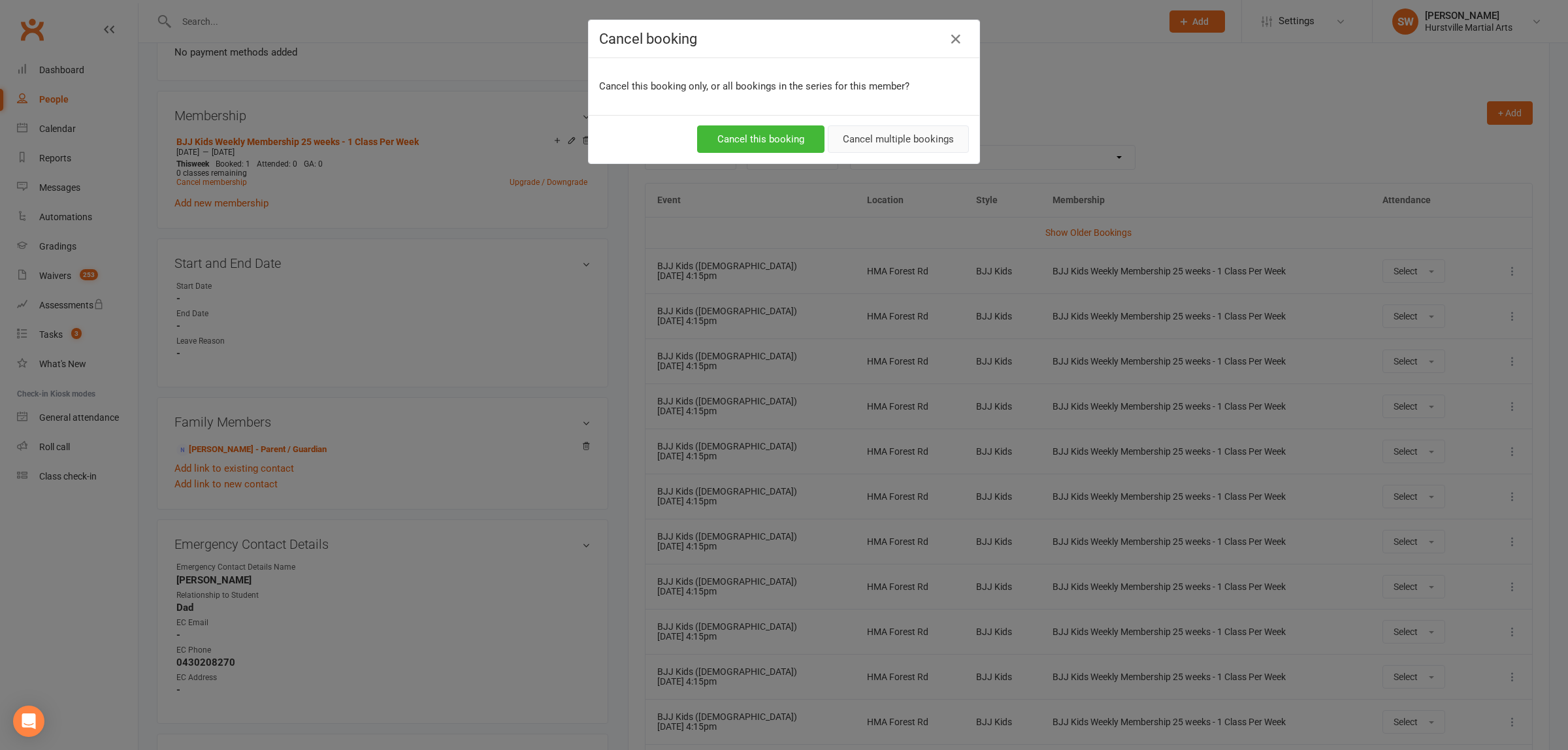
click at [892, 144] on button "Cancel multiple bookings" at bounding box center [899, 139] width 141 height 27
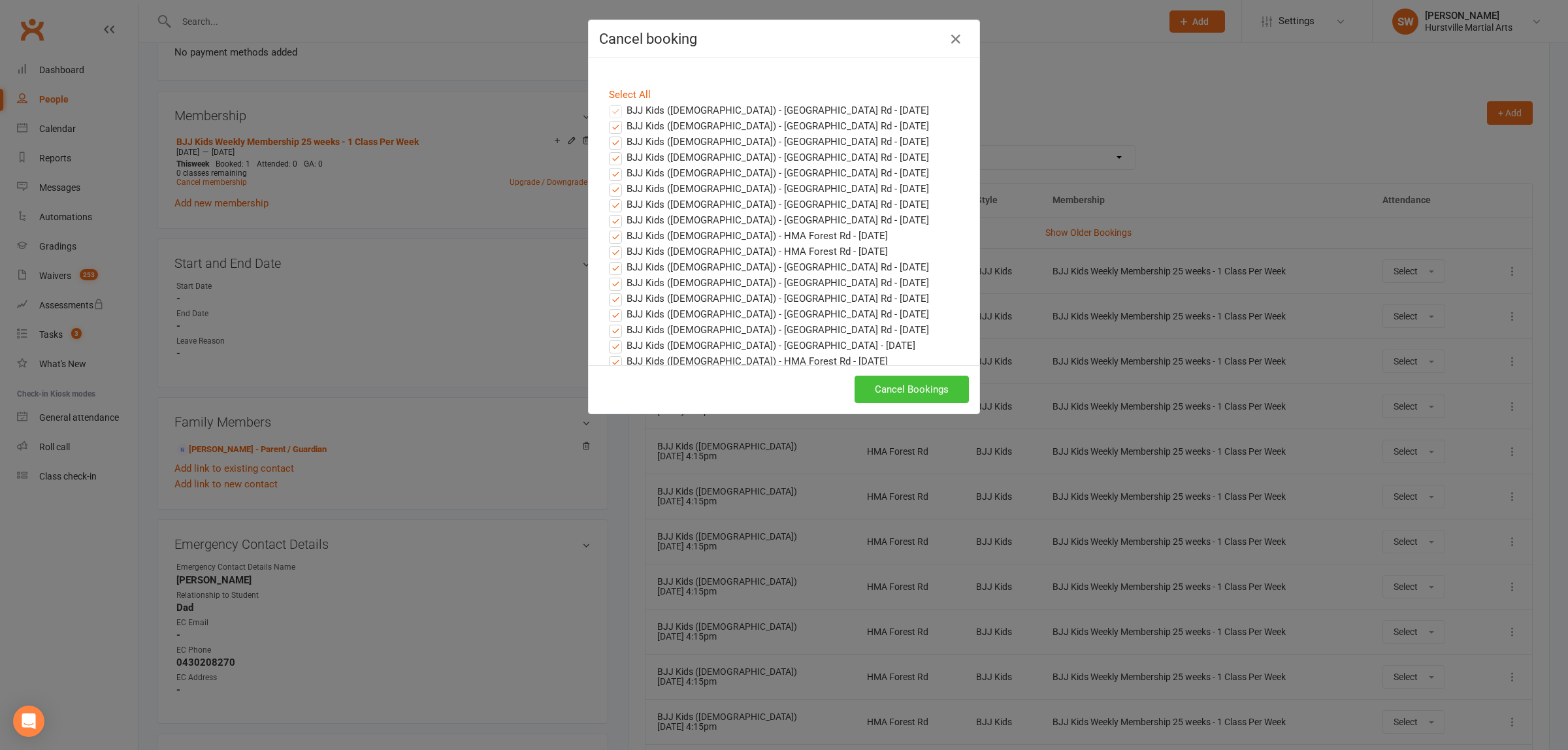
click at [879, 396] on button "Cancel Bookings" at bounding box center [912, 389] width 114 height 27
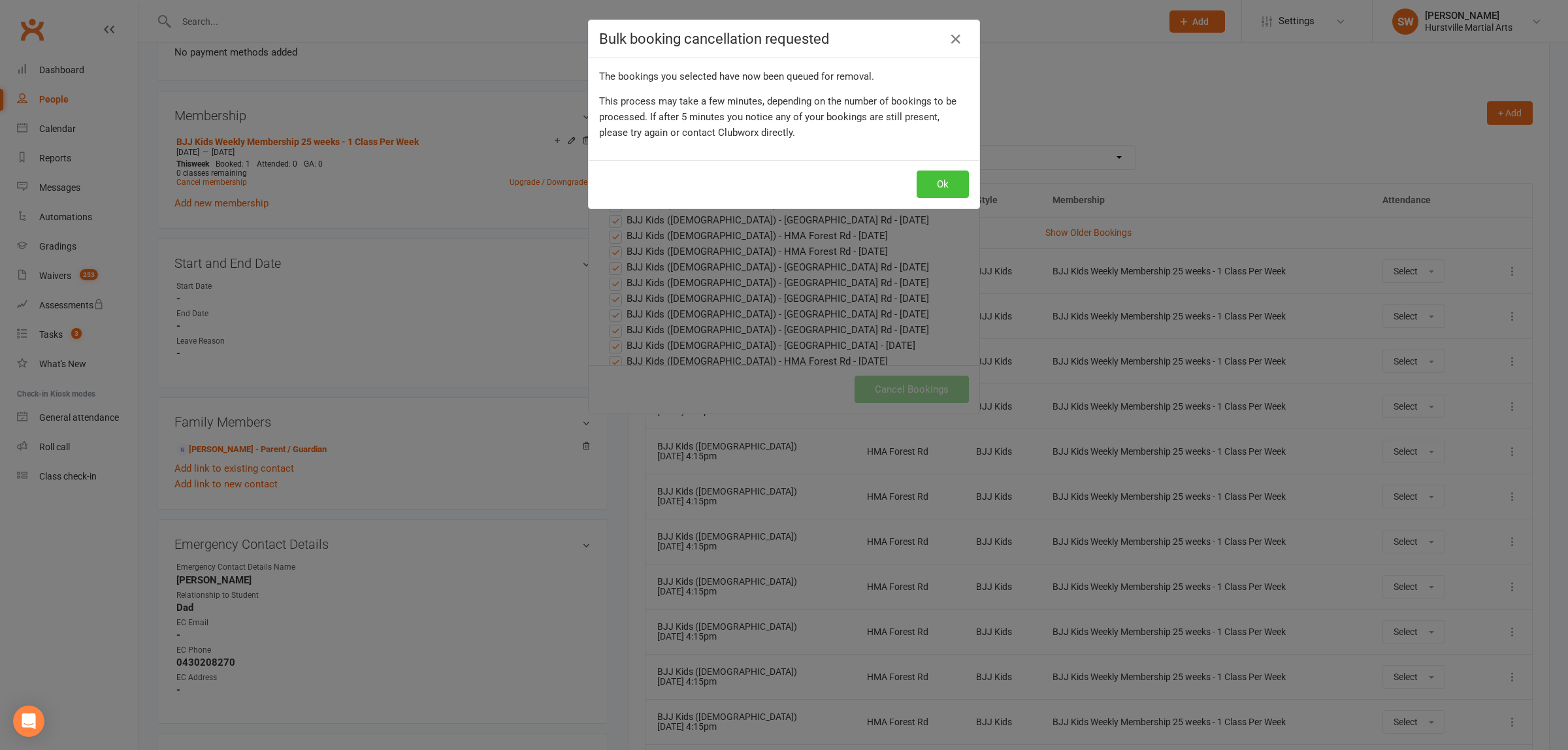
click at [931, 180] on button "Ok" at bounding box center [942, 184] width 52 height 27
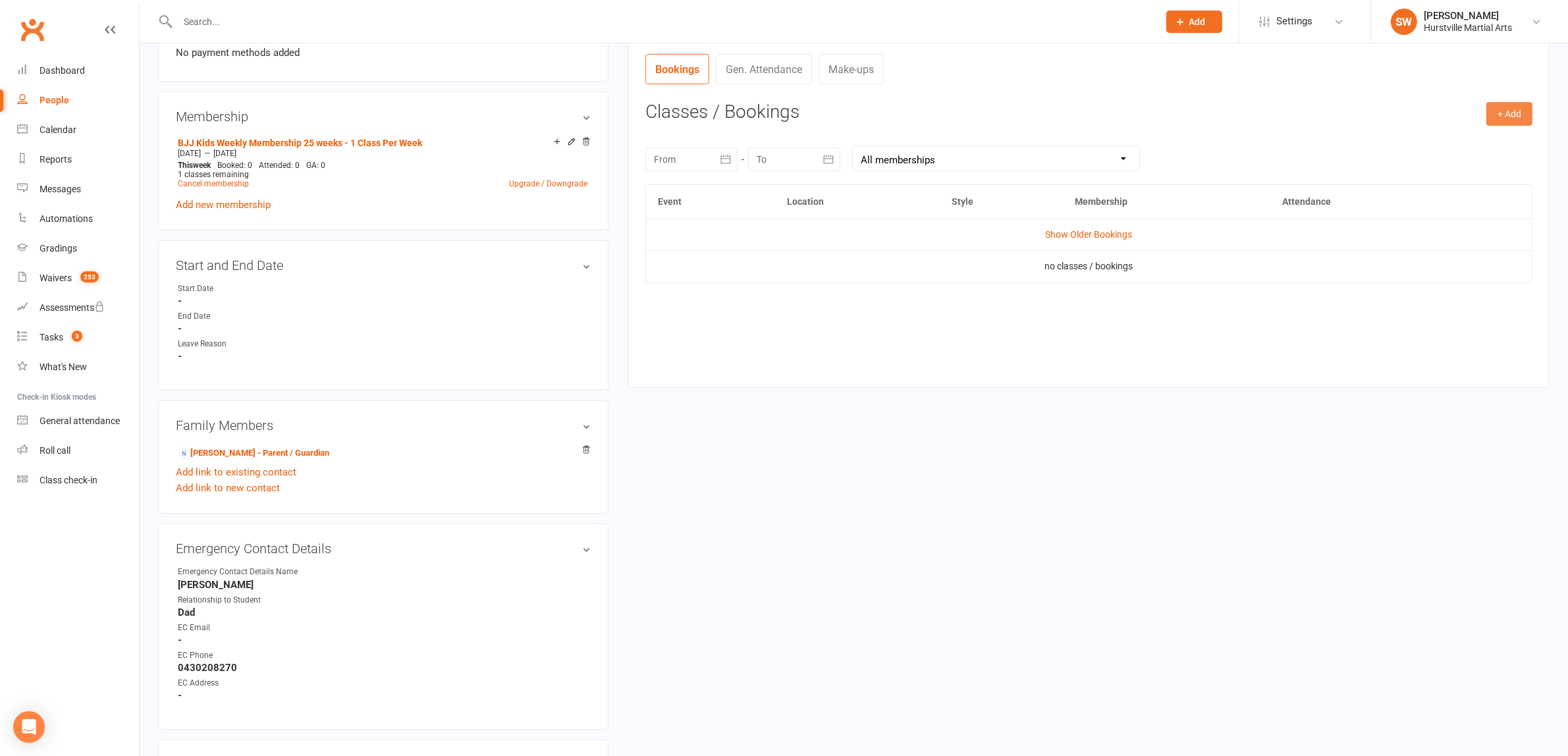
click at [1500, 113] on button "+ Add" at bounding box center [1509, 114] width 46 height 24
click at [1462, 150] on link "Book Event" at bounding box center [1467, 144] width 130 height 26
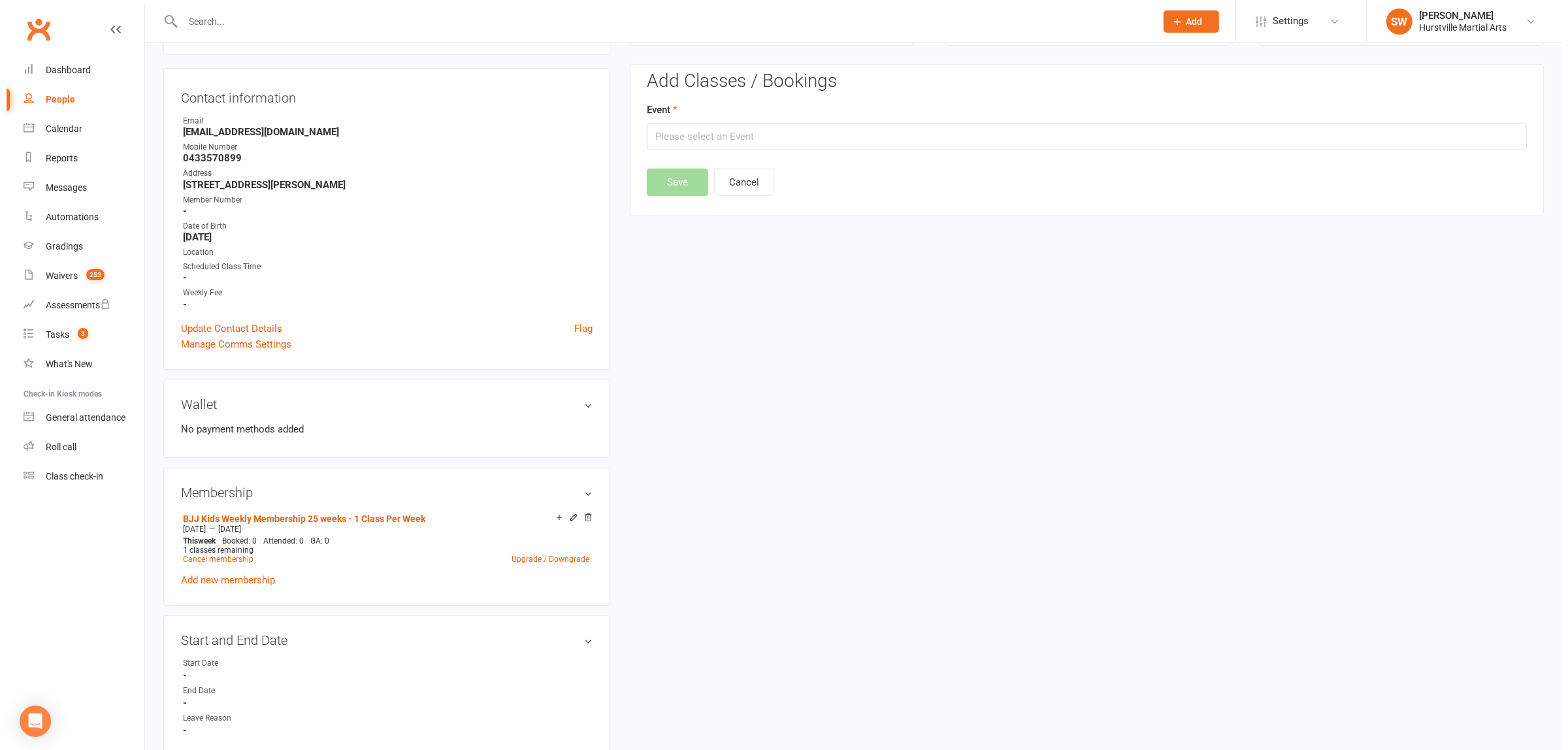
scroll to position [112, 0]
click at [775, 140] on input "text" at bounding box center [1080, 138] width 880 height 27
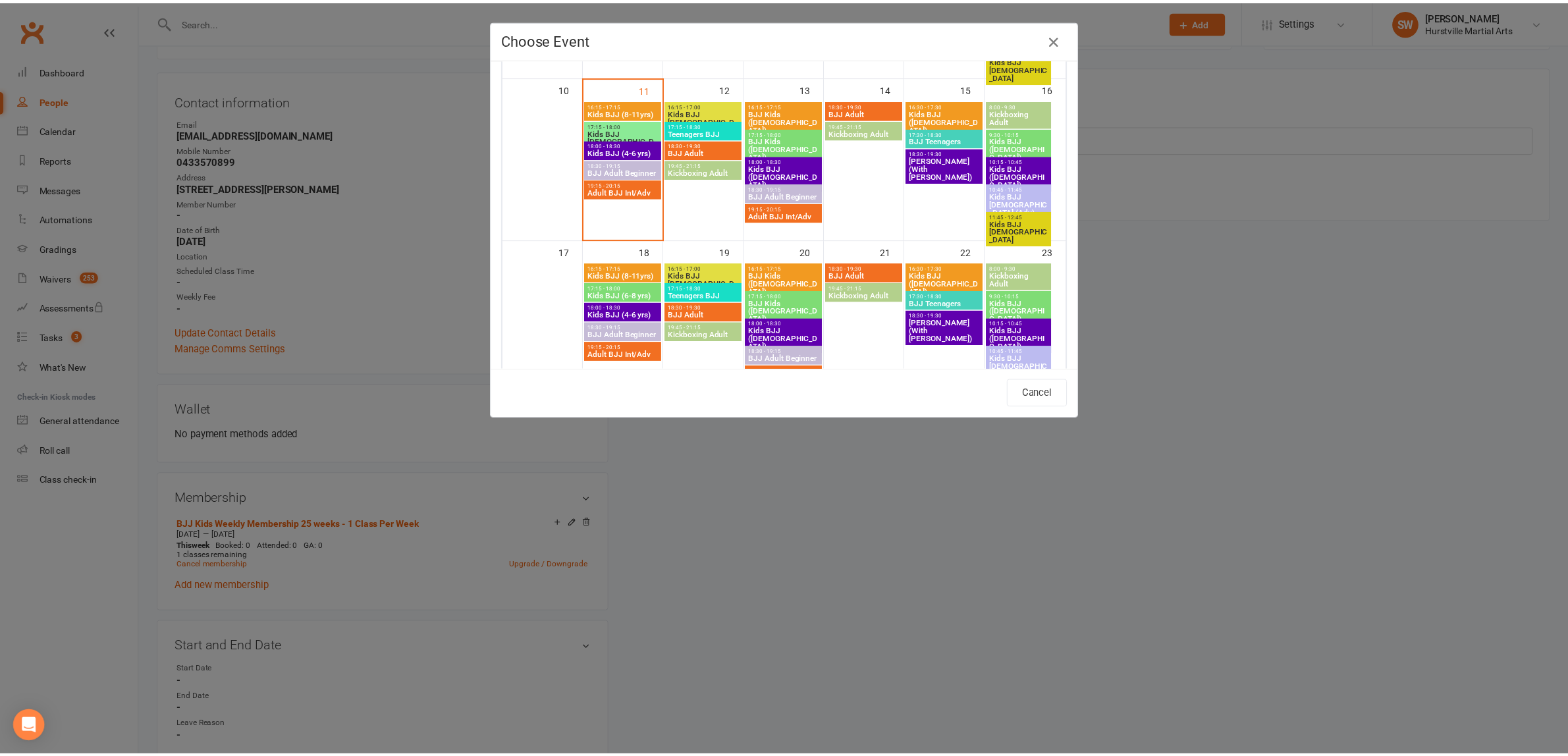
scroll to position [412, 0]
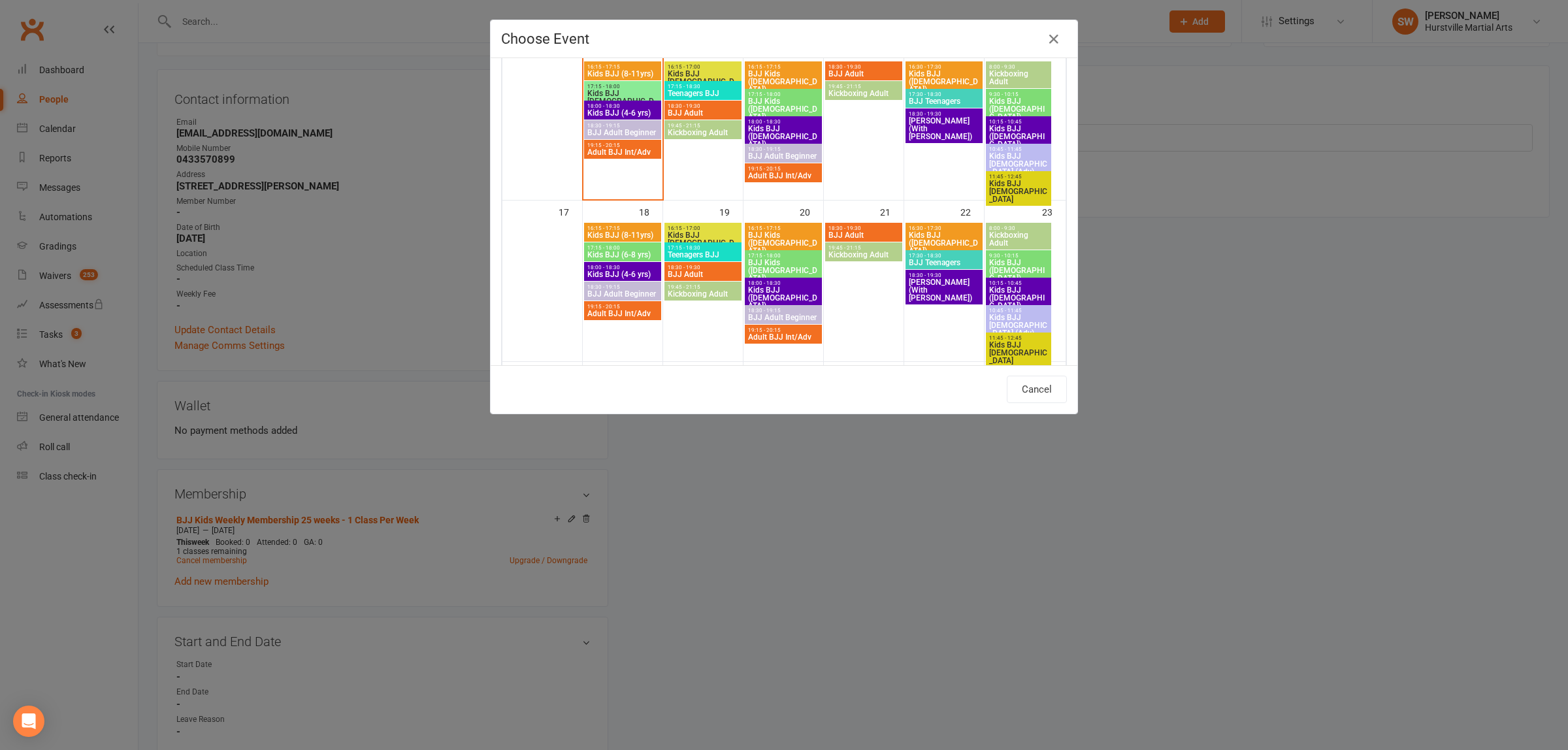
click at [612, 69] on span "16:15 - 17:15" at bounding box center [623, 67] width 72 height 6
type input "Kids BJJ (8-11yrs) - [DATE] 4:15:00 PM"
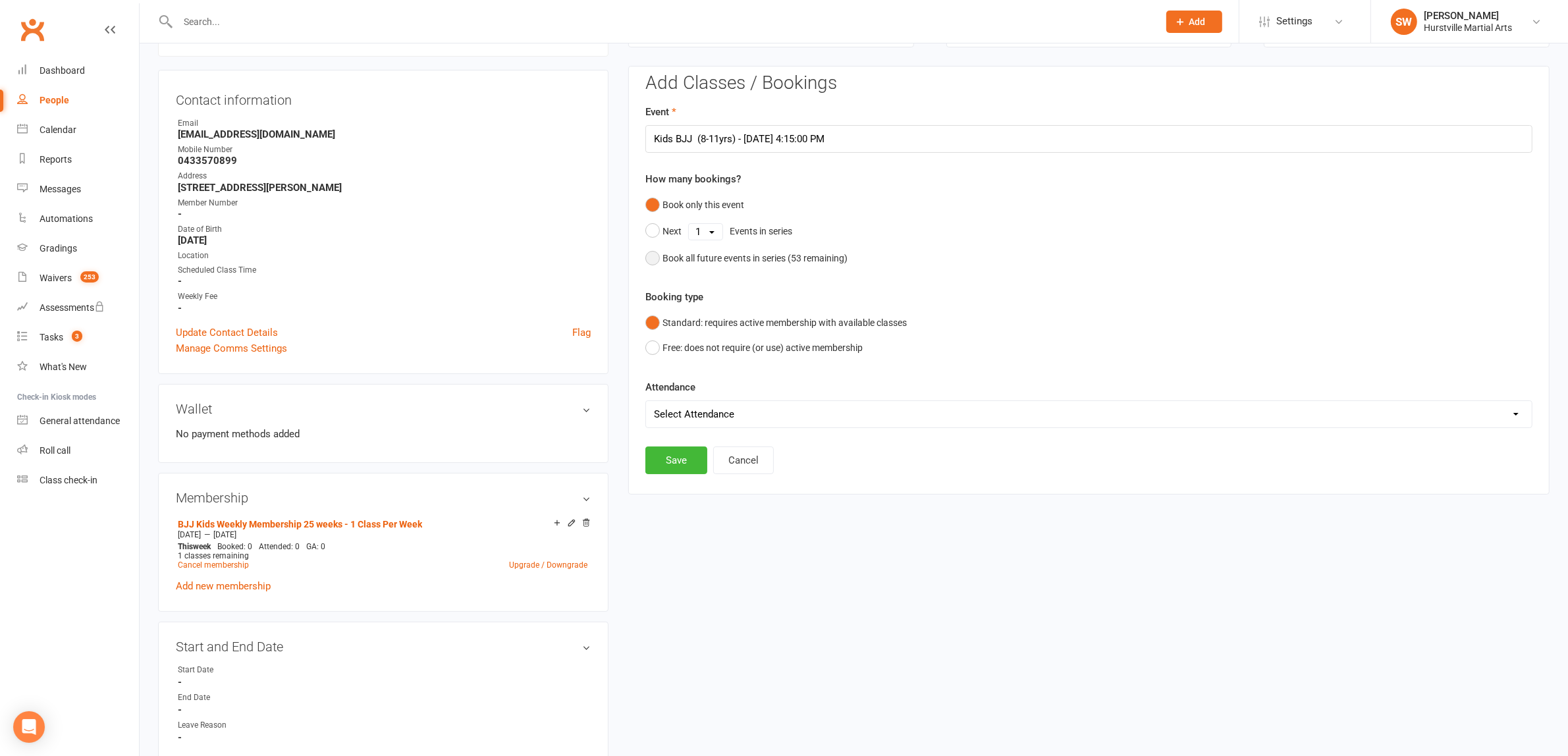
click at [733, 257] on div "Book all future events in series ( 53 remaining)" at bounding box center [755, 258] width 185 height 14
click at [683, 391] on button "Save" at bounding box center [677, 393] width 62 height 28
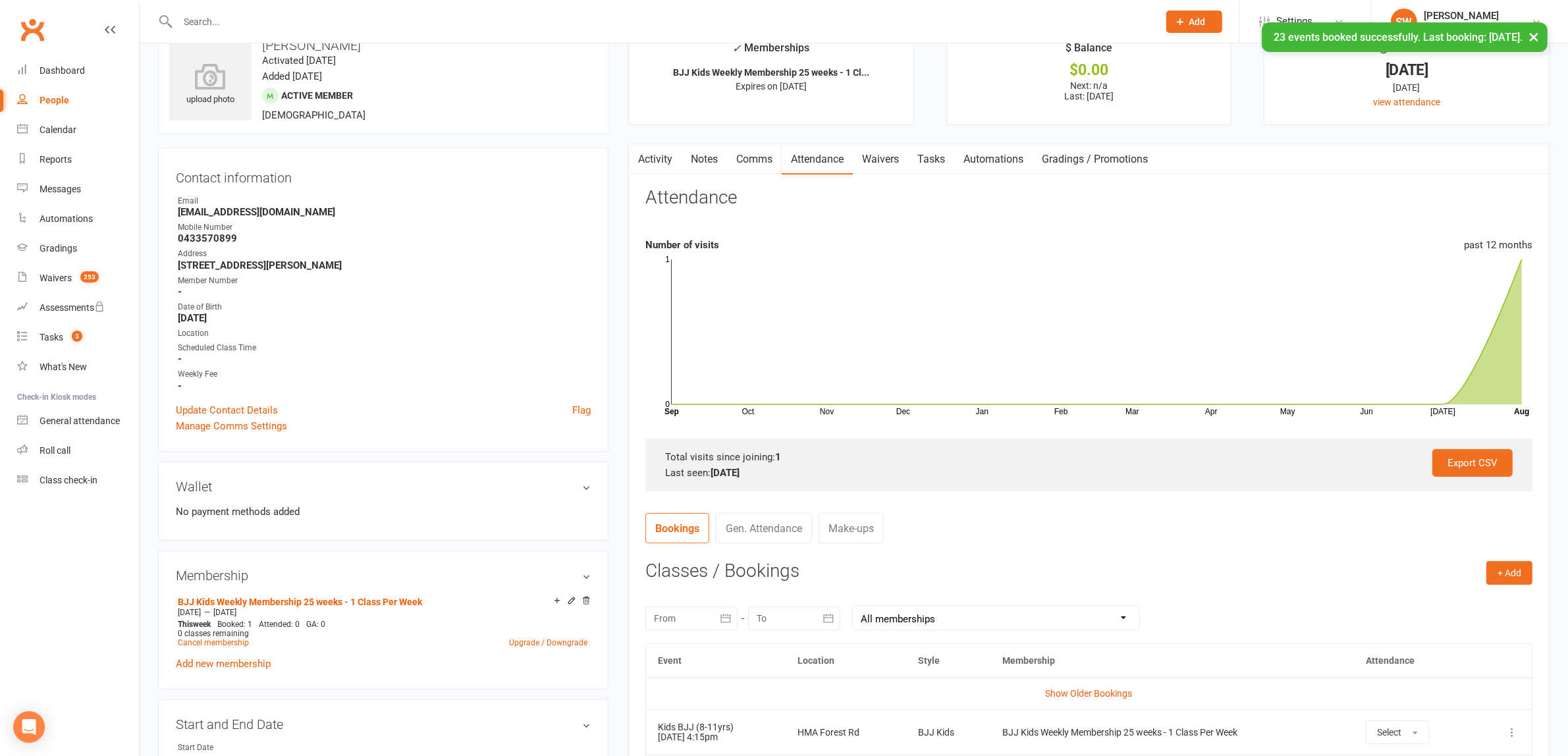
scroll to position [442, 0]
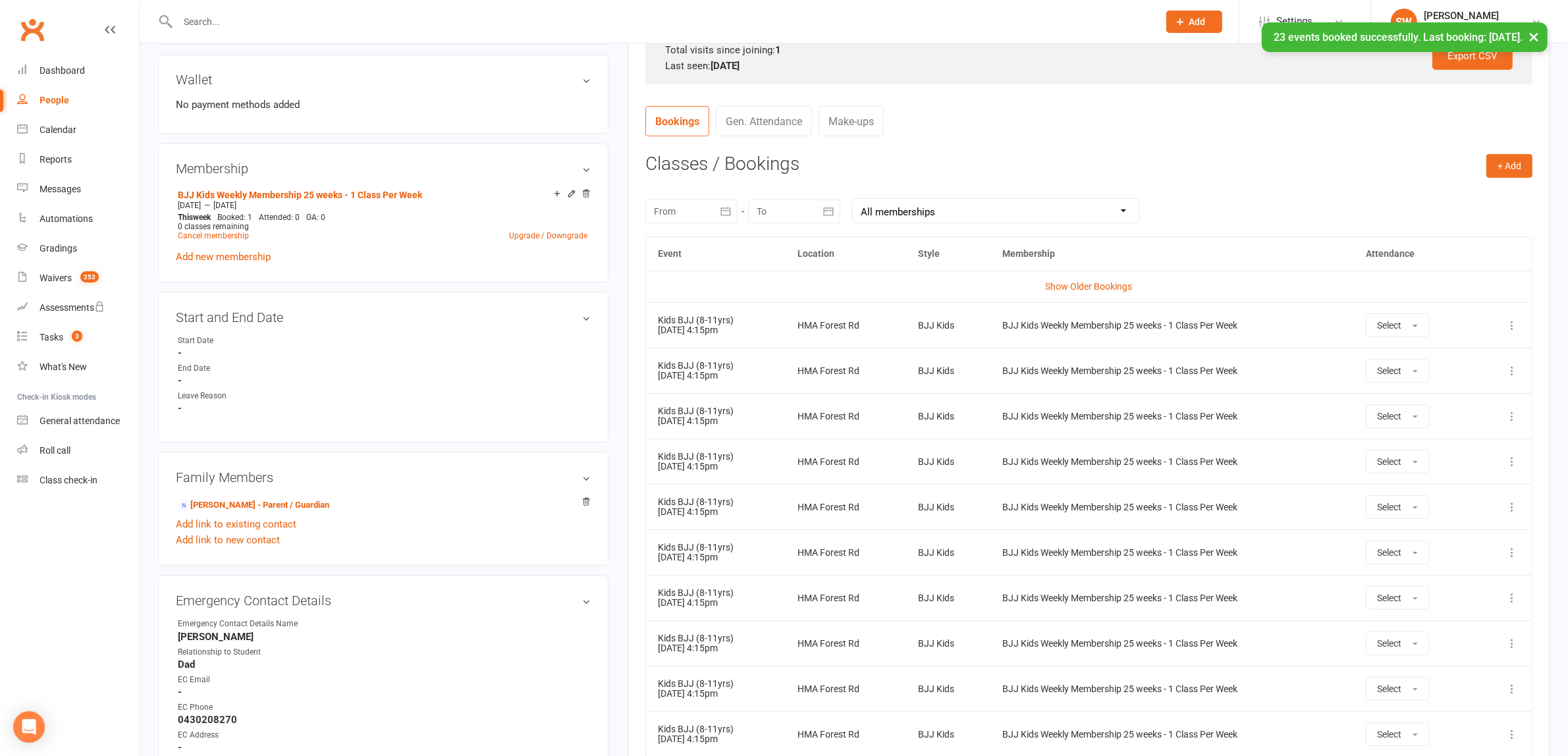
click at [1381, 310] on td "Select" at bounding box center [1414, 325] width 122 height 45
click at [1378, 336] on button "Select" at bounding box center [1397, 325] width 63 height 24
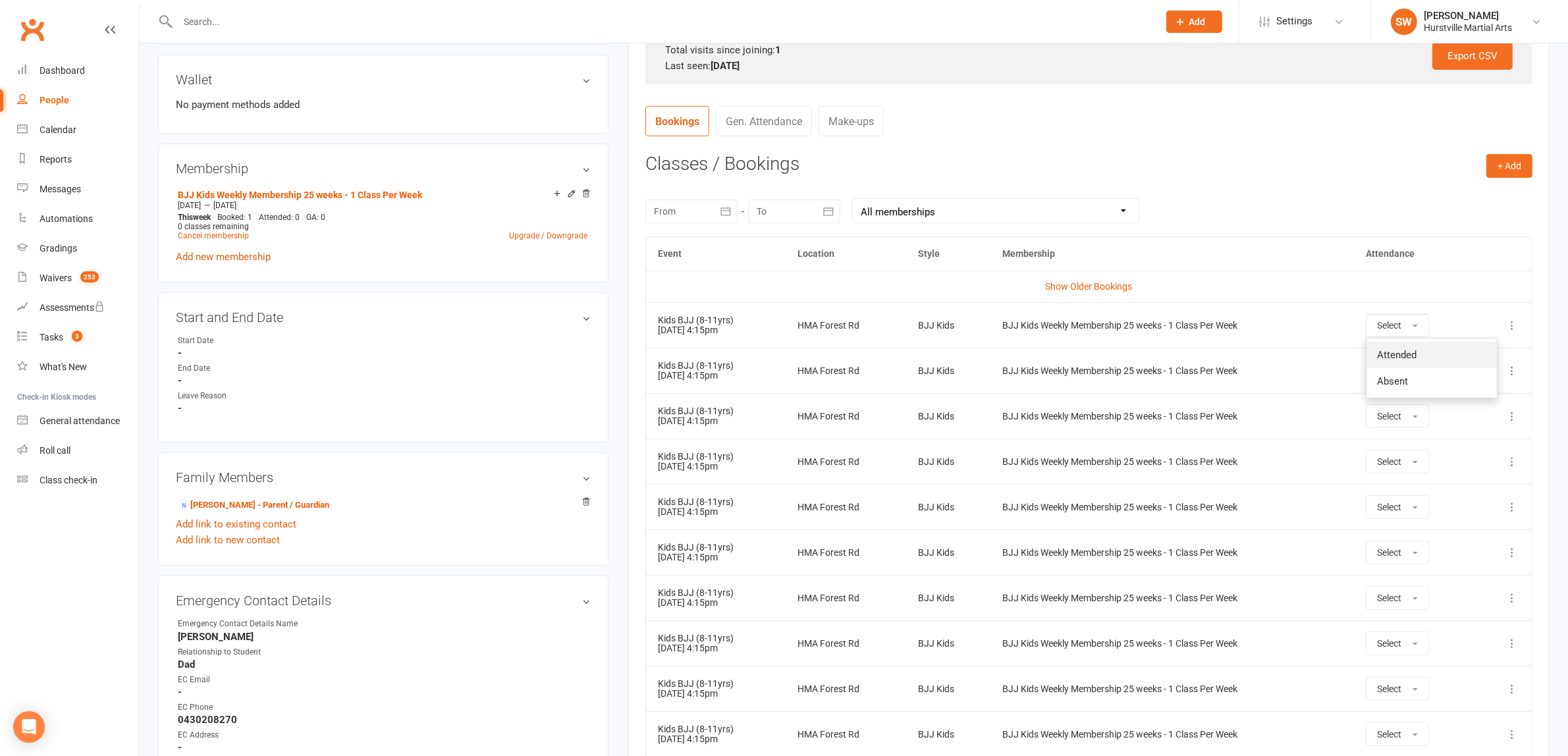
click at [1386, 361] on span "Attended" at bounding box center [1397, 355] width 40 height 12
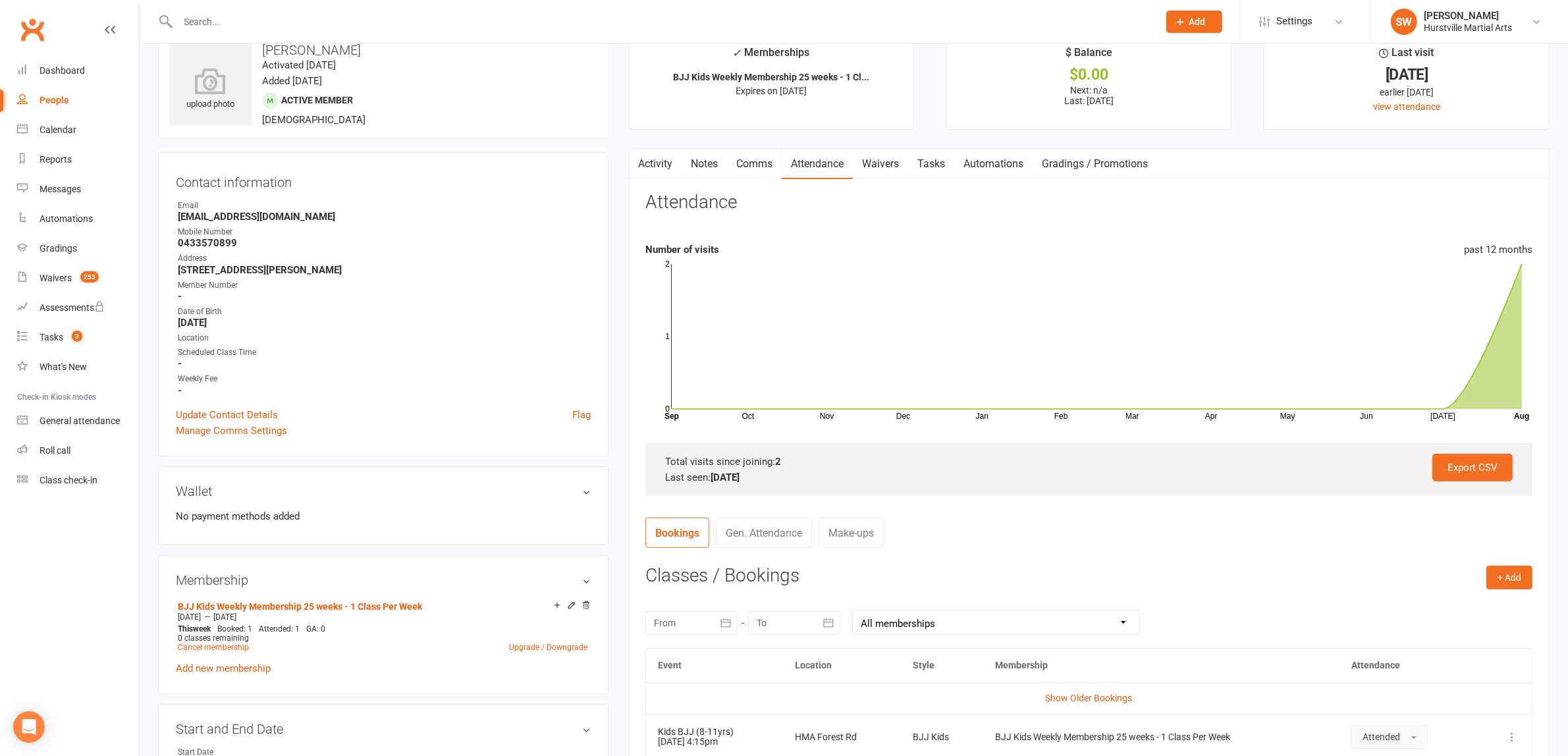
click at [661, 168] on link "Activity" at bounding box center [656, 164] width 53 height 30
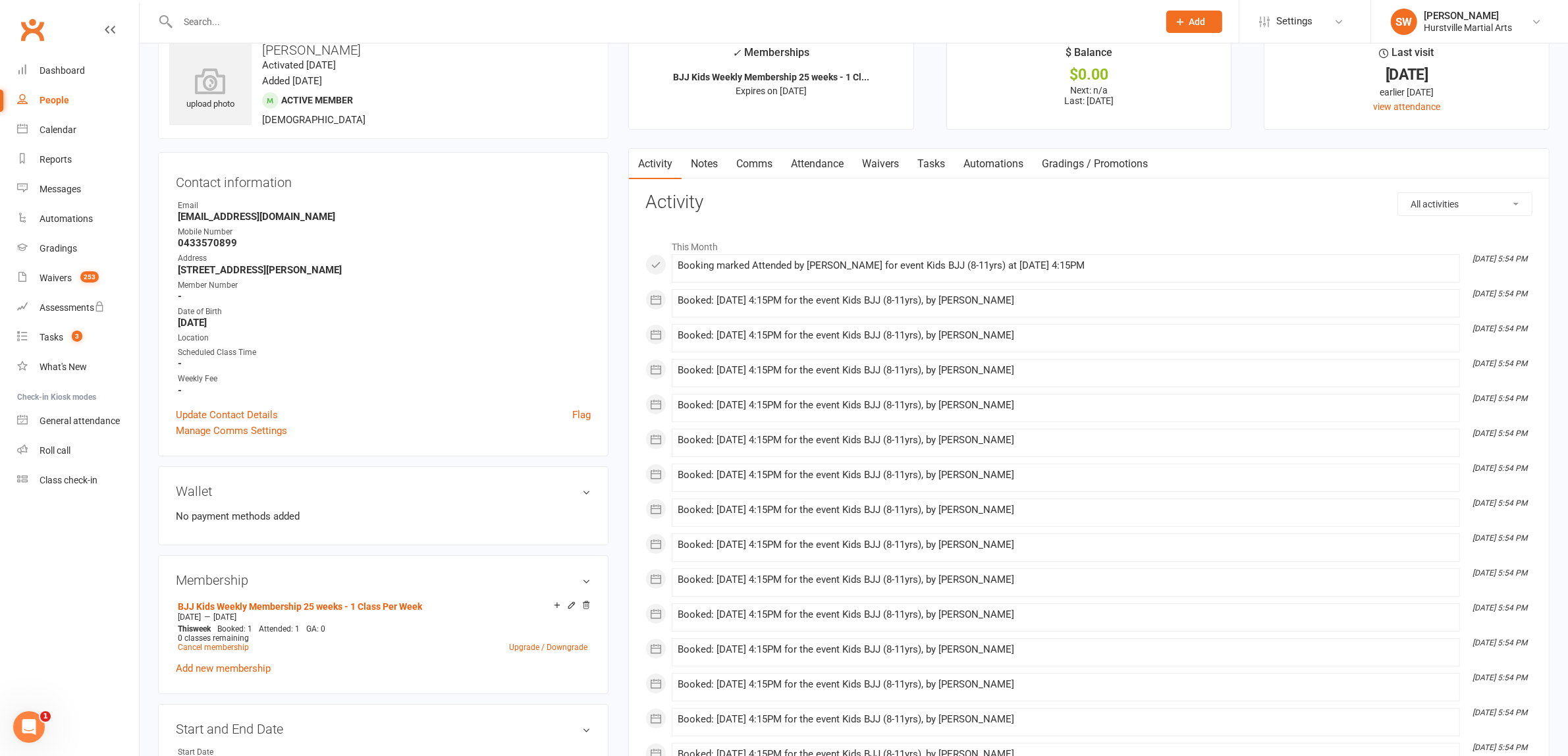
click at [1507, 211] on select "All activities Bookings / Attendances Communications Notes Failed SMSes Grading…" at bounding box center [1465, 204] width 134 height 22
click at [1248, 222] on div "All activities Bookings / Attendances Communications Notes Failed SMSes Grading…" at bounding box center [1089, 661] width 887 height 938
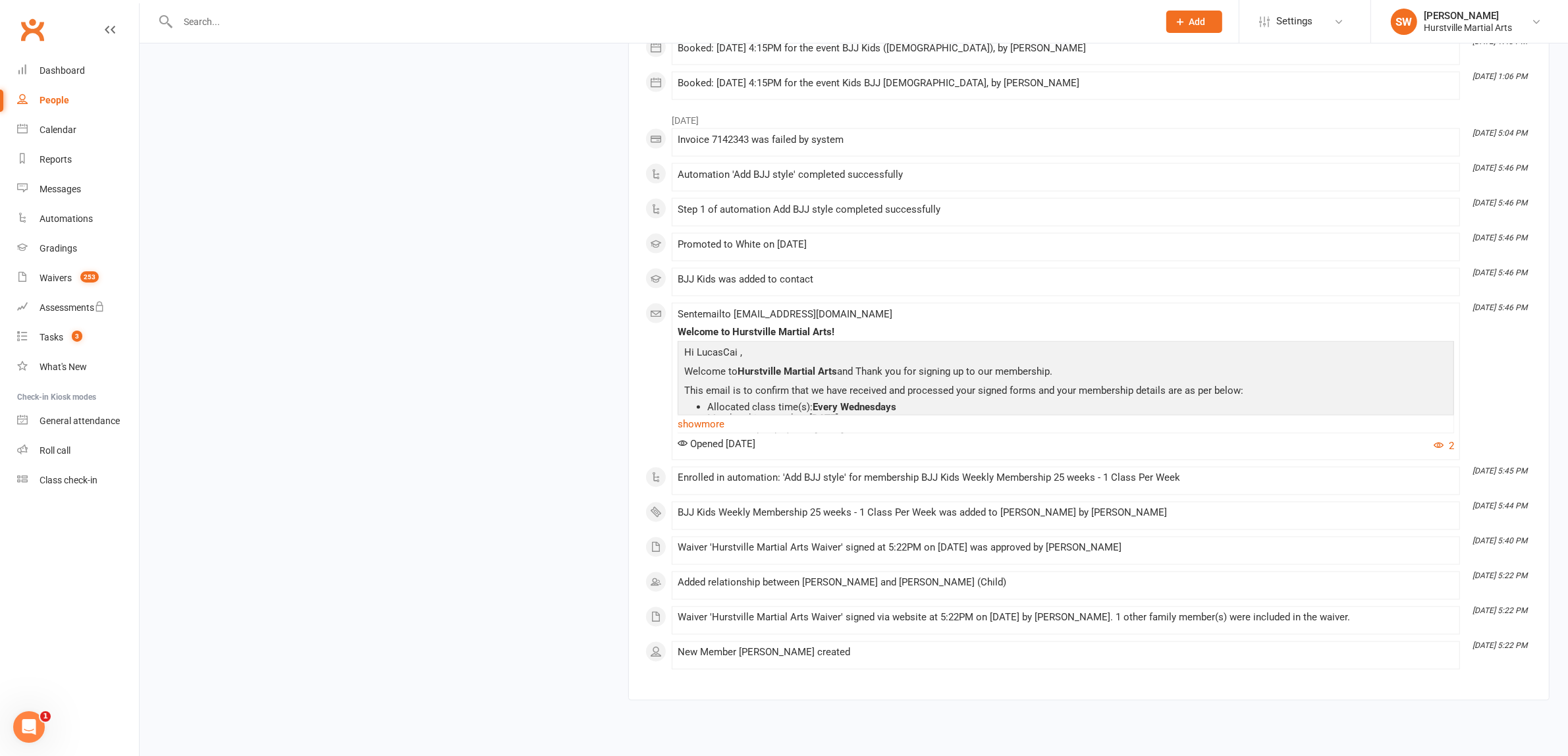
scroll to position [2660, 0]
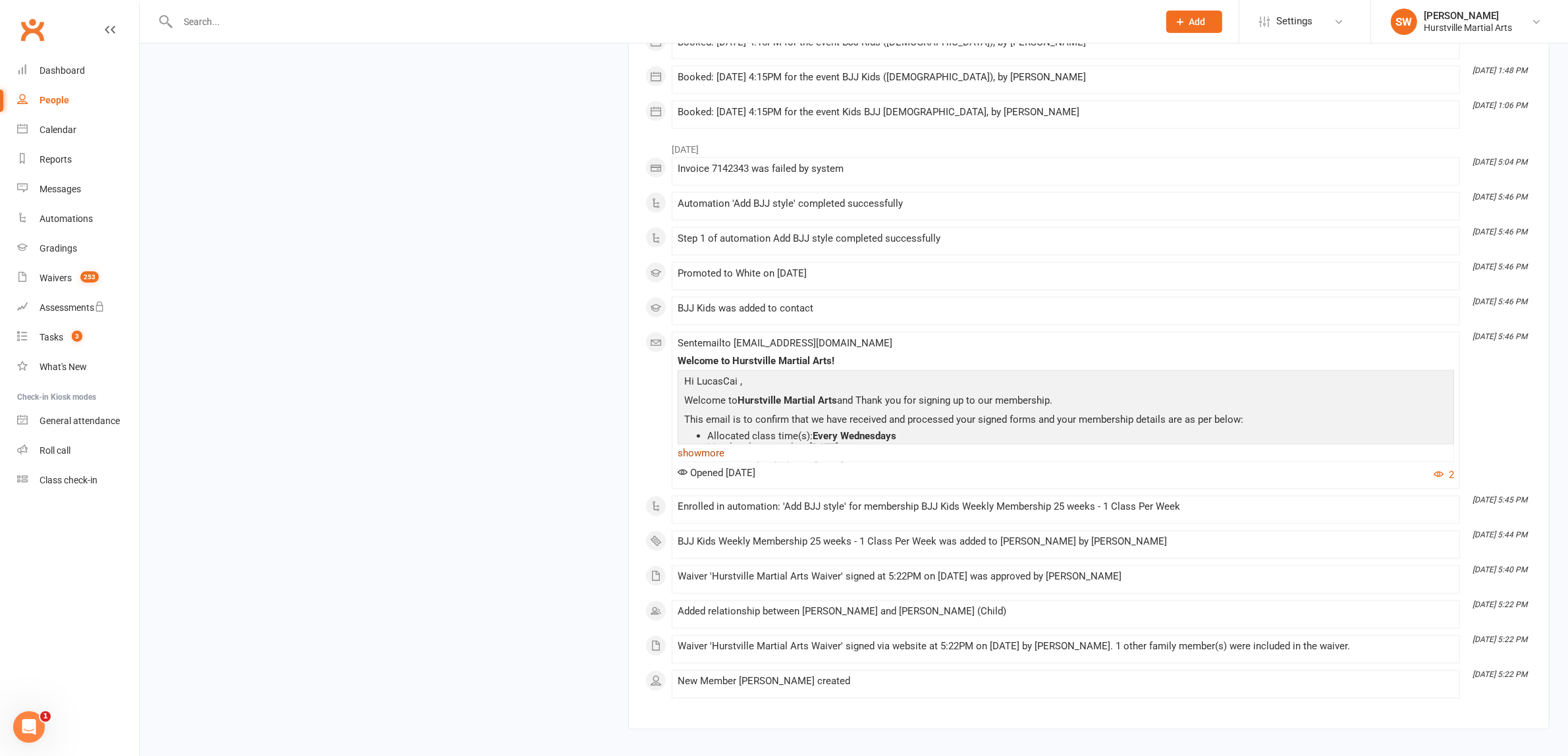
click at [698, 462] on link "show more" at bounding box center [1066, 453] width 777 height 18
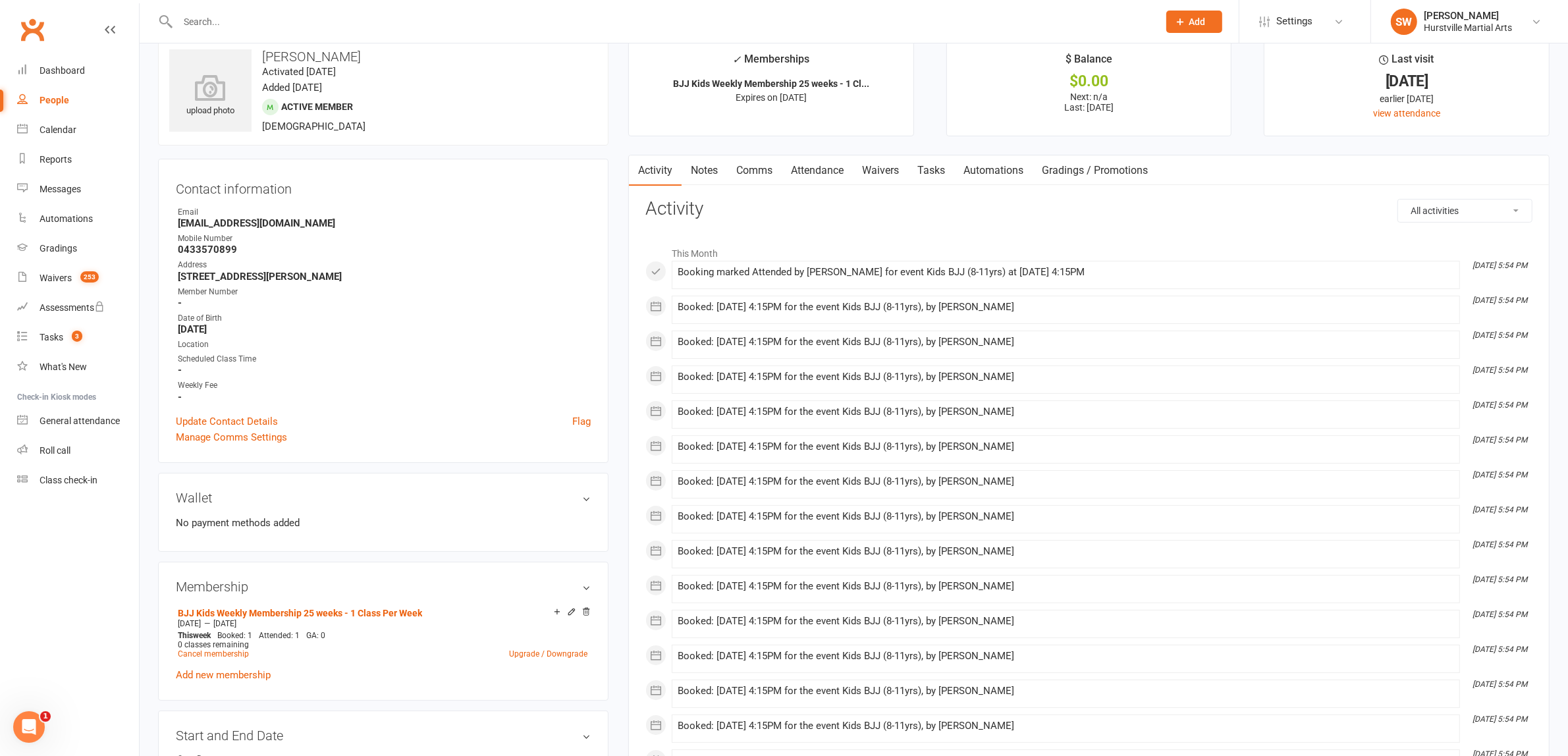
scroll to position [0, 0]
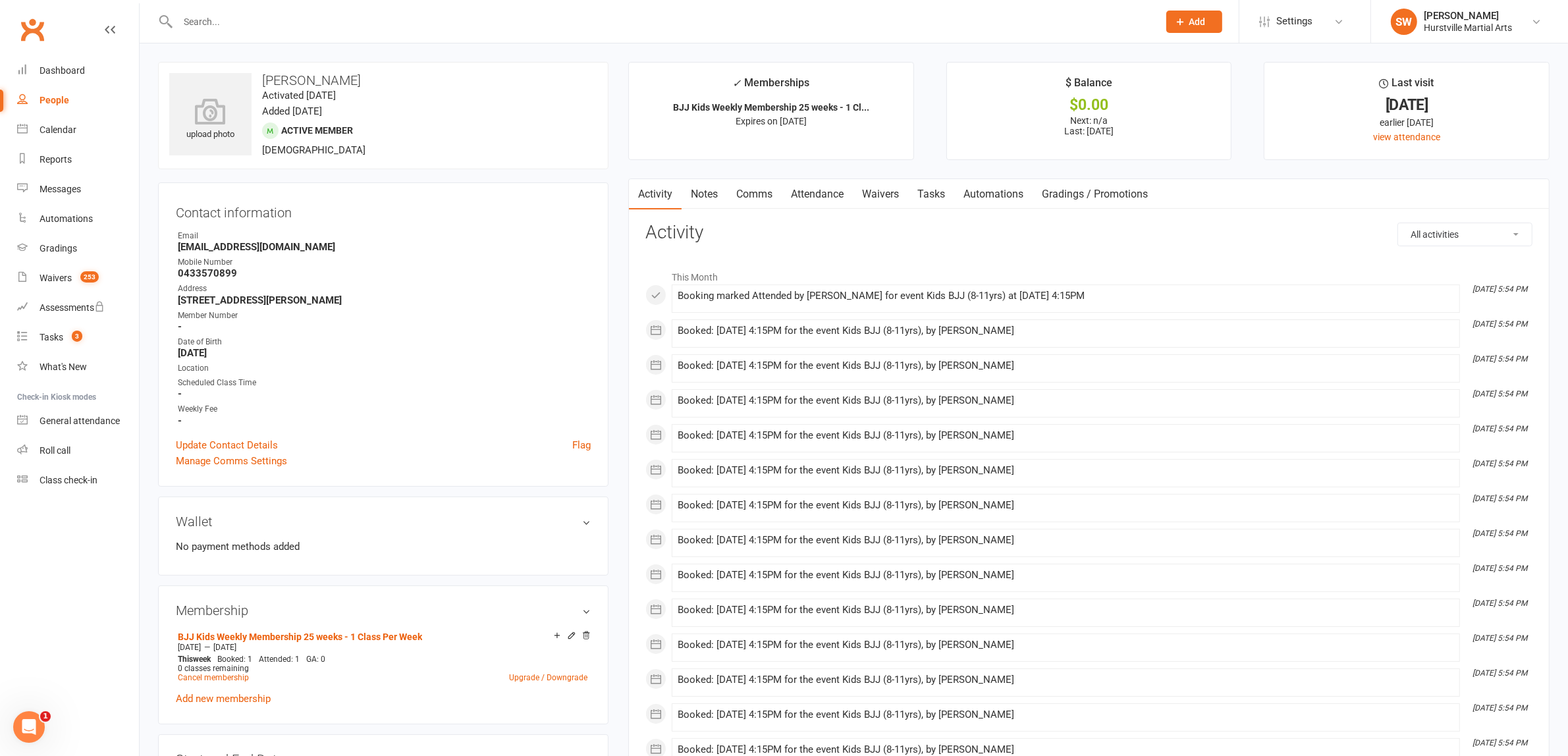
click at [715, 196] on link "Notes" at bounding box center [704, 194] width 45 height 30
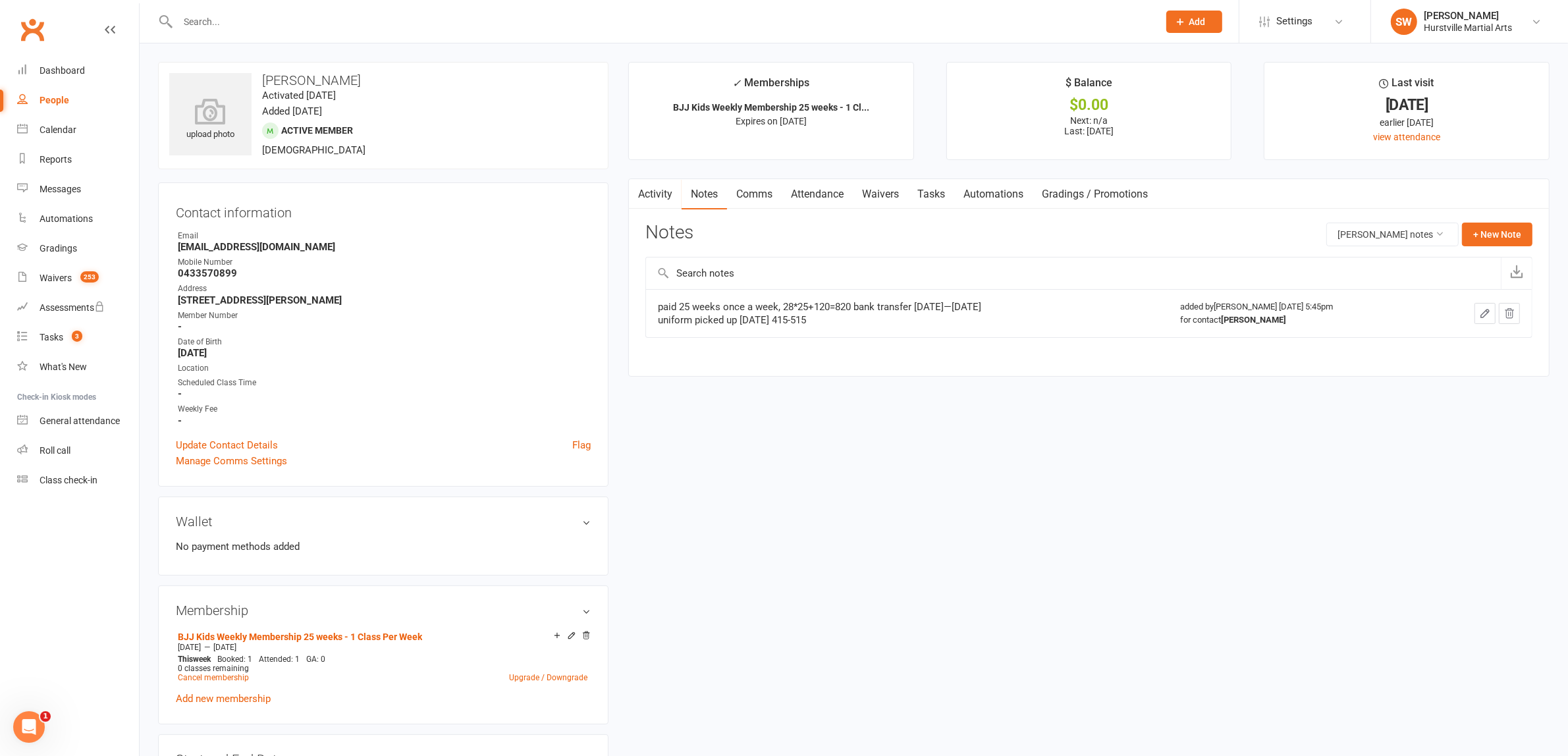
drag, startPoint x: 903, startPoint y: 318, endPoint x: 798, endPoint y: 328, distance: 105.5
click at [798, 328] on td "paid 25 weeks once a week, 28*25+120=820 bank transfer [DATE]—[DATE] uniform pi…" at bounding box center [907, 313] width 522 height 48
copy div "[DATE] 415-515"
click at [209, 438] on link "Update Contact Details" at bounding box center [227, 445] width 102 height 16
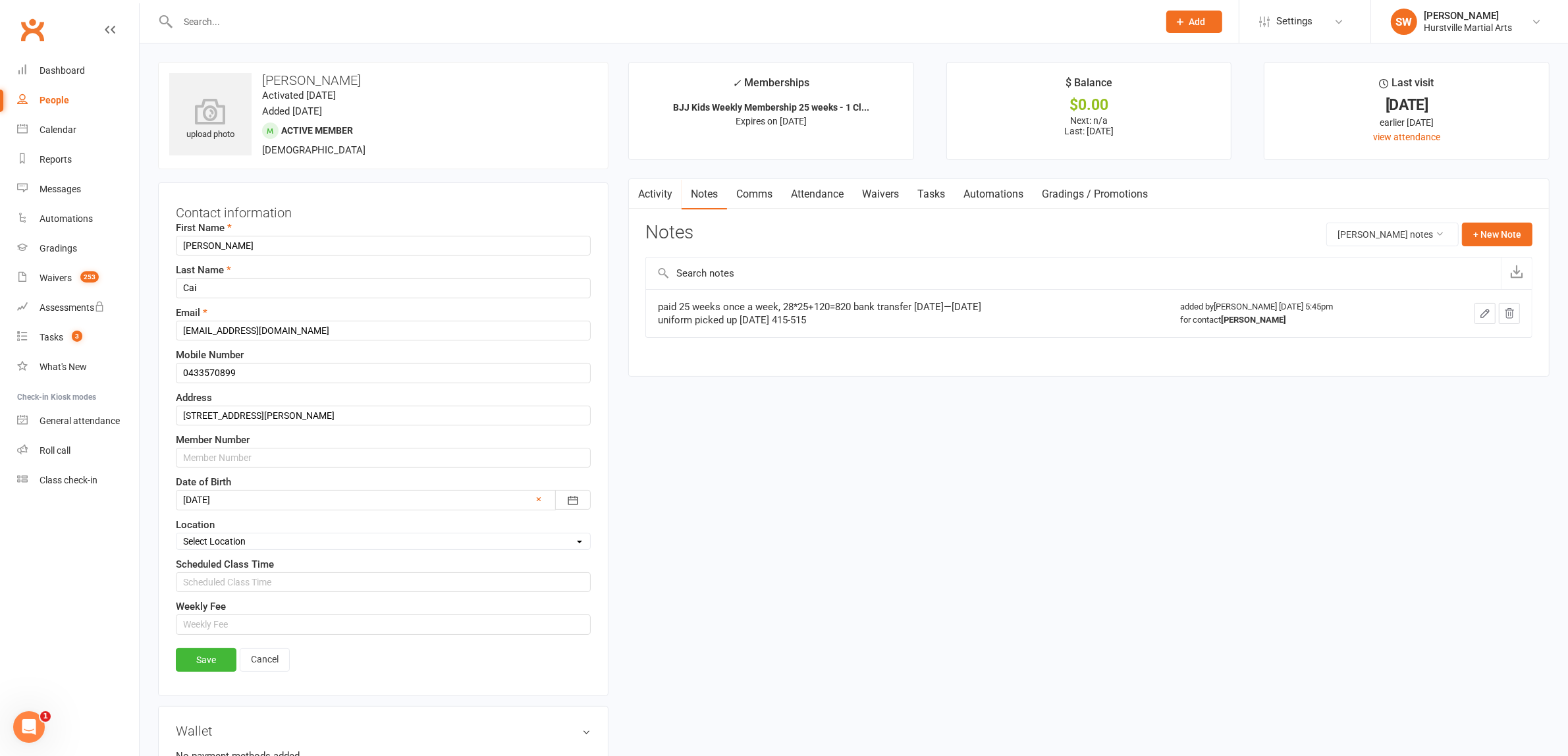
scroll to position [61, 0]
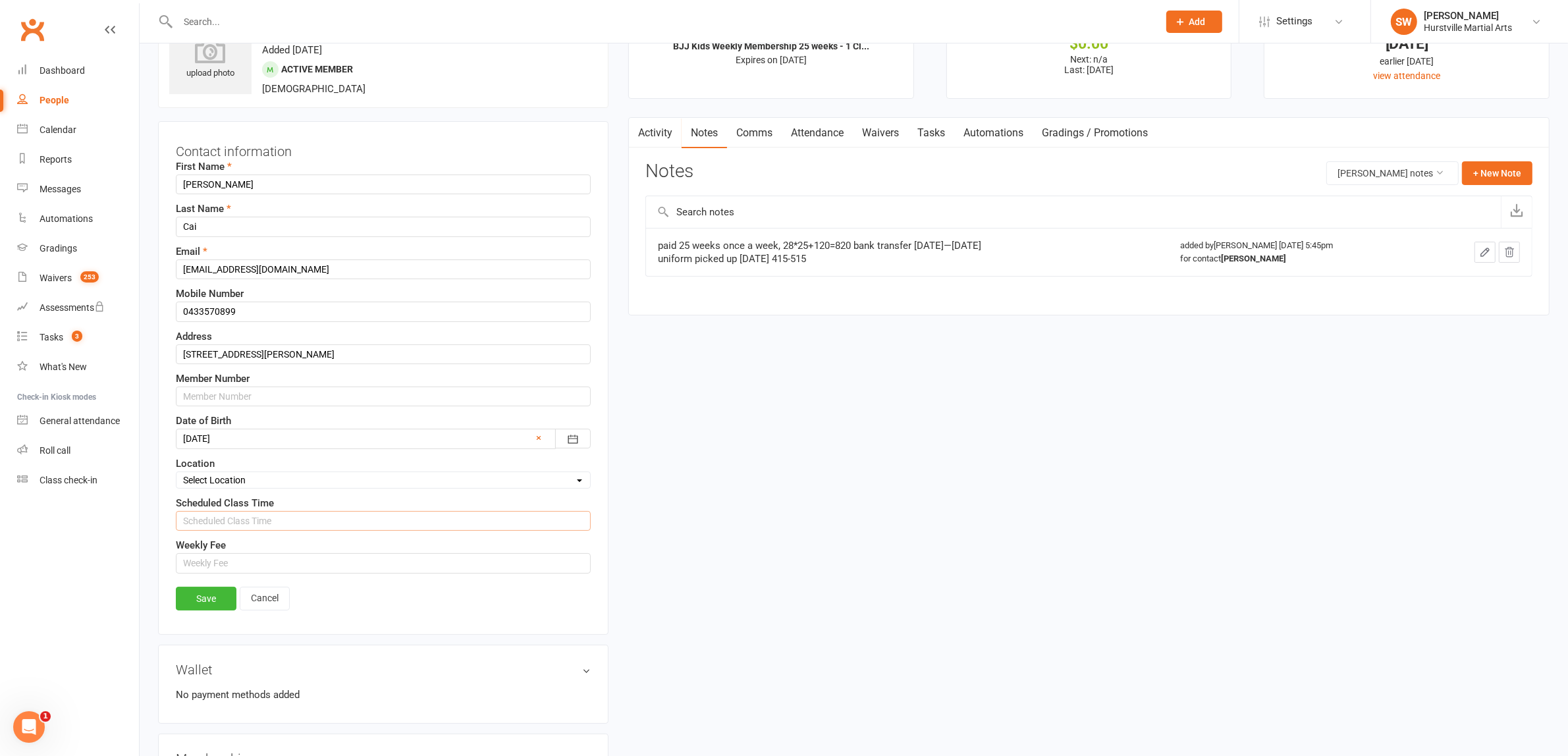
click at [214, 519] on input "text" at bounding box center [383, 521] width 415 height 20
paste input "[DATE] 415-515"
type input "[DATE] 415-515"
click at [199, 604] on link "Save" at bounding box center [206, 599] width 61 height 24
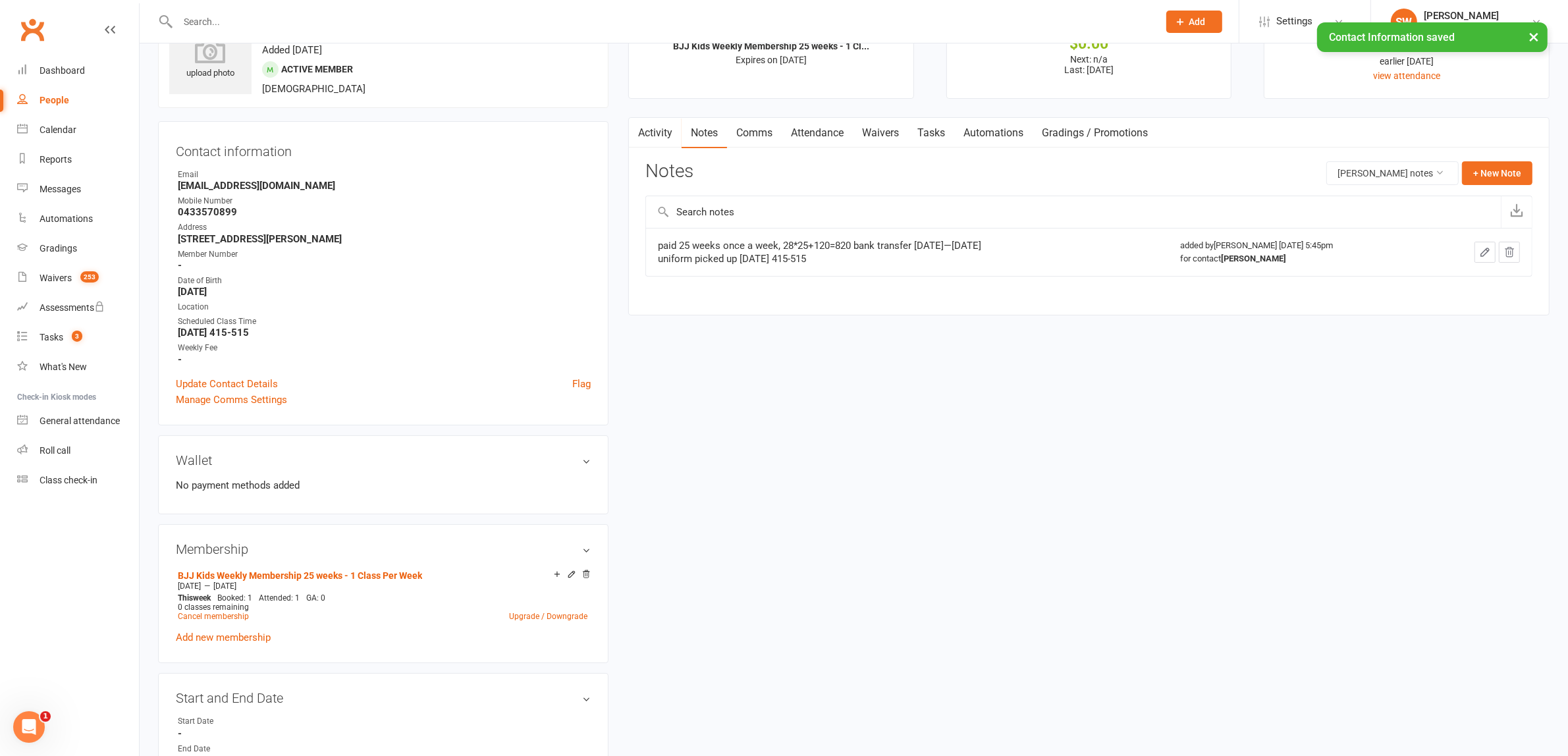
scroll to position [0, 0]
